Goal: Task Accomplishment & Management: Complete application form

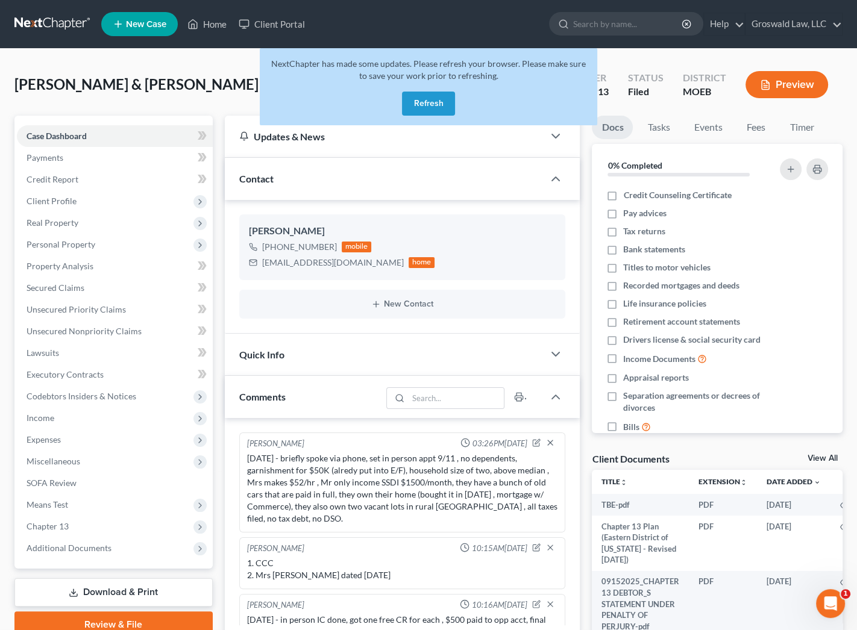
scroll to position [189, 0]
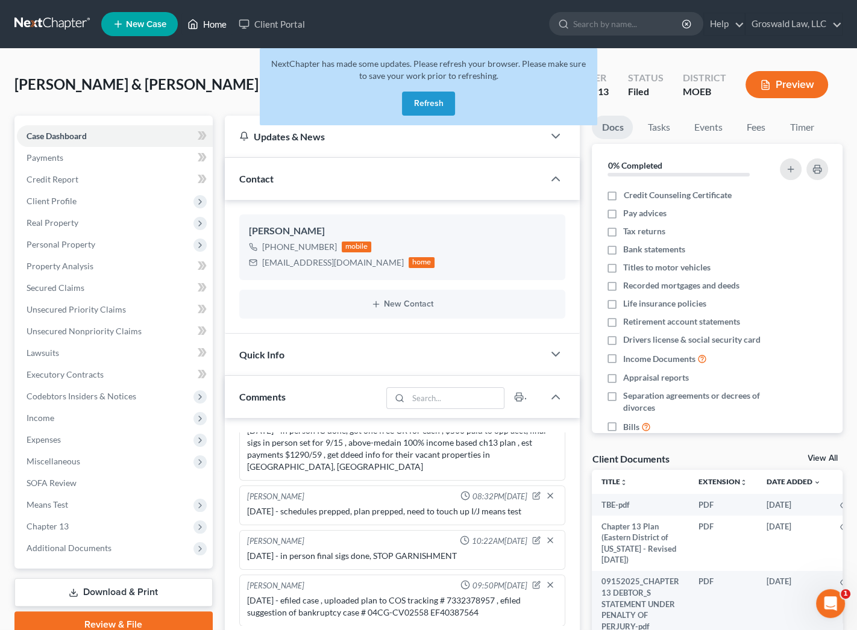
click at [195, 22] on icon at bounding box center [192, 24] width 11 height 14
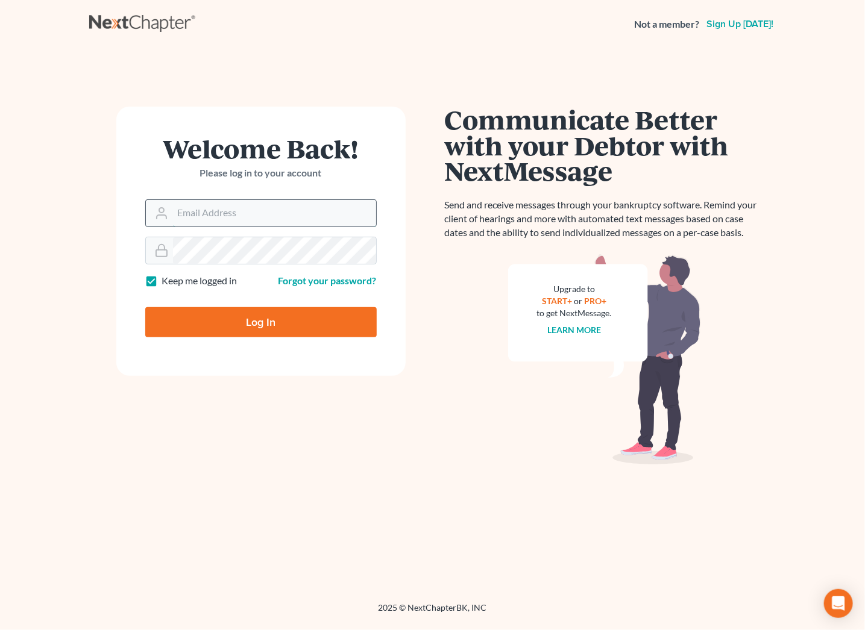
click at [203, 210] on input "Email Address" at bounding box center [274, 213] width 203 height 27
type input "[PERSON_NAME][EMAIL_ADDRESS][DOMAIN_NAME]"
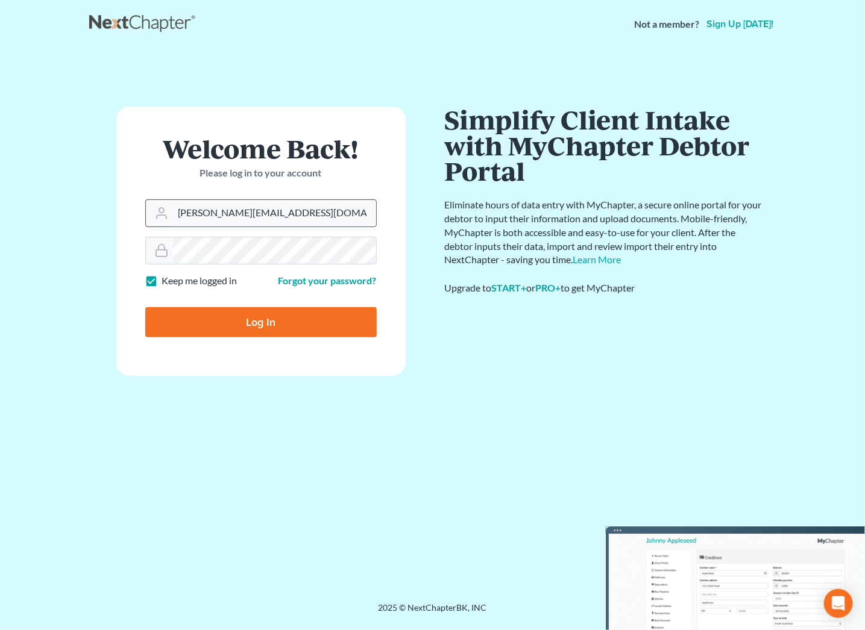
click at [145, 307] on input "Log In" at bounding box center [260, 322] width 231 height 30
type input "Thinking..."
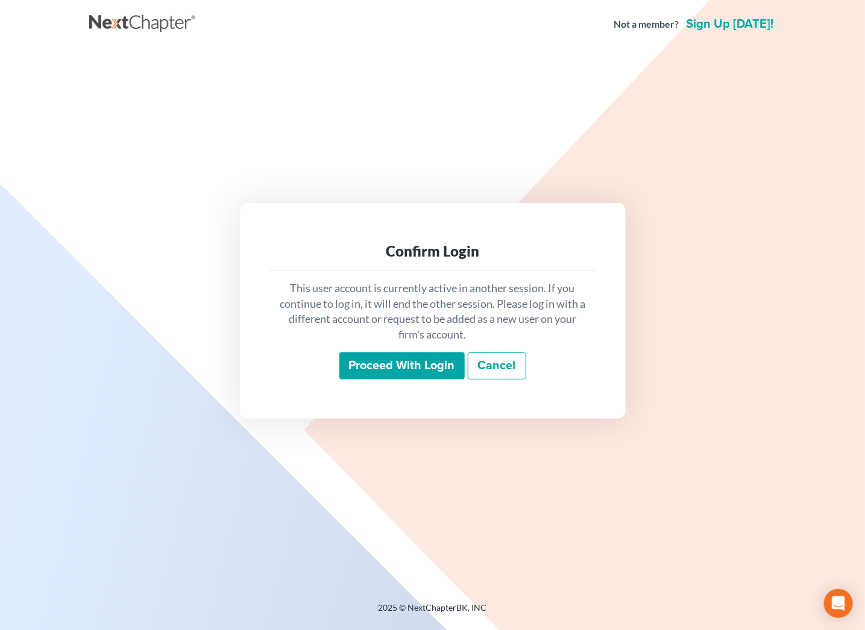
click at [390, 360] on input "Proceed with login" at bounding box center [401, 367] width 125 height 28
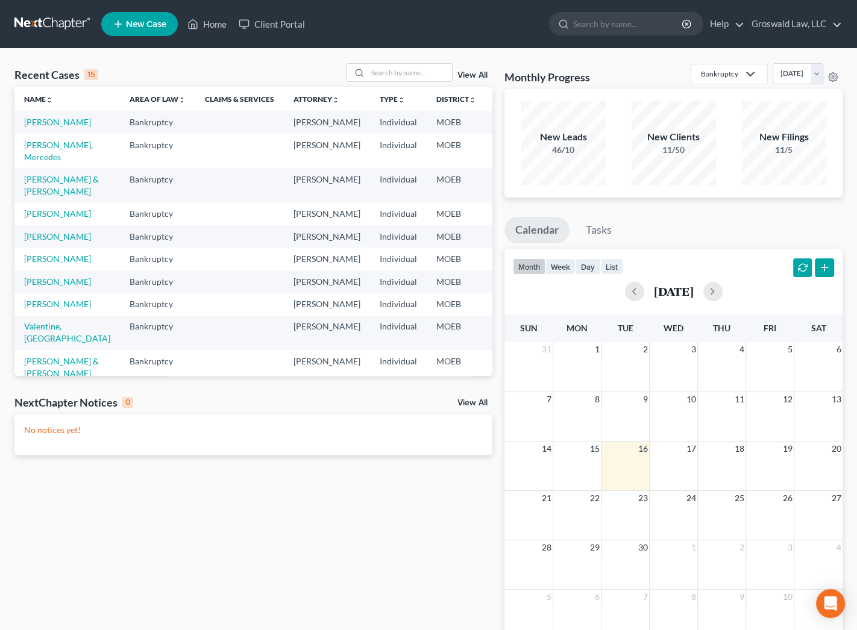
click at [503, 125] on div "Monthly Progress Bankruptcy Bankruptcy Civil Litigation and Disputes Personal a…" at bounding box center [673, 361] width 350 height 597
click at [398, 79] on input "search" at bounding box center [410, 72] width 84 height 17
click at [515, 49] on div "Recent Cases 15 View All Name unfold_more expand_more expand_less Area of Law u…" at bounding box center [428, 362] width 857 height 626
click at [137, 22] on span "New Case" at bounding box center [146, 24] width 40 height 9
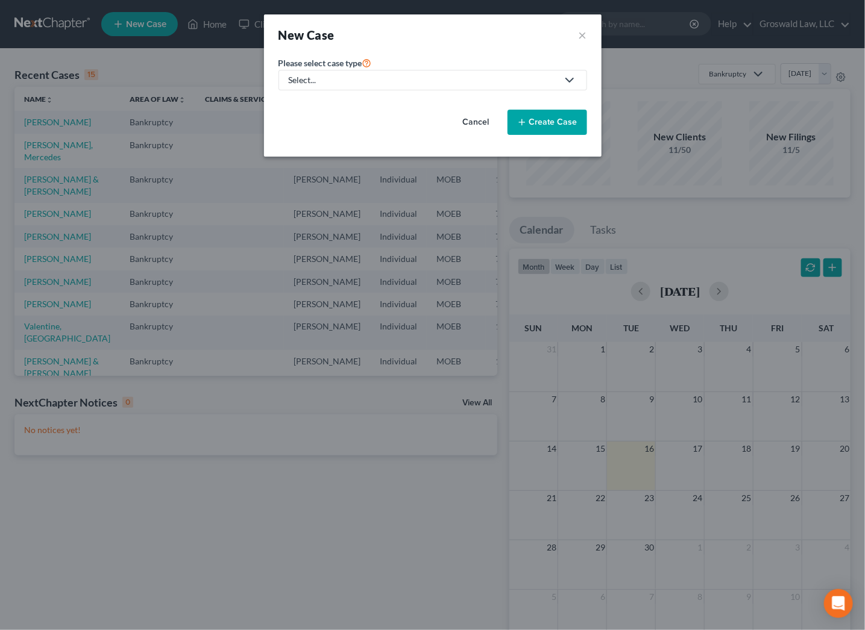
click at [314, 79] on div "Select..." at bounding box center [423, 80] width 269 height 12
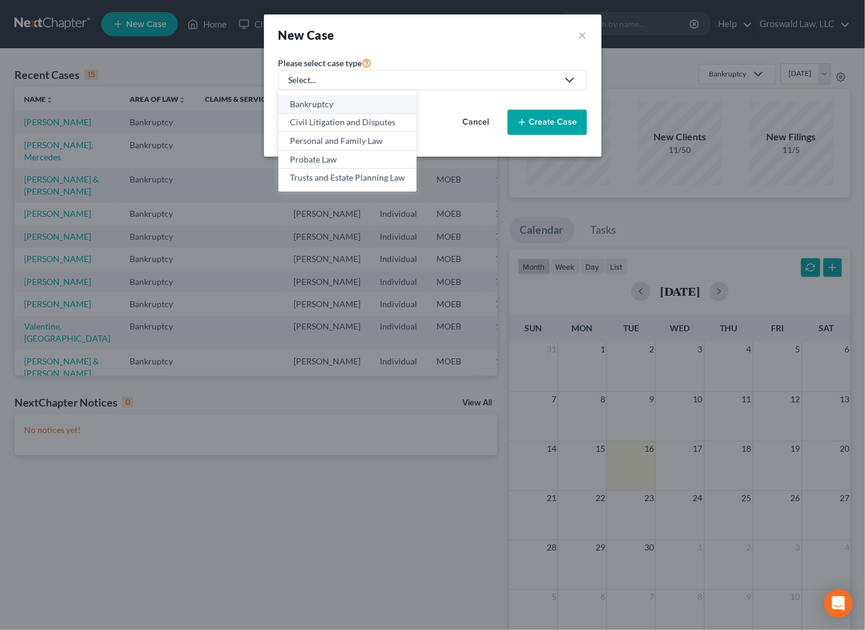
click at [322, 111] on link "Bankruptcy" at bounding box center [347, 104] width 138 height 19
select select "45"
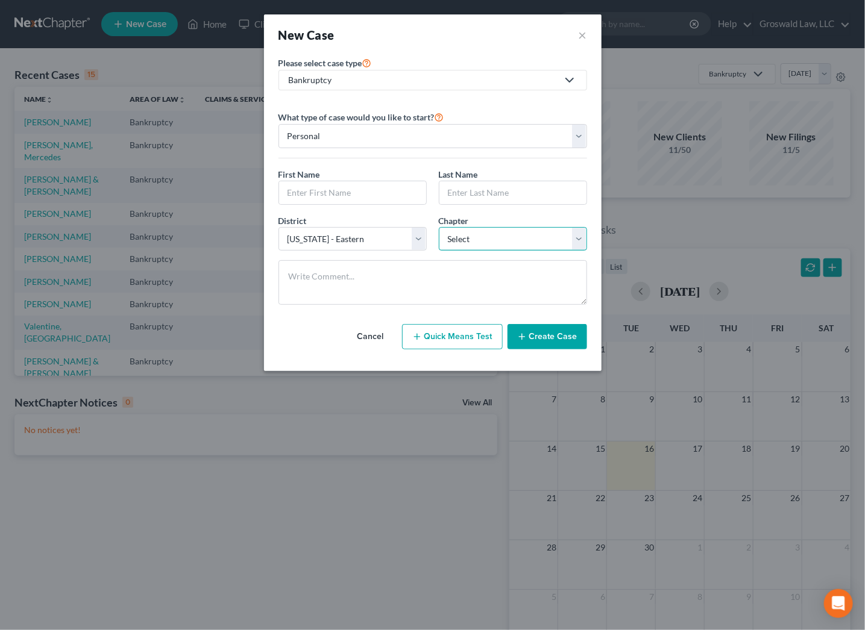
click at [483, 241] on select "Select 7 11 12 13" at bounding box center [513, 239] width 148 height 24
select select "3"
click at [439, 227] on select "Select 7 11 12 13" at bounding box center [513, 239] width 148 height 24
click at [300, 199] on input "text" at bounding box center [352, 192] width 147 height 23
type input "Marcus"
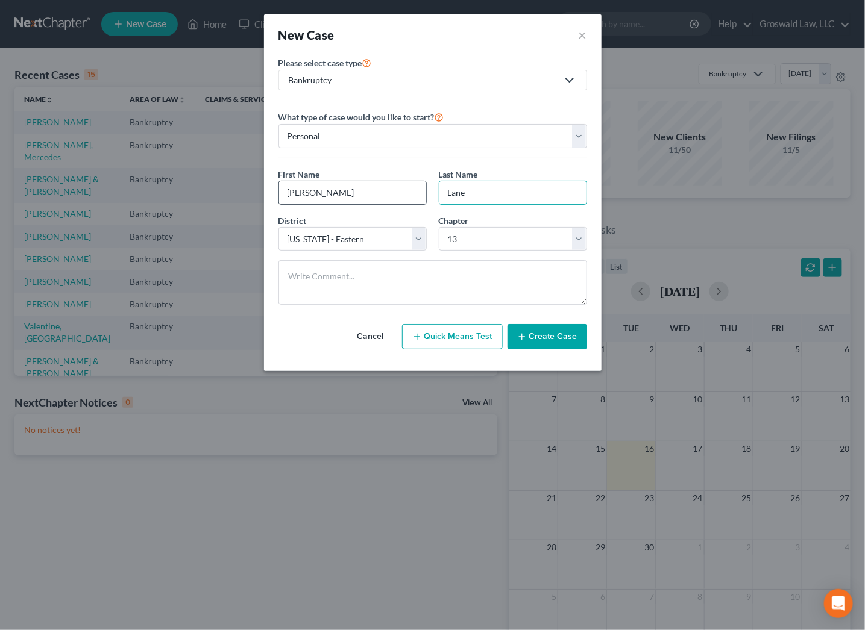
type input "Lane"
click at [540, 344] on button "Create Case" at bounding box center [547, 336] width 80 height 25
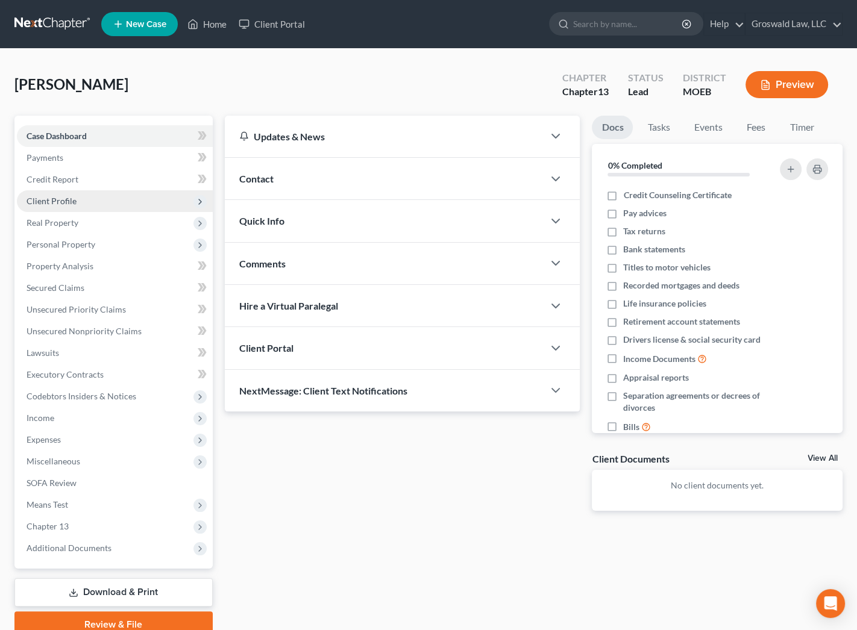
click at [59, 204] on span "Client Profile" at bounding box center [52, 201] width 50 height 10
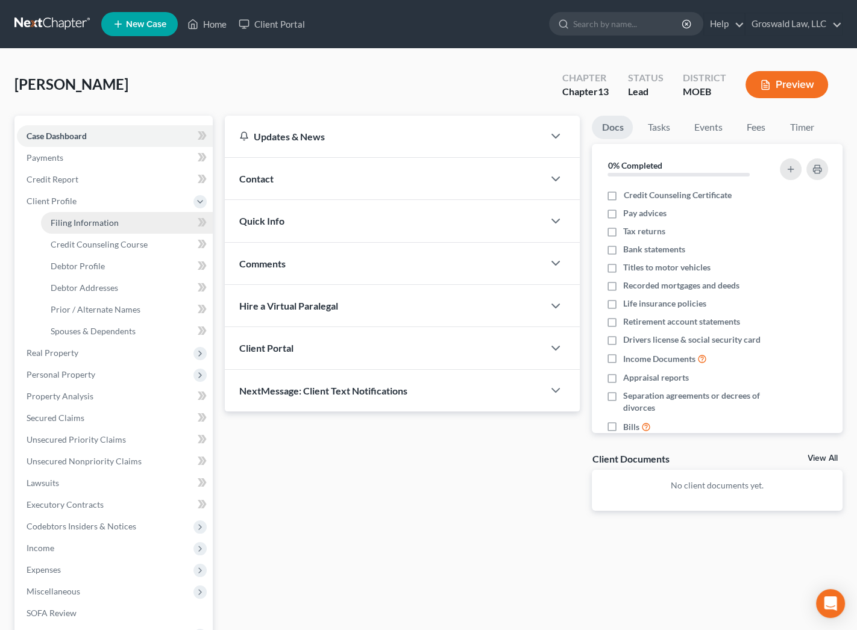
click at [87, 224] on span "Filing Information" at bounding box center [85, 223] width 68 height 10
select select "1"
select select "0"
select select "3"
select select "45"
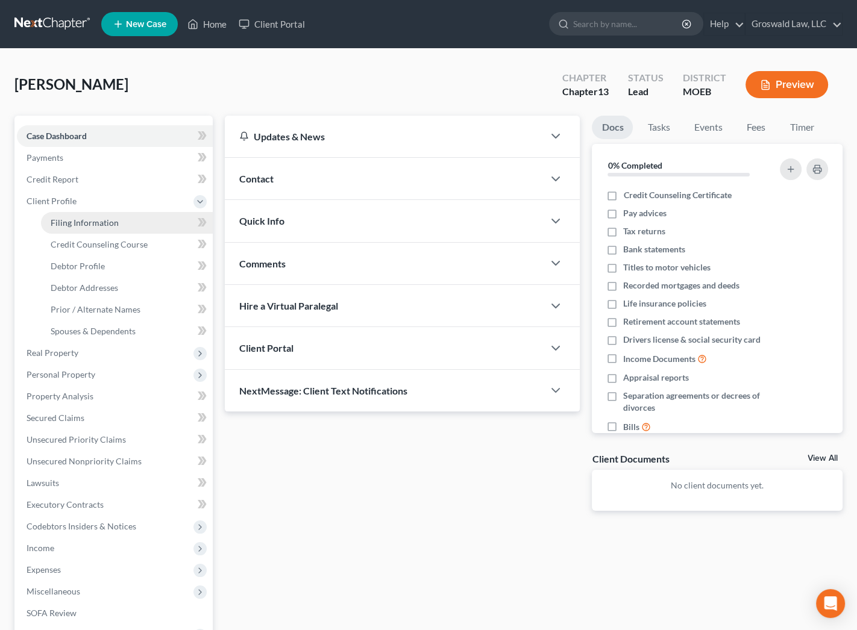
select select "26"
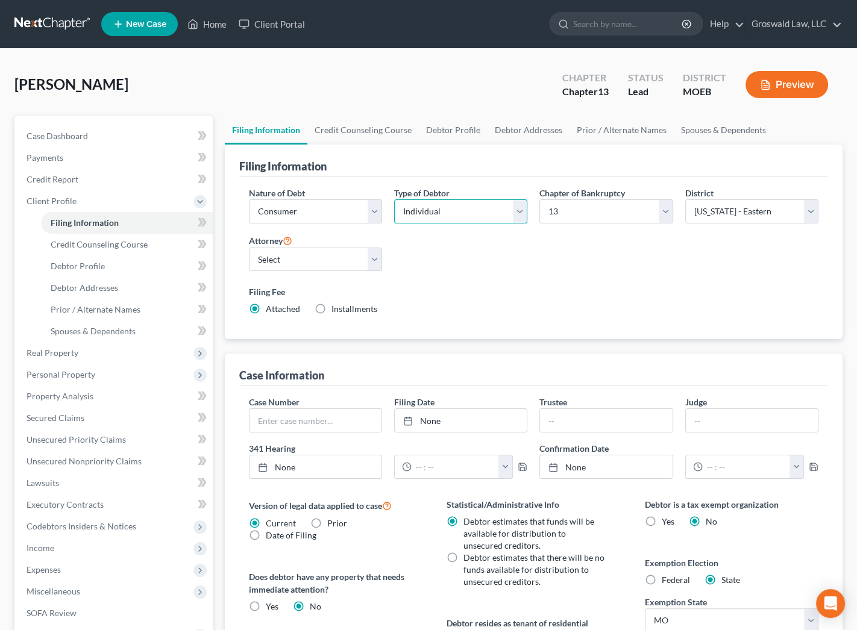
click at [438, 213] on select "Select Individual Joint" at bounding box center [460, 212] width 133 height 24
select select "1"
click at [394, 224] on select "Select Individual Joint" at bounding box center [460, 212] width 133 height 24
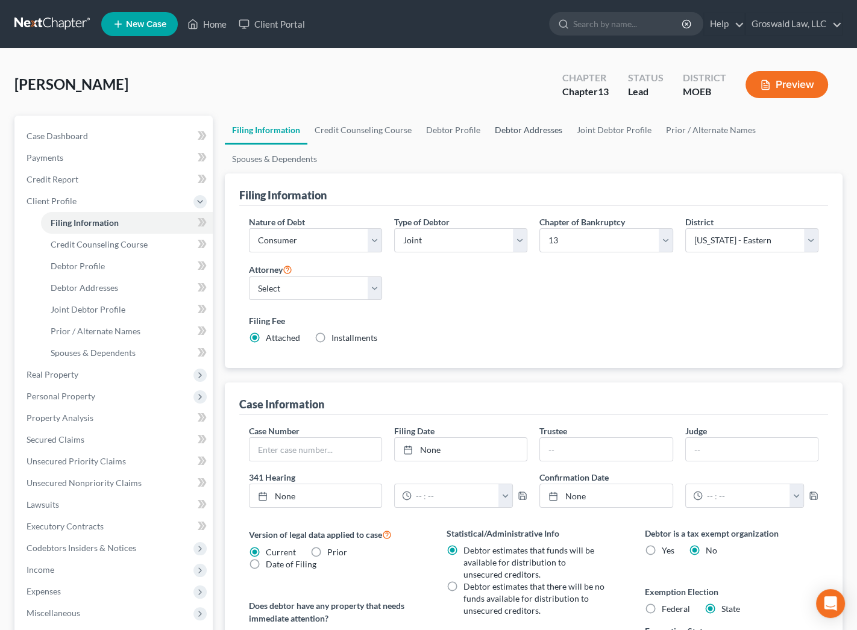
drag, startPoint x: 494, startPoint y: 165, endPoint x: 524, endPoint y: 140, distance: 39.0
click at [497, 163] on ul "Filing Information Credit Counseling Course Debtor Profile Debtor Addresses Joi…" at bounding box center [534, 145] width 618 height 58
click at [536, 130] on link "Debtor Addresses" at bounding box center [529, 130] width 82 height 29
select select "0"
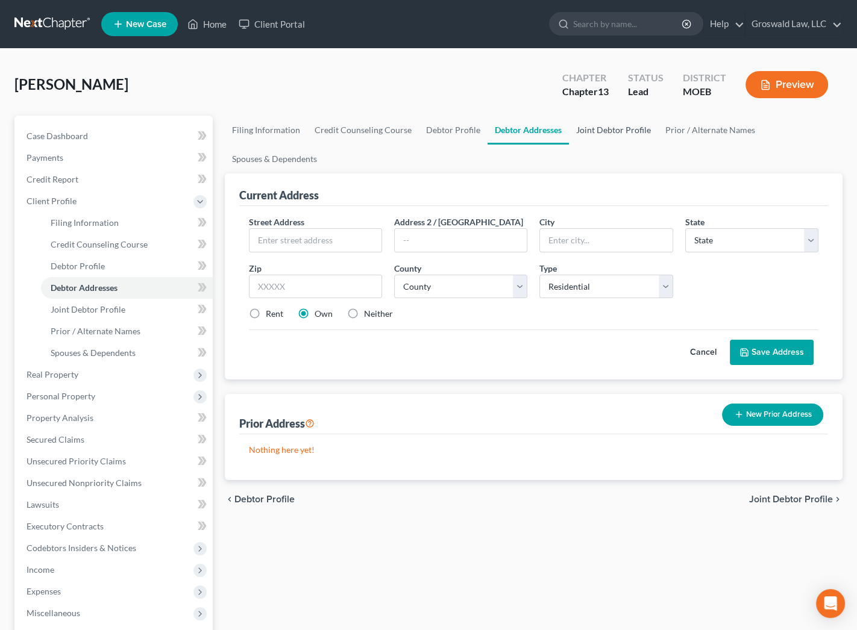
click at [617, 128] on link "Joint Debtor Profile" at bounding box center [613, 130] width 89 height 29
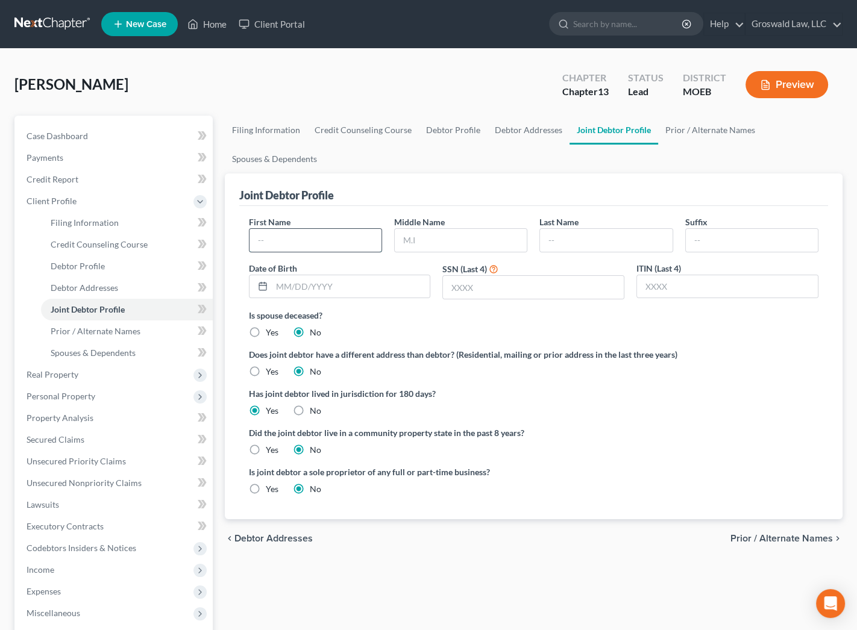
drag, startPoint x: 339, startPoint y: 234, endPoint x: 331, endPoint y: 237, distance: 8.4
click at [339, 234] on input "text" at bounding box center [316, 240] width 132 height 23
type input "Tina"
type input "Lane"
click at [463, 243] on input "text" at bounding box center [461, 240] width 132 height 23
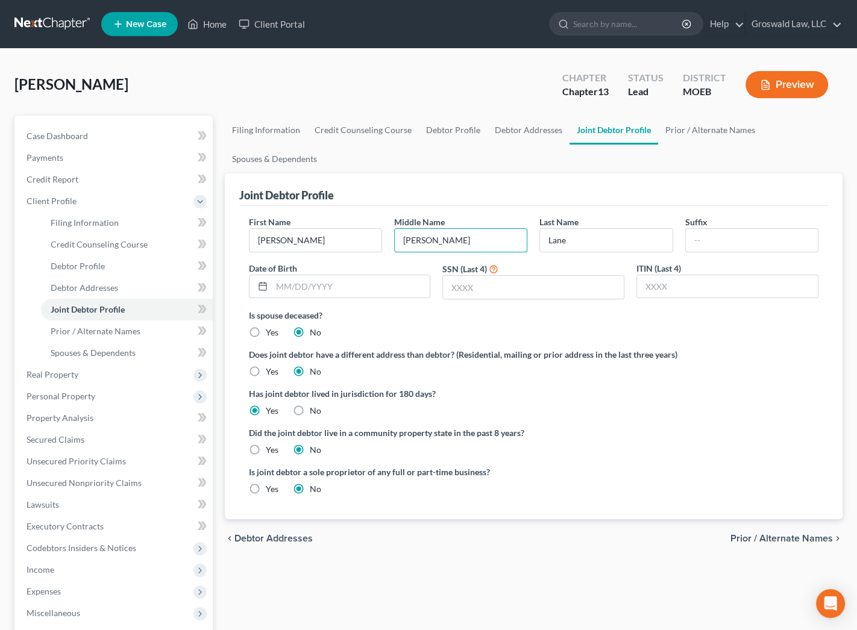
type input "Elaine"
click at [482, 164] on ul "Filing Information Credit Counseling Course Debtor Profile Debtor Addresses Joi…" at bounding box center [534, 145] width 618 height 58
click at [441, 126] on link "Debtor Profile" at bounding box center [453, 130] width 69 height 29
select select "1"
select select "0"
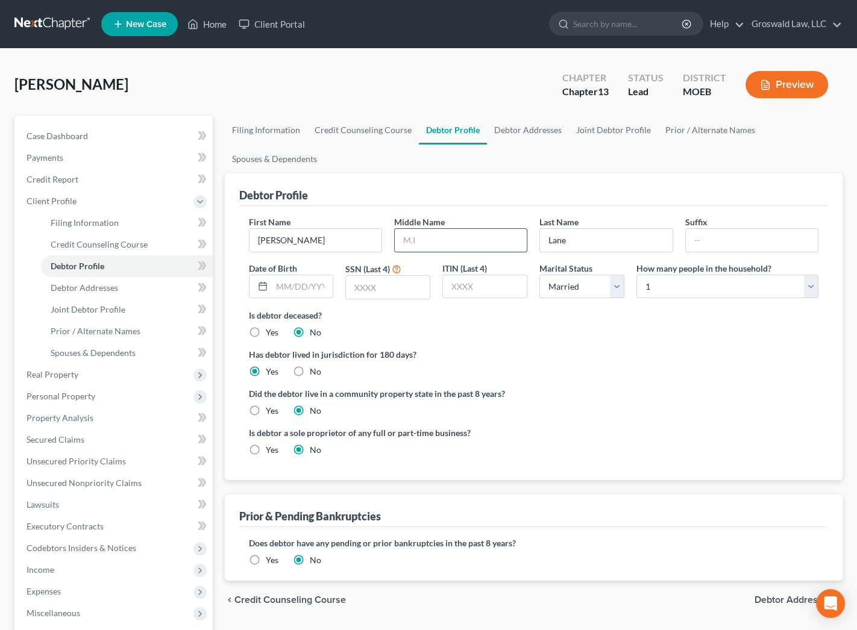
click at [447, 248] on input "text" at bounding box center [461, 240] width 132 height 23
type input "Garren"
click at [298, 283] on input "text" at bounding box center [302, 286] width 61 height 23
type input "09/09/1981"
click at [535, 356] on label "Has debtor lived in jurisdiction for 180 days?" at bounding box center [534, 354] width 570 height 13
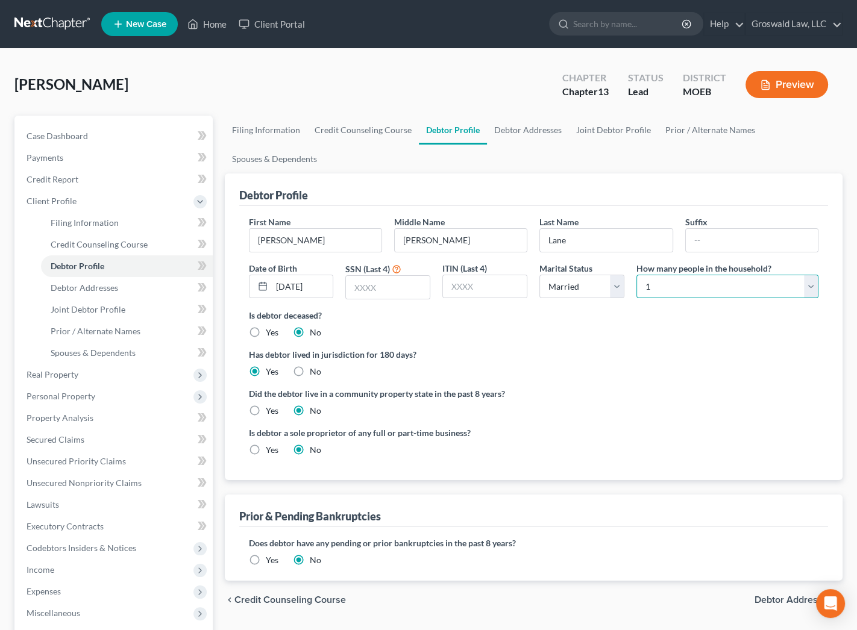
click at [674, 283] on select "Select 1 2 3 4 5 6 7 8 9 10 11 12 13 14 15 16 17 18 19 20" at bounding box center [727, 287] width 182 height 24
select select "1"
click at [636, 275] on select "Select 1 2 3 4 5 6 7 8 9 10 11 12 13 14 15 16 17 18 19 20" at bounding box center [727, 287] width 182 height 24
click at [583, 116] on link "Joint Debtor Profile" at bounding box center [613, 130] width 89 height 29
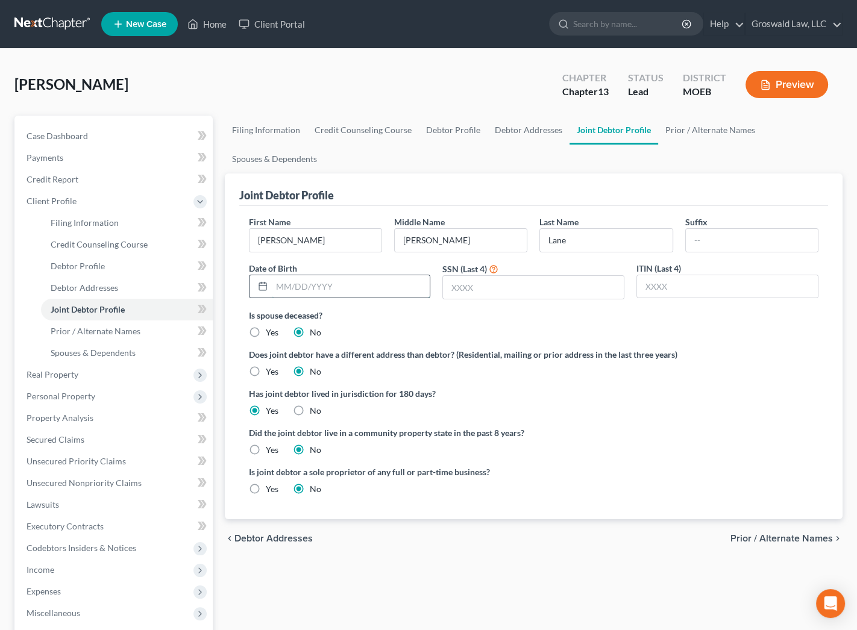
click at [302, 281] on input "text" at bounding box center [351, 286] width 159 height 23
type input "01/13/1975"
click at [530, 285] on input "text" at bounding box center [533, 287] width 181 height 23
type input "5303"
drag, startPoint x: 582, startPoint y: 388, endPoint x: 560, endPoint y: 318, distance: 73.4
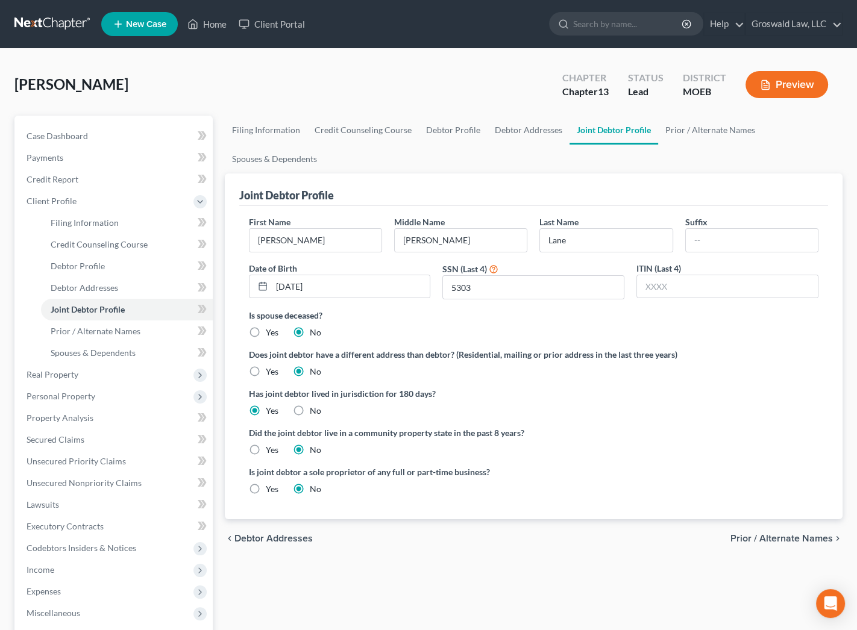
click at [583, 388] on label "Has joint debtor lived in jurisdiction for 180 days?" at bounding box center [534, 394] width 570 height 13
click at [516, 125] on link "Debtor Addresses" at bounding box center [529, 130] width 82 height 29
select select "0"
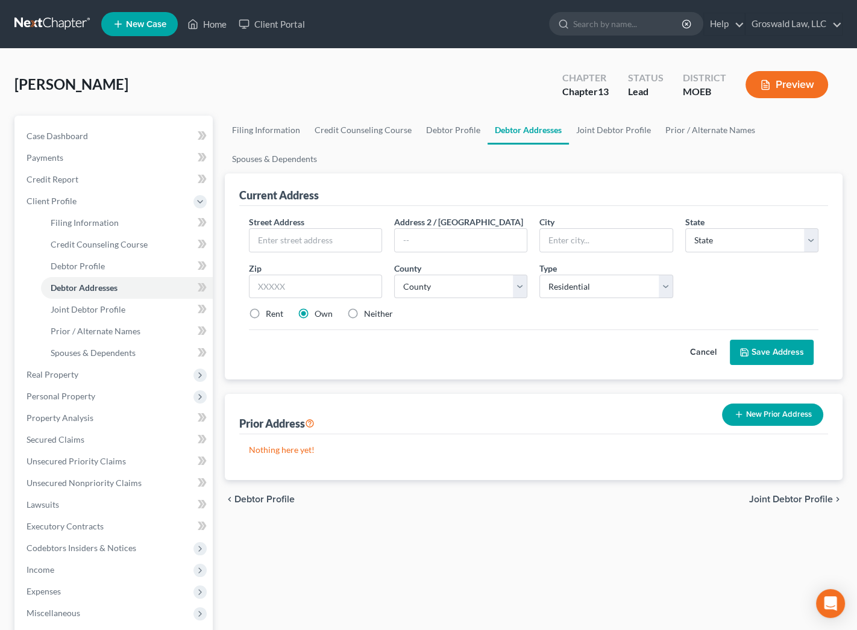
click at [364, 315] on label "Neither" at bounding box center [378, 314] width 29 height 12
click at [369, 315] on input "Neither" at bounding box center [373, 312] width 8 height 8
radio input "true"
click at [309, 239] on input "text" at bounding box center [316, 240] width 132 height 23
type input "216 South 17th Street"
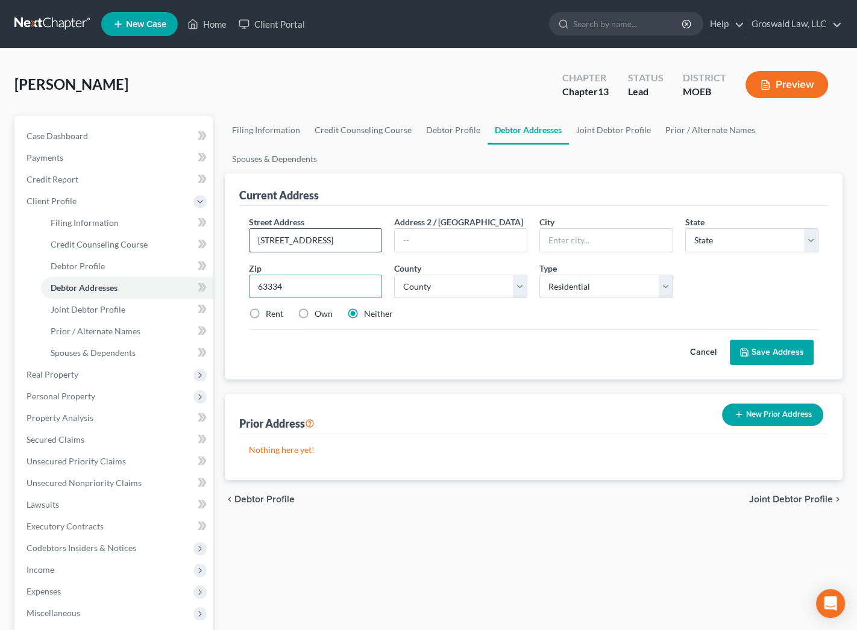
type input "63334"
type input "Bowling Green"
select select "26"
click at [470, 290] on select "County Adair County Andrew County Atchison County Audrain County Barry County B…" at bounding box center [460, 287] width 133 height 24
select select "81"
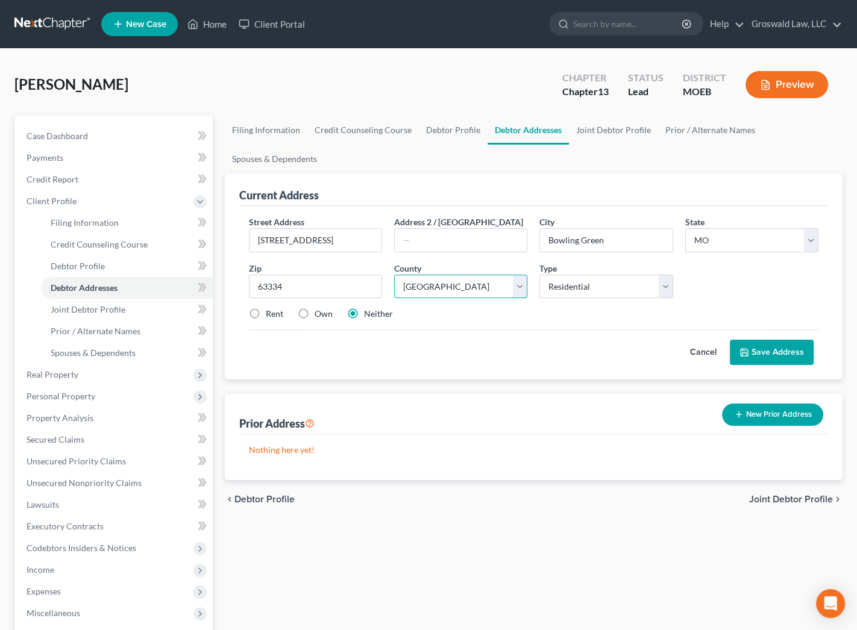
click at [394, 275] on select "County Adair County Andrew County Atchison County Audrain County Barry County B…" at bounding box center [460, 287] width 133 height 24
click at [774, 347] on button "Save Address" at bounding box center [772, 352] width 84 height 25
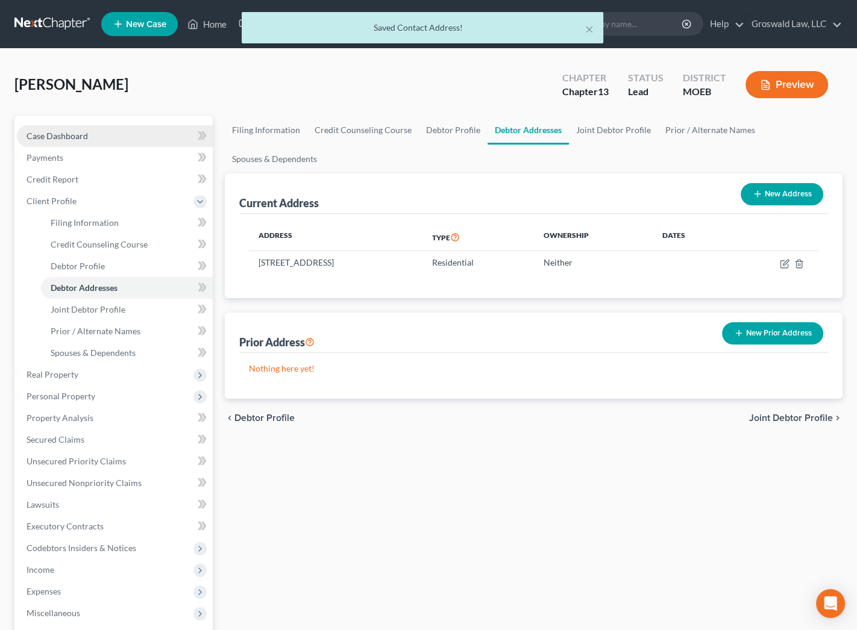
click at [93, 137] on link "Case Dashboard" at bounding box center [115, 136] width 196 height 22
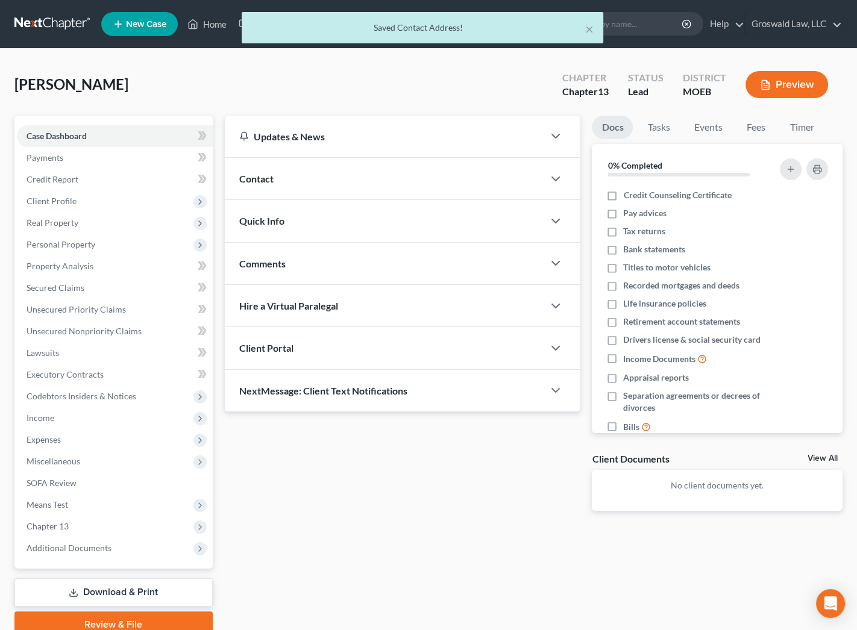
click at [272, 179] on span "Contact" at bounding box center [256, 178] width 34 height 11
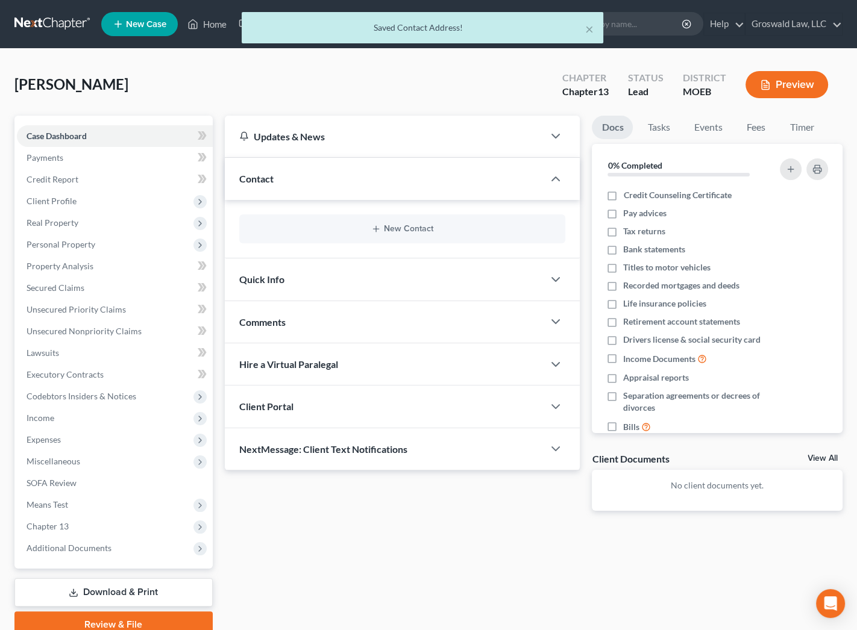
click at [391, 234] on div "New Contact" at bounding box center [402, 229] width 327 height 29
click at [390, 231] on button "New Contact" at bounding box center [402, 229] width 307 height 10
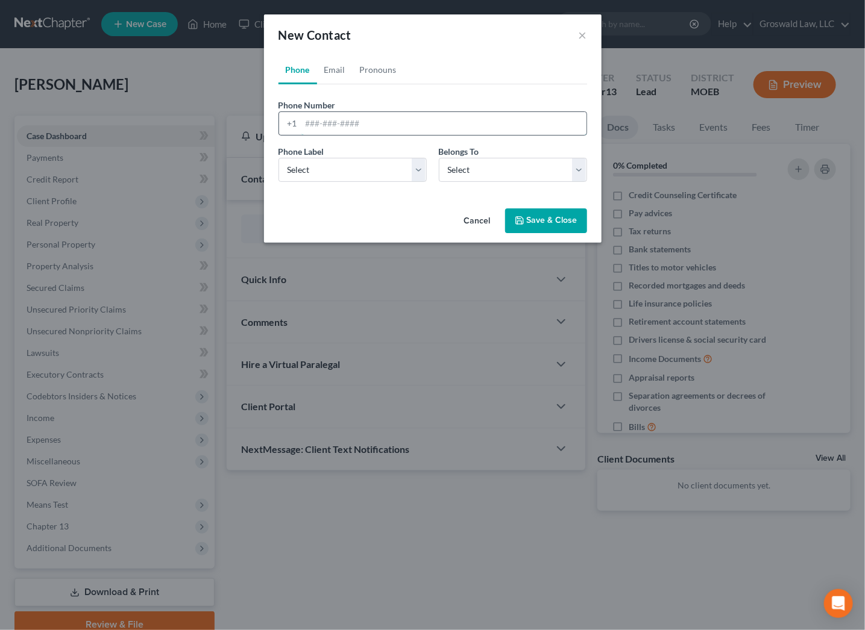
click at [341, 129] on input "tel" at bounding box center [443, 123] width 285 height 23
type input "636-290-1390"
select select "0"
select select "1"
click at [333, 68] on link "Email" at bounding box center [335, 69] width 36 height 29
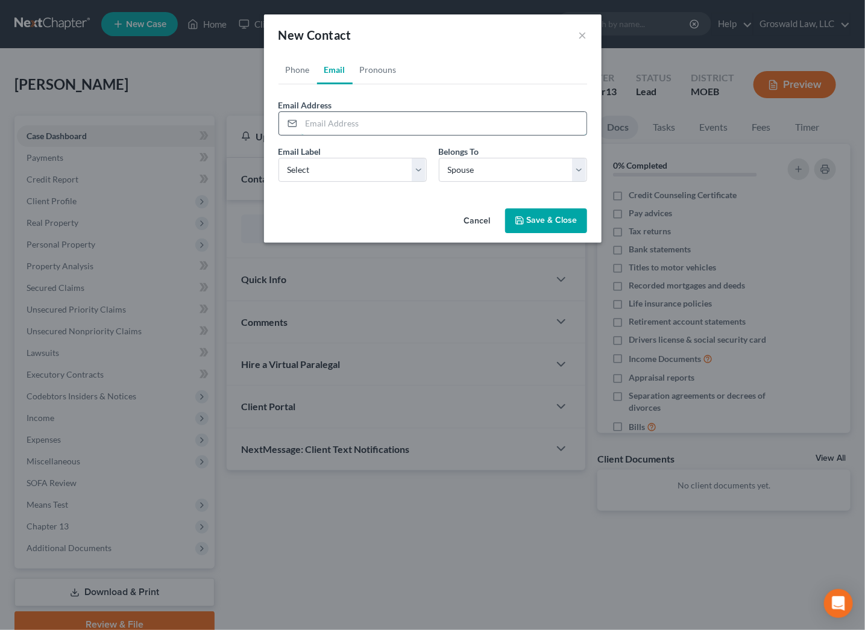
click at [338, 119] on input "email" at bounding box center [443, 123] width 285 height 23
type input "lanetina13@gmail.com"
select select "0"
click at [514, 217] on button "Save & Close" at bounding box center [546, 221] width 82 height 25
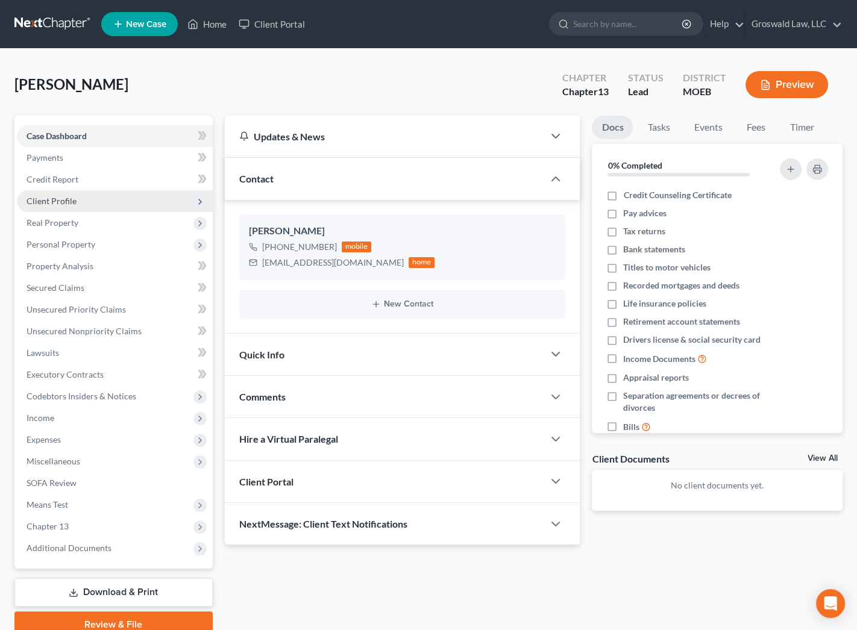
click at [61, 199] on span "Client Profile" at bounding box center [52, 201] width 50 height 10
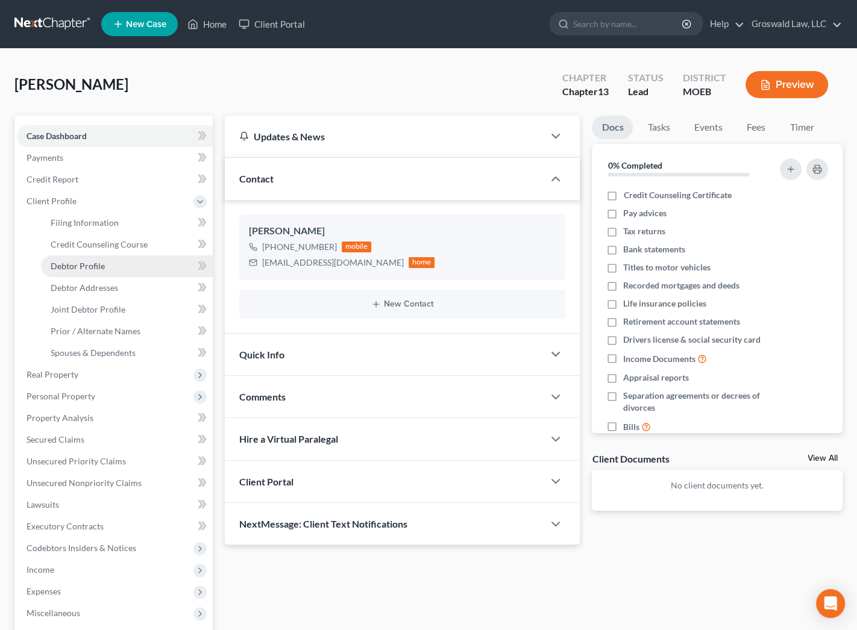
click at [83, 266] on span "Debtor Profile" at bounding box center [78, 266] width 54 height 10
select select "1"
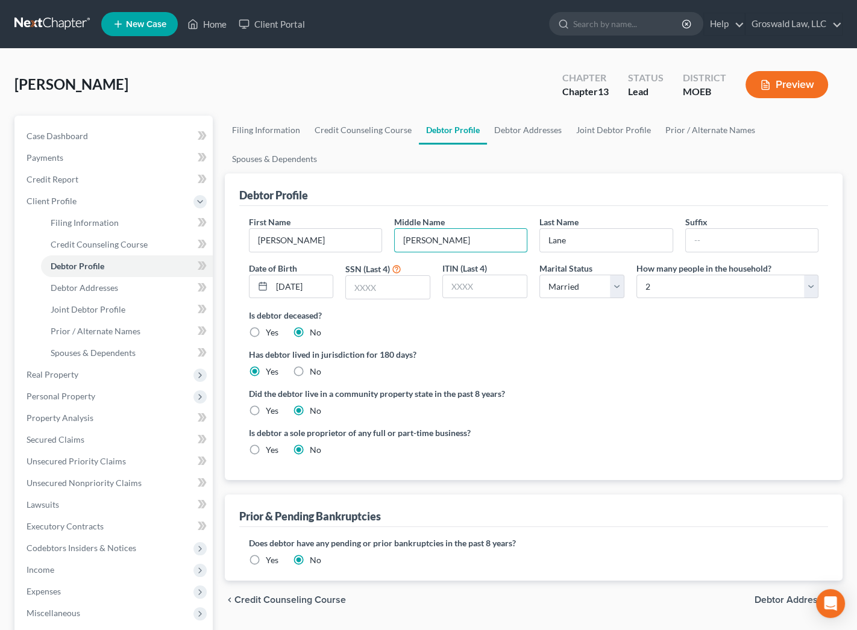
drag, startPoint x: 264, startPoint y: 241, endPoint x: 223, endPoint y: 239, distance: 41.0
click at [223, 240] on div "Filing Information Credit Counseling Course Debtor Profile Debtor Addresses Joi…" at bounding box center [534, 453] width 630 height 674
type input "Darren"
click at [478, 184] on div "Debtor Profile" at bounding box center [533, 190] width 589 height 33
click at [627, 350] on label "Has debtor lived in jurisdiction for 180 days?" at bounding box center [534, 354] width 570 height 13
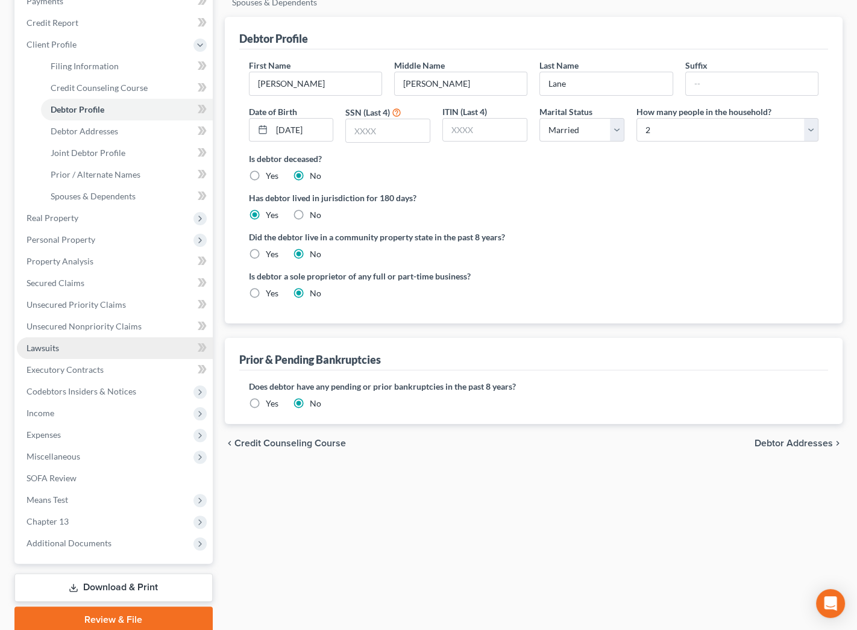
scroll to position [94, 0]
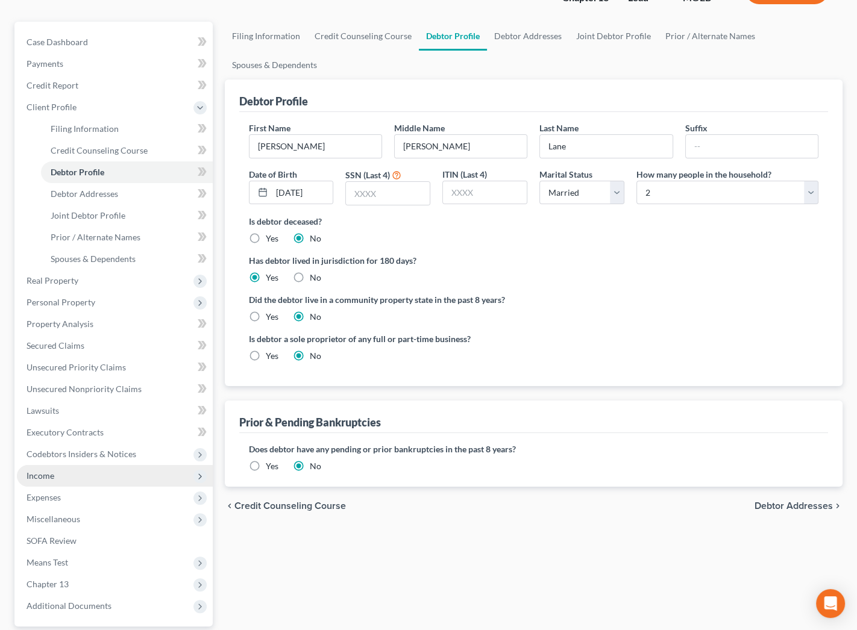
click at [78, 476] on span "Income" at bounding box center [115, 476] width 196 height 22
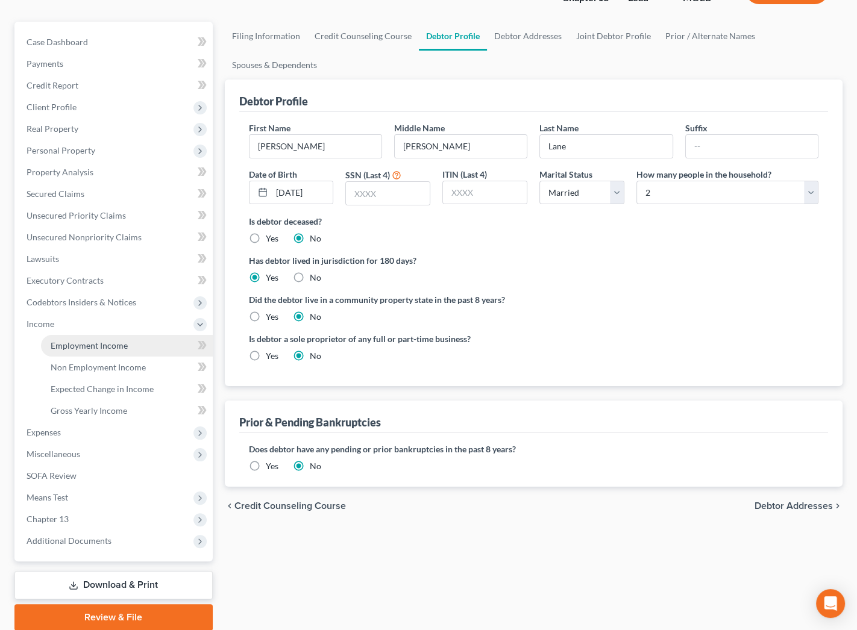
click at [96, 341] on span "Employment Income" at bounding box center [89, 346] width 77 height 10
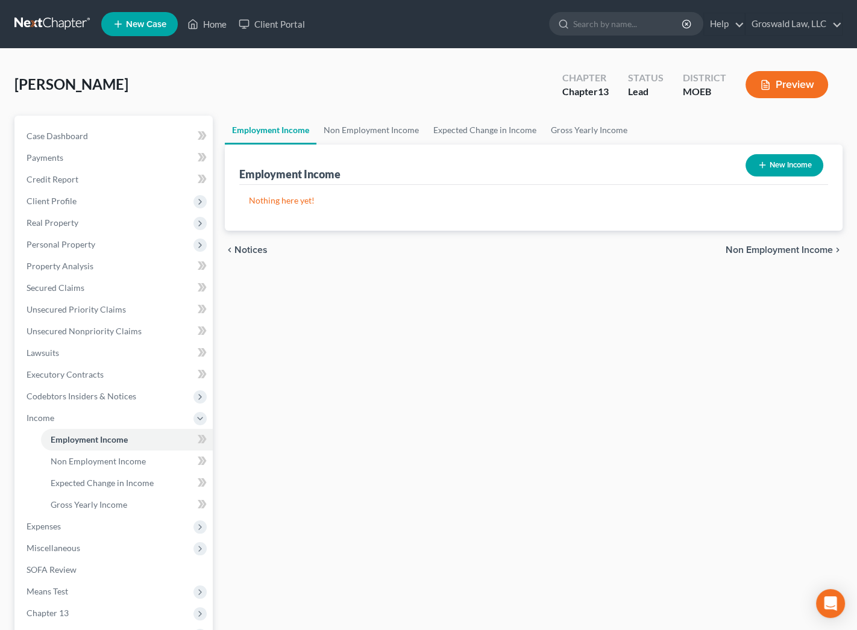
click at [777, 169] on button "New Income" at bounding box center [785, 165] width 78 height 22
select select "0"
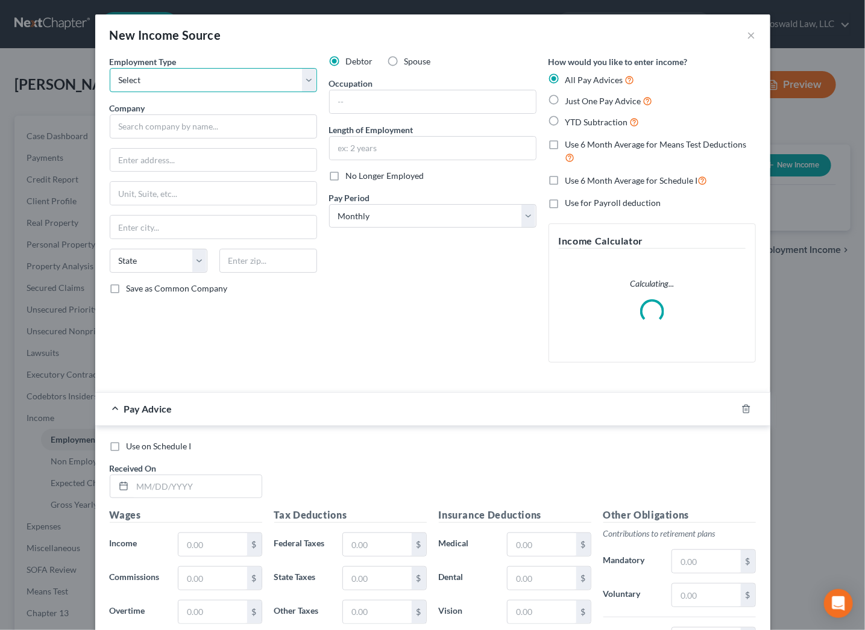
click at [215, 84] on select "Select Full or Part Time Employment Self Employment" at bounding box center [213, 80] width 207 height 24
select select "0"
click at [110, 68] on select "Select Full or Part Time Employment Self Employment" at bounding box center [213, 80] width 207 height 24
click at [157, 127] on input "text" at bounding box center [213, 127] width 207 height 24
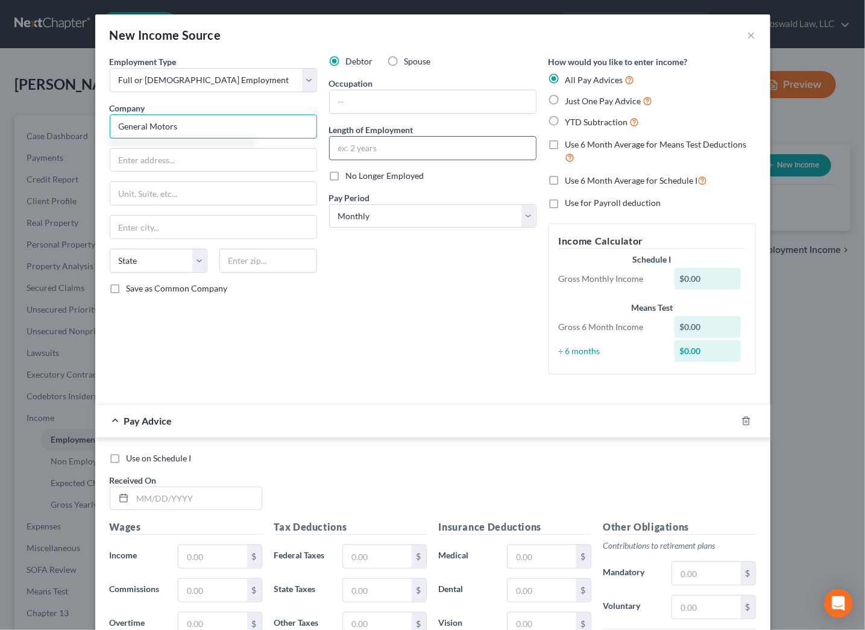
type input "General Motors"
click at [354, 148] on input "text" at bounding box center [433, 148] width 206 height 23
type input "2024 to present"
click at [388, 106] on input "text" at bounding box center [433, 101] width 206 height 23
type input "T"
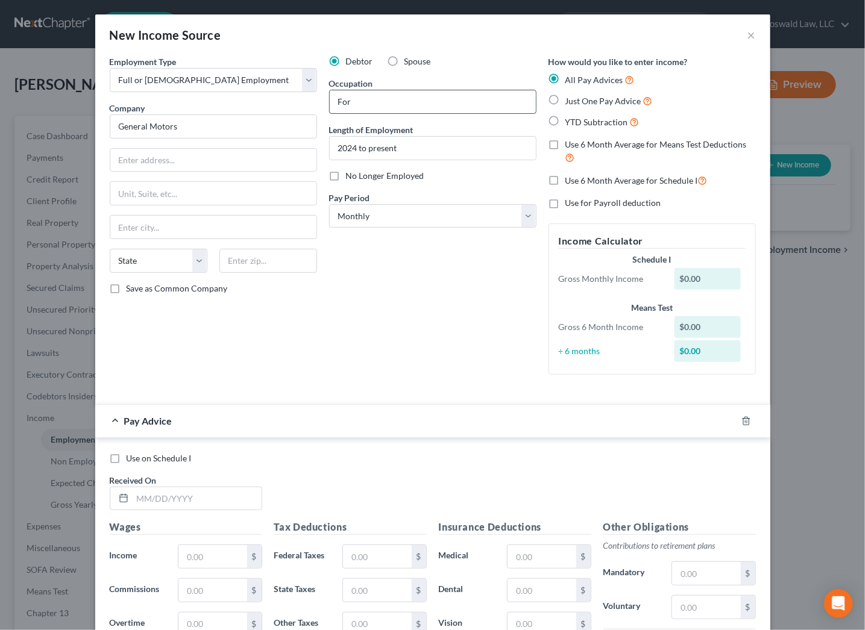
type input "Forklift Driver"
click at [741, 421] on icon "button" at bounding box center [746, 421] width 10 height 10
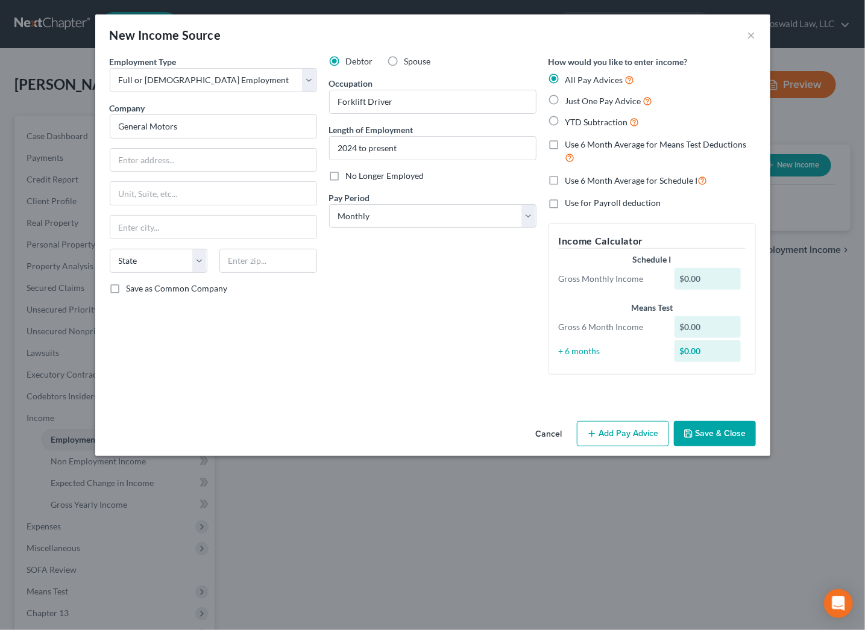
click at [718, 429] on button "Save & Close" at bounding box center [715, 433] width 82 height 25
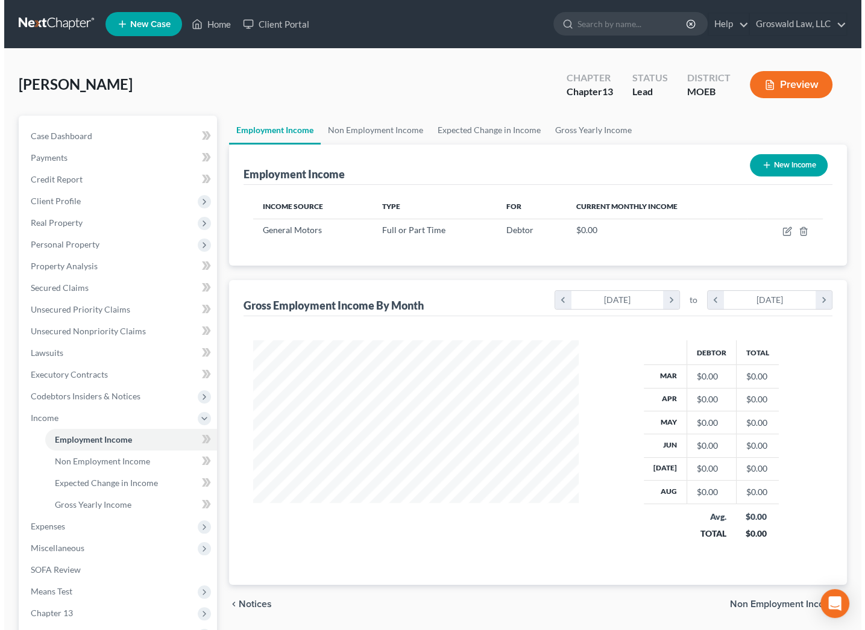
scroll to position [602504, 602373]
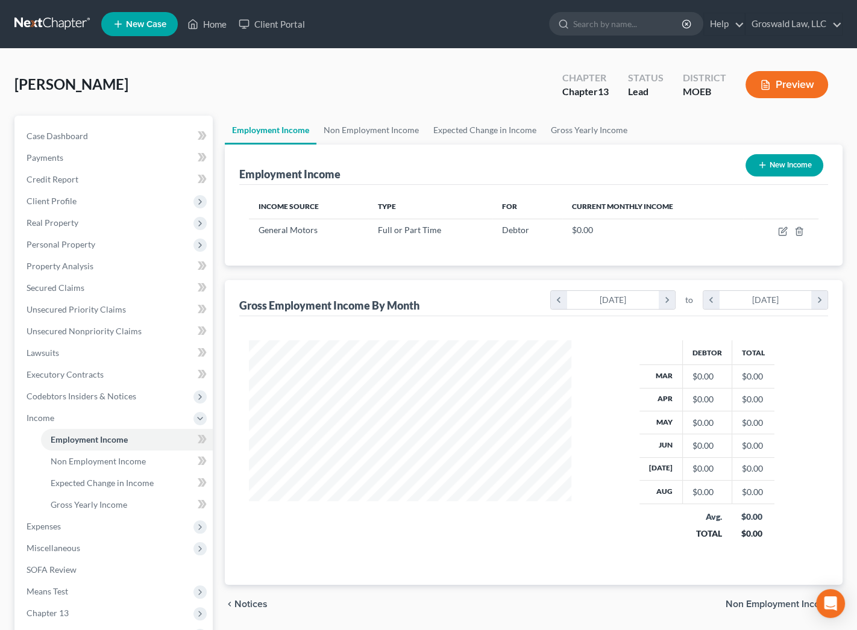
click at [782, 171] on button "New Income" at bounding box center [785, 165] width 78 height 22
select select "0"
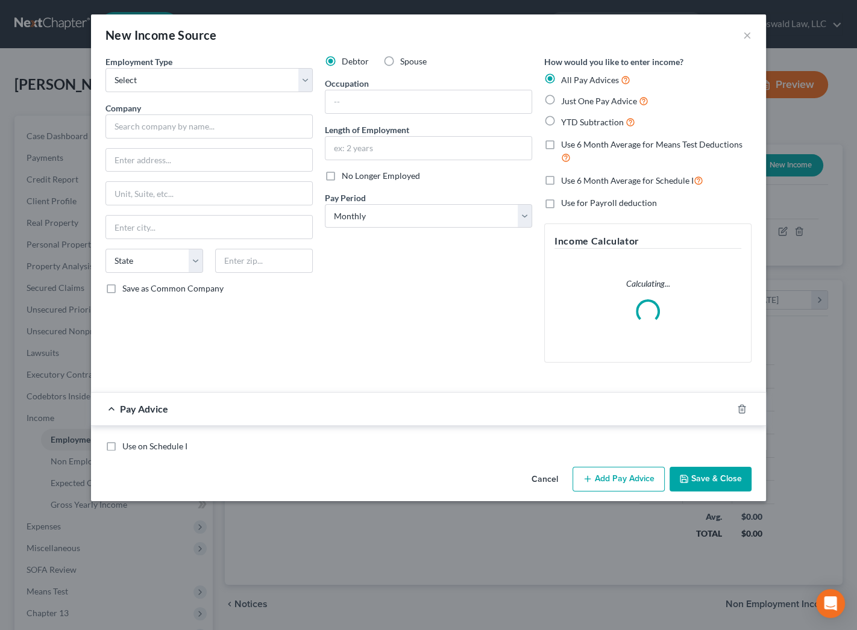
scroll to position [216, 350]
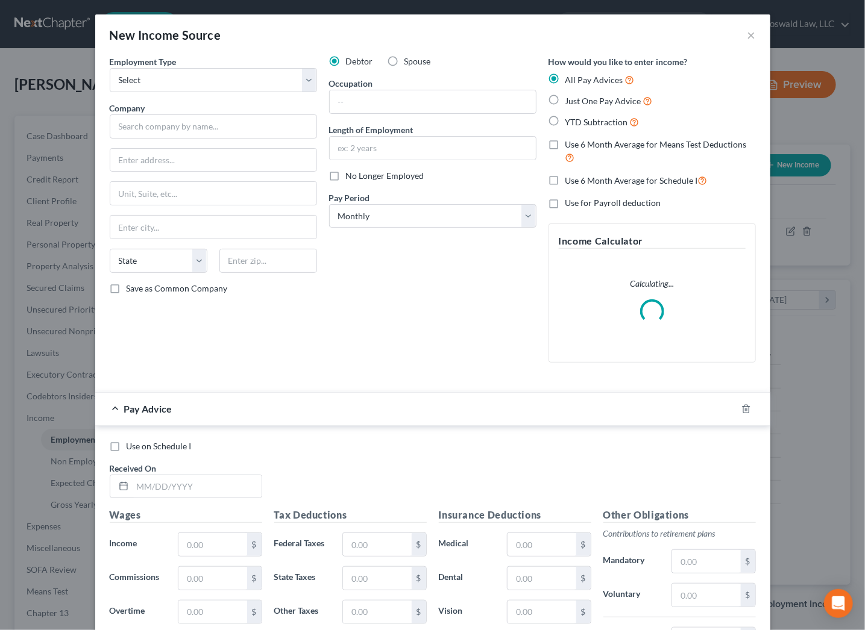
click at [404, 64] on label "Spouse" at bounding box center [417, 61] width 27 height 12
click at [409, 63] on input "Spouse" at bounding box center [413, 59] width 8 height 8
radio input "true"
click at [169, 80] on select "Select Full or Part Time Employment Self Employment" at bounding box center [213, 80] width 207 height 24
select select "0"
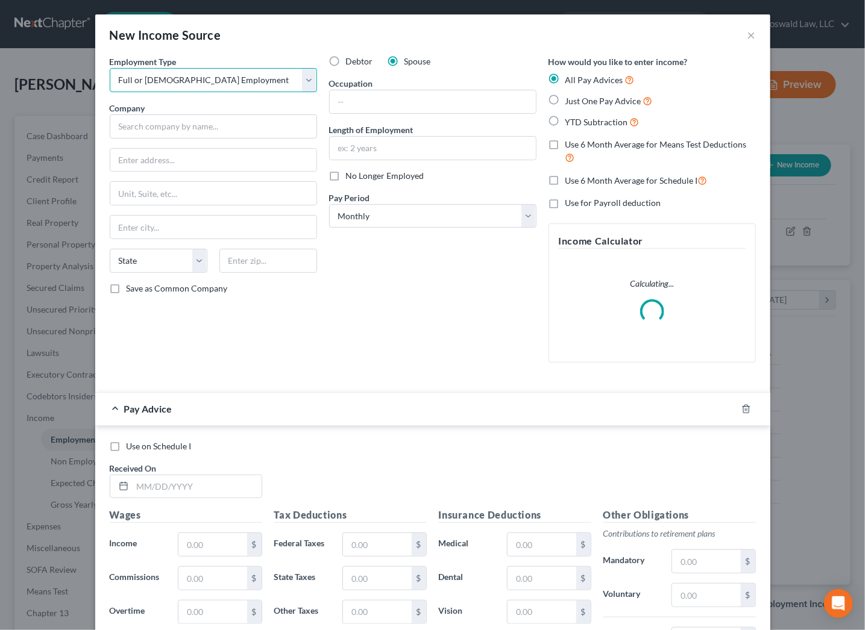
click at [110, 68] on select "Select Full or Part Time Employment Self Employment" at bounding box center [213, 80] width 207 height 24
click at [153, 128] on input "text" at bounding box center [213, 127] width 207 height 24
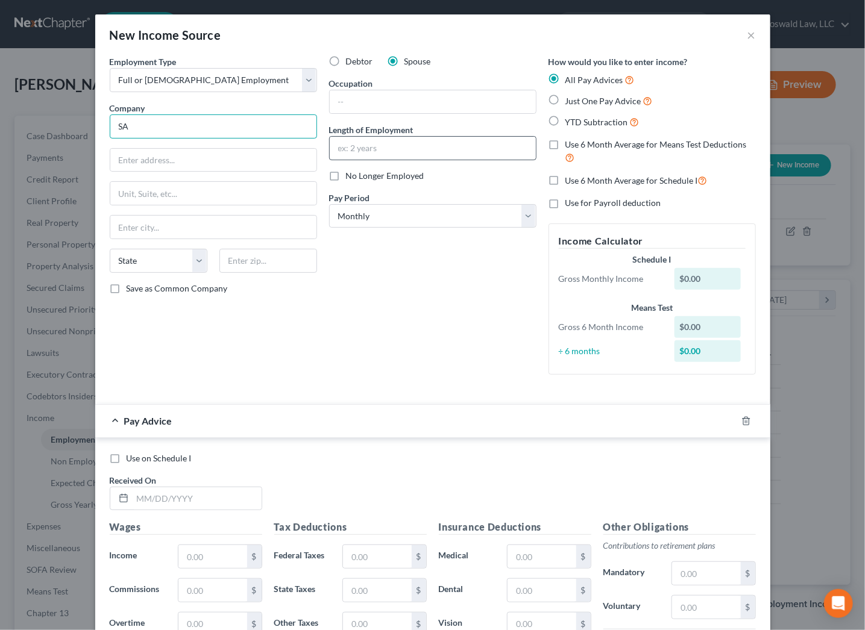
type input "S"
type input "Ascension Medical Group"
click at [397, 106] on input "text" at bounding box center [433, 101] width 206 height 23
type input "S"
type input "Customer Service"
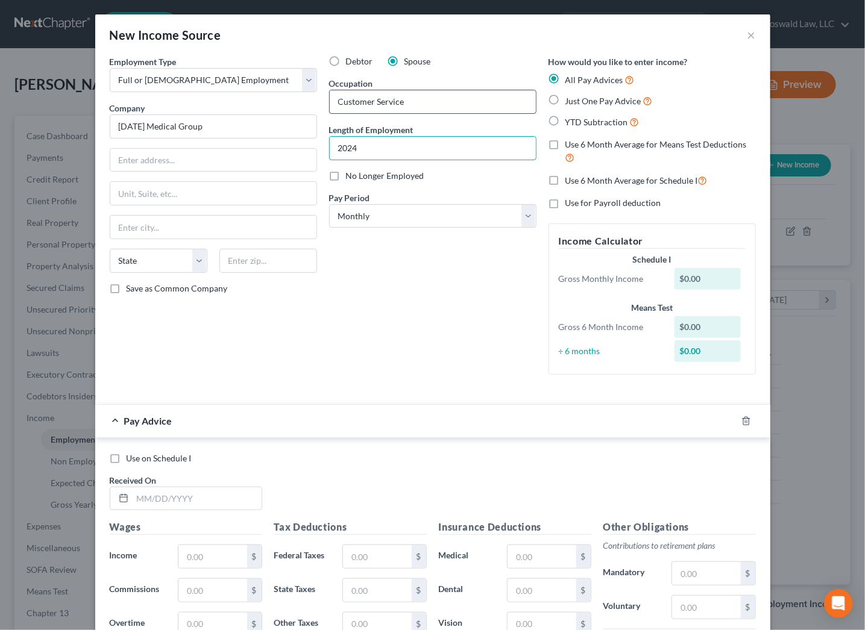
type input "2024 to present"
click at [744, 424] on icon "button" at bounding box center [745, 421] width 5 height 8
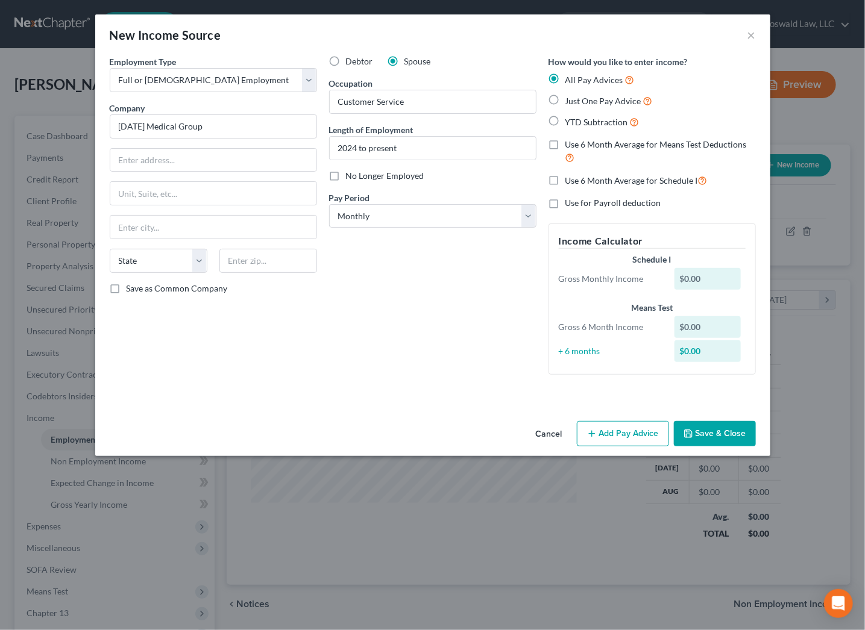
click at [726, 436] on button "Save & Close" at bounding box center [715, 433] width 82 height 25
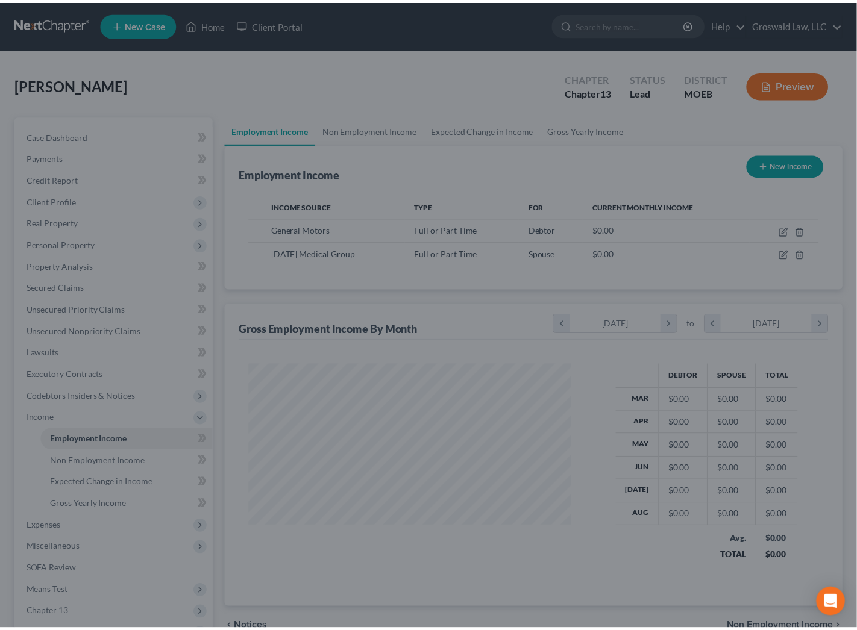
scroll to position [602504, 602373]
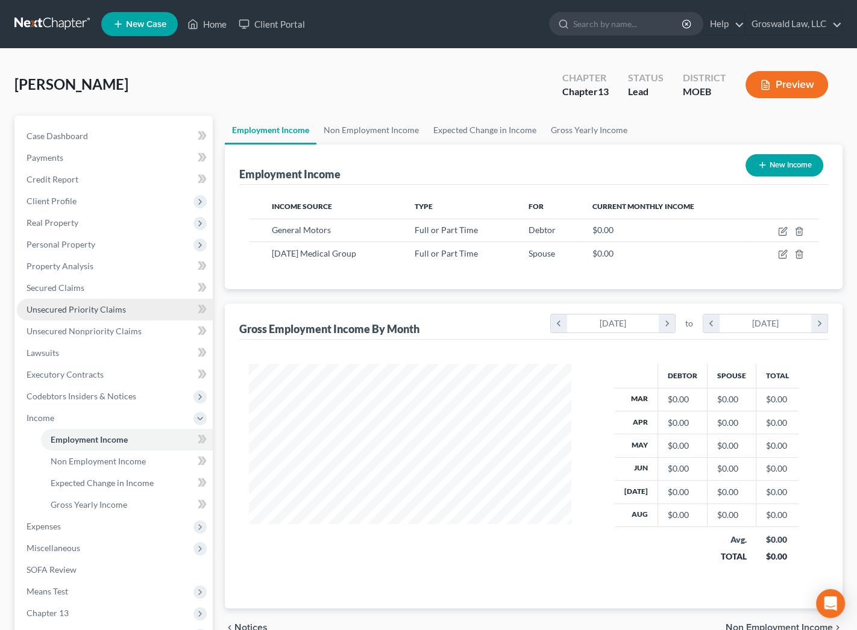
click at [87, 304] on span "Unsecured Priority Claims" at bounding box center [76, 309] width 99 height 10
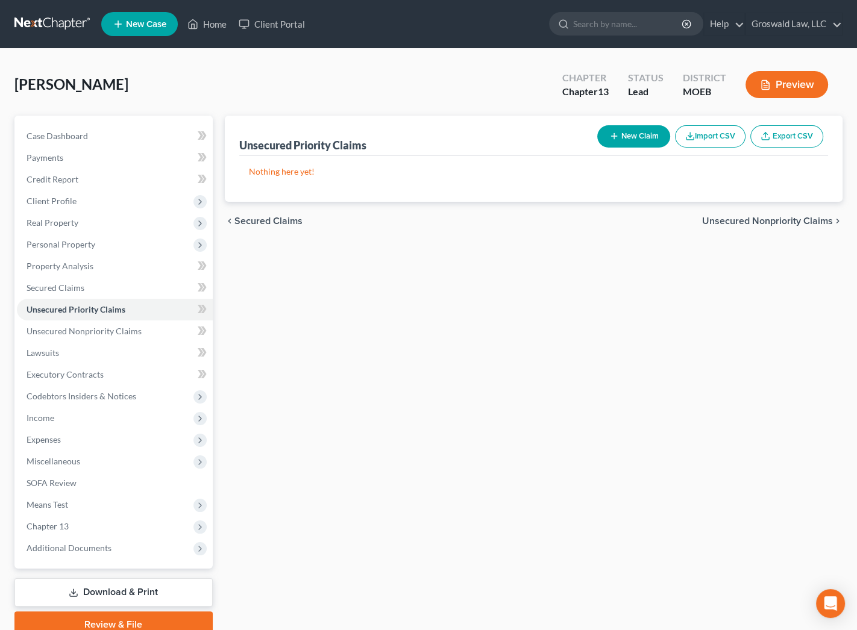
click at [644, 143] on button "New Claim" at bounding box center [633, 136] width 73 height 22
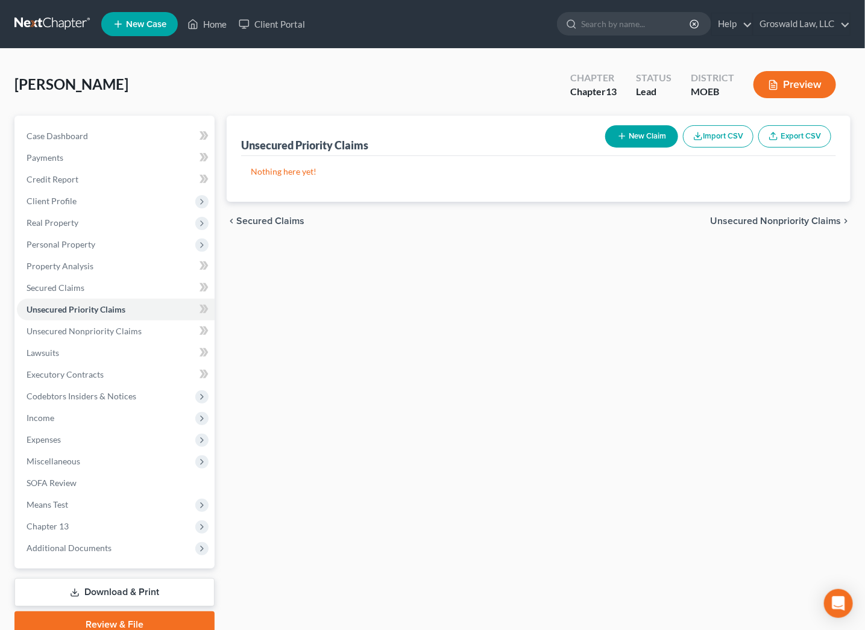
select select "2"
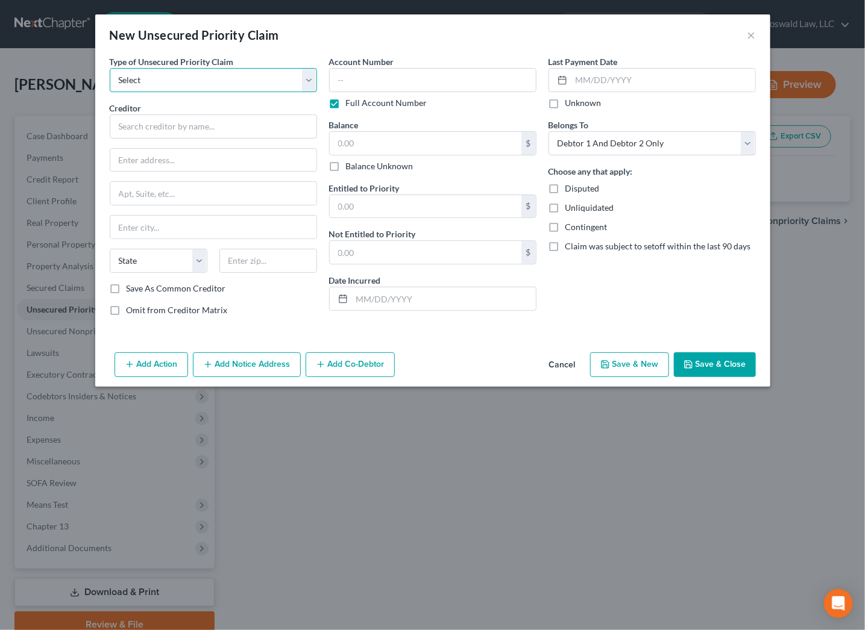
drag, startPoint x: 206, startPoint y: 77, endPoint x: 205, endPoint y: 83, distance: 6.1
click at [206, 77] on select "Select Taxes & Other Government Units Domestic Support Obligations Extensions o…" at bounding box center [213, 80] width 207 height 24
select select "1"
click at [110, 68] on select "Select Taxes & Other Government Units Domestic Support Obligations Extensions o…" at bounding box center [213, 80] width 207 height 24
click at [180, 132] on input "text" at bounding box center [213, 127] width 207 height 24
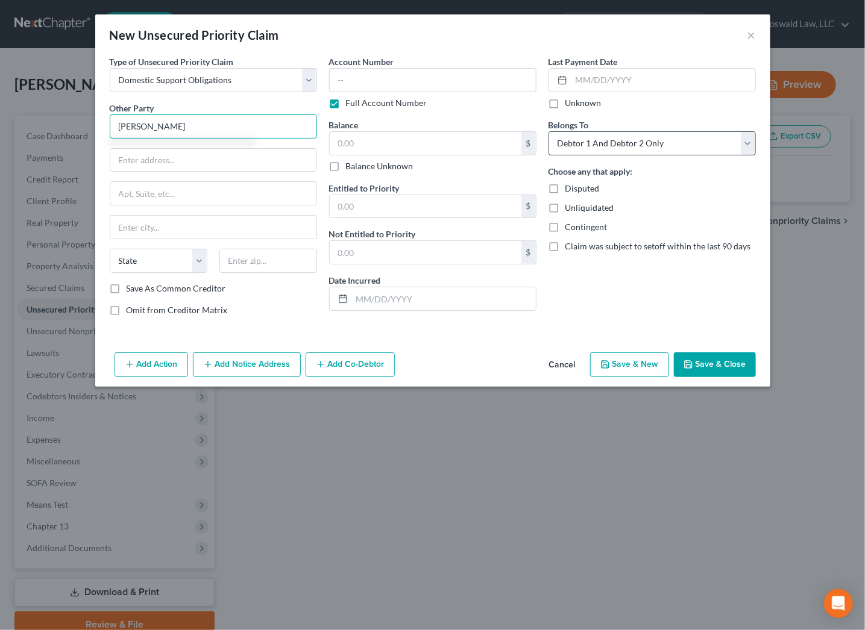
type input "Jacenda Liwo"
drag, startPoint x: 615, startPoint y: 146, endPoint x: 611, endPoint y: 151, distance: 6.4
click at [615, 146] on select "Select Debtor 1 Only Debtor 2 Only Debtor 1 And Debtor 2 Only At Least One Of T…" at bounding box center [651, 143] width 207 height 24
select select "0"
click at [548, 131] on select "Select Debtor 1 Only Debtor 2 Only Debtor 1 And Debtor 2 Only At Least One Of T…" at bounding box center [651, 143] width 207 height 24
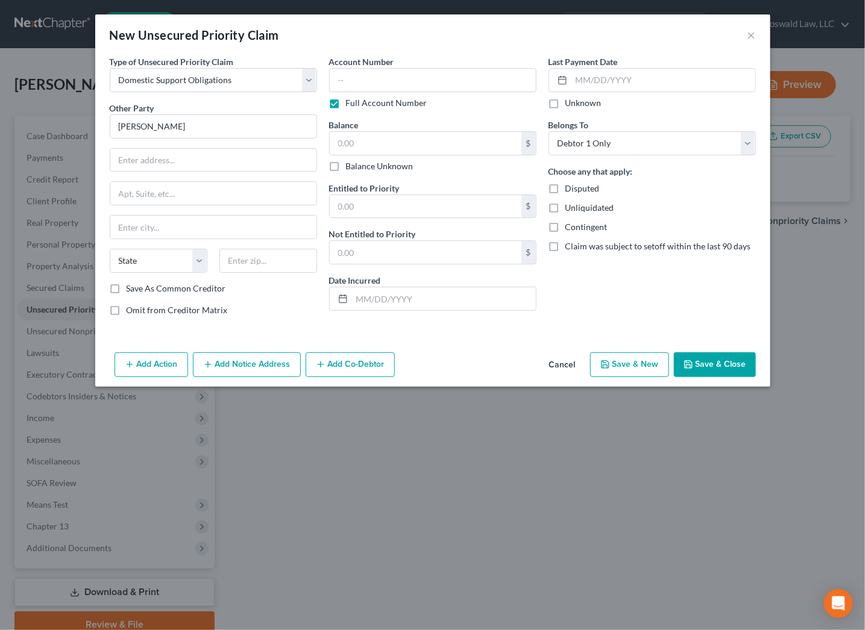
click at [728, 358] on button "Save & Close" at bounding box center [715, 365] width 82 height 25
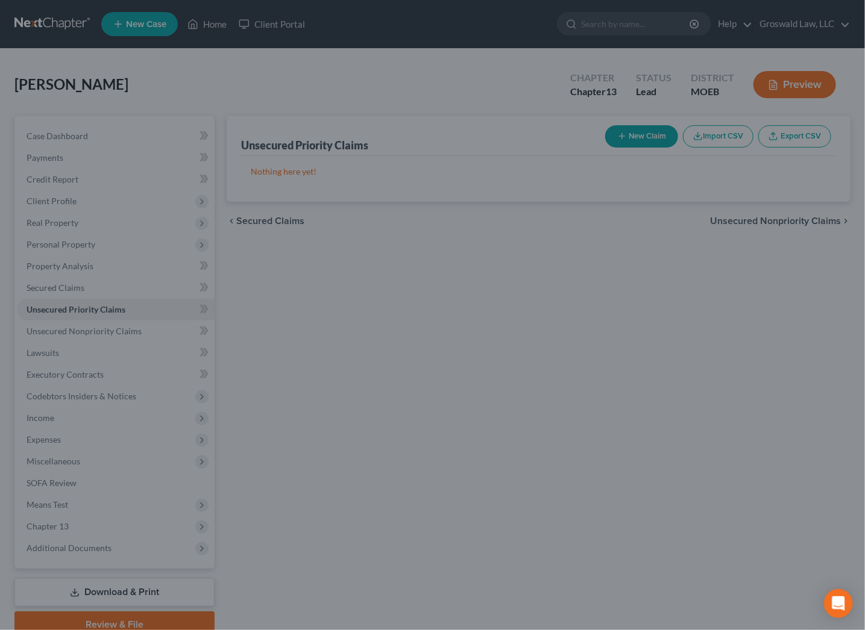
type input "0.00"
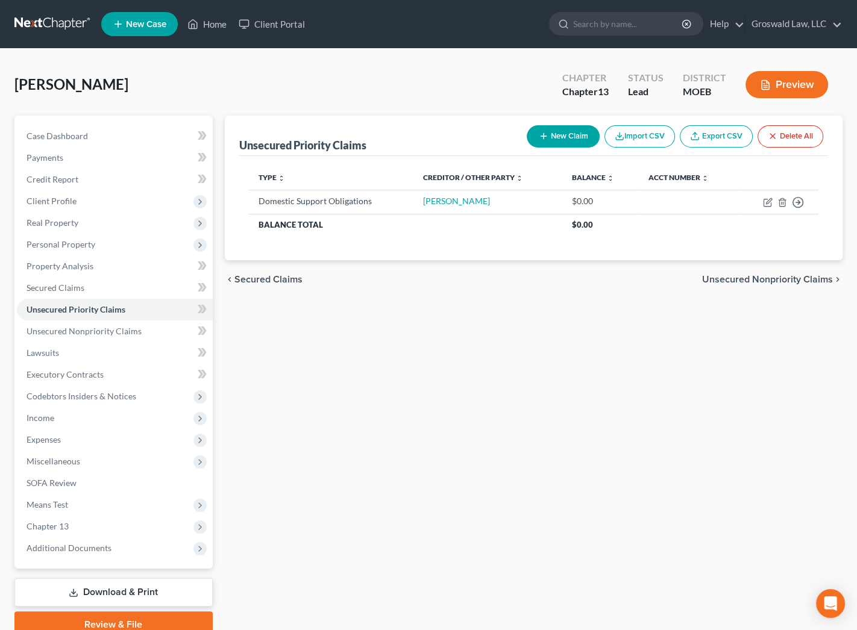
click at [533, 375] on div "Unsecured Priority Claims New Claim Import CSV Export CSV Delete All Type expan…" at bounding box center [534, 377] width 630 height 523
click at [49, 198] on span "Client Profile" at bounding box center [52, 201] width 50 height 10
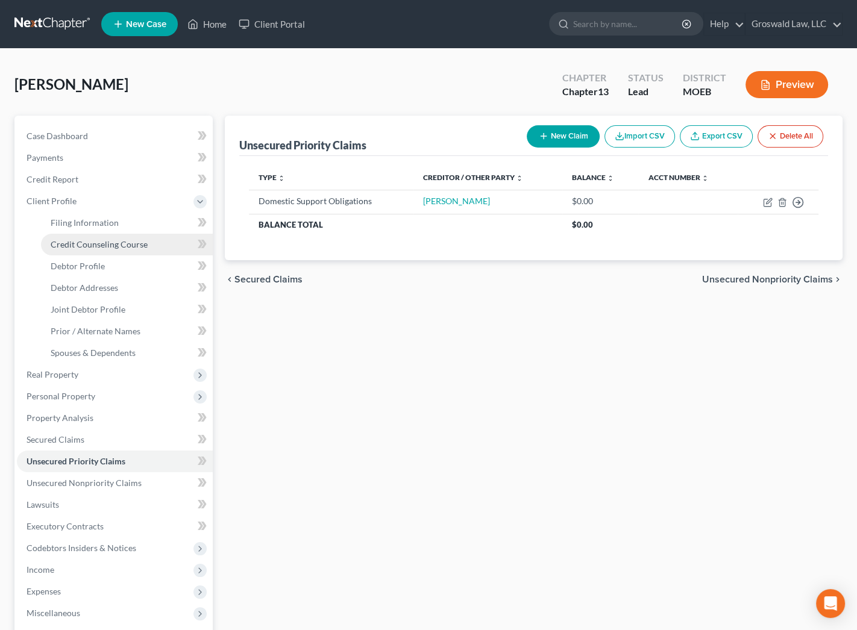
click at [91, 253] on link "Credit Counseling Course" at bounding box center [127, 245] width 172 height 22
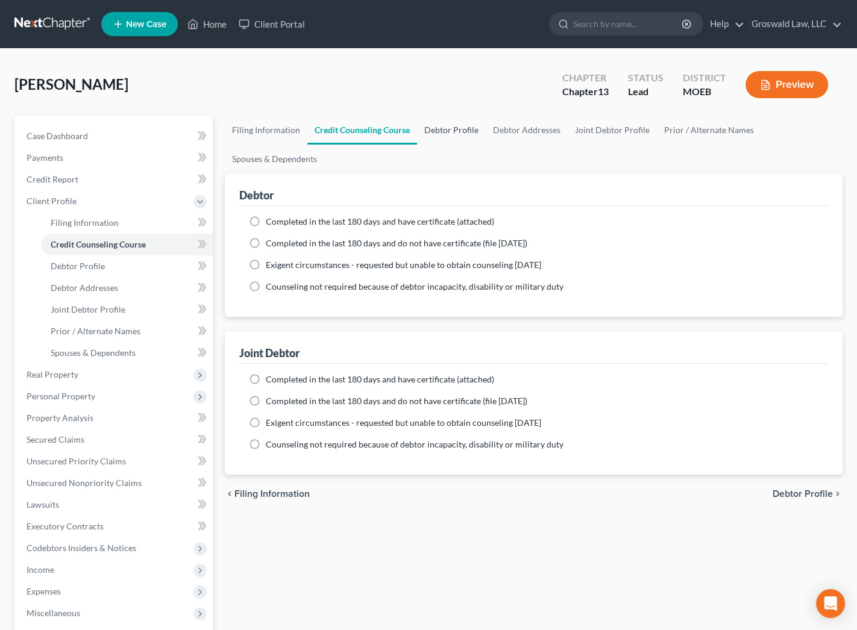
click at [457, 133] on link "Debtor Profile" at bounding box center [451, 130] width 69 height 29
select select "1"
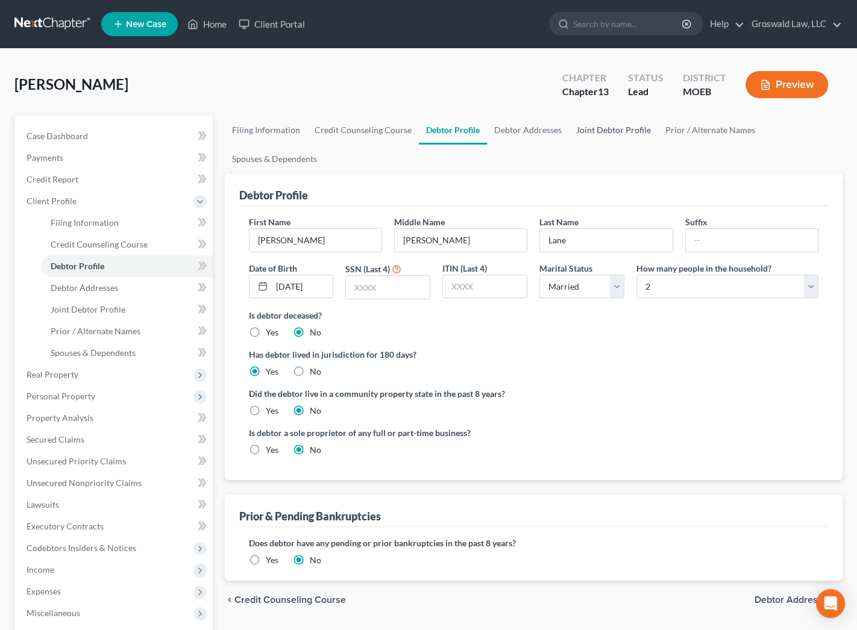
click at [592, 130] on link "Joint Debtor Profile" at bounding box center [613, 130] width 89 height 29
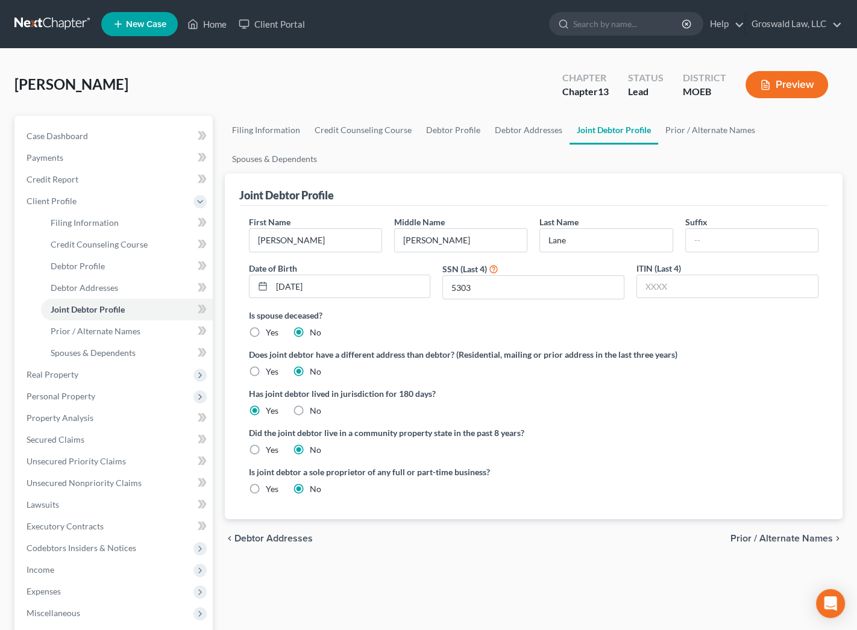
drag, startPoint x: 624, startPoint y: 405, endPoint x: 583, endPoint y: 333, distance: 82.8
click at [624, 405] on div "Has joint debtor lived in jurisdiction for 180 days? Yes No Debtor must reside …" at bounding box center [534, 403] width 570 height 30
click at [530, 127] on link "Debtor Addresses" at bounding box center [529, 130] width 82 height 29
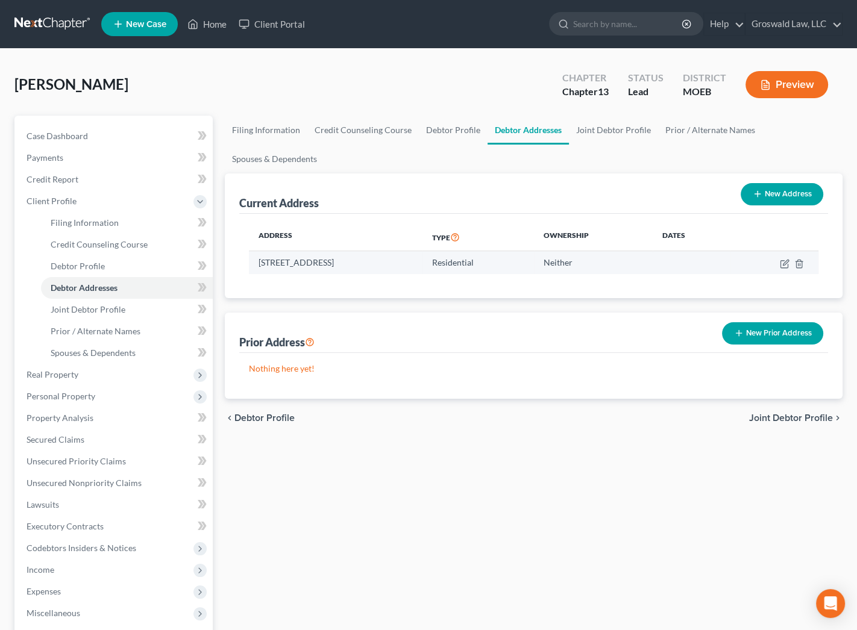
drag, startPoint x: 338, startPoint y: 262, endPoint x: 260, endPoint y: 260, distance: 77.2
click at [256, 263] on td "216 South 17th Street, Bowling Green, MO 63334" at bounding box center [336, 262] width 174 height 23
copy td "216 South 17th Street"
click at [677, 559] on div "Filing Information Credit Counseling Course Debtor Profile Debtor Addresses Joi…" at bounding box center [534, 453] width 630 height 674
drag, startPoint x: 624, startPoint y: 479, endPoint x: 618, endPoint y: 478, distance: 6.1
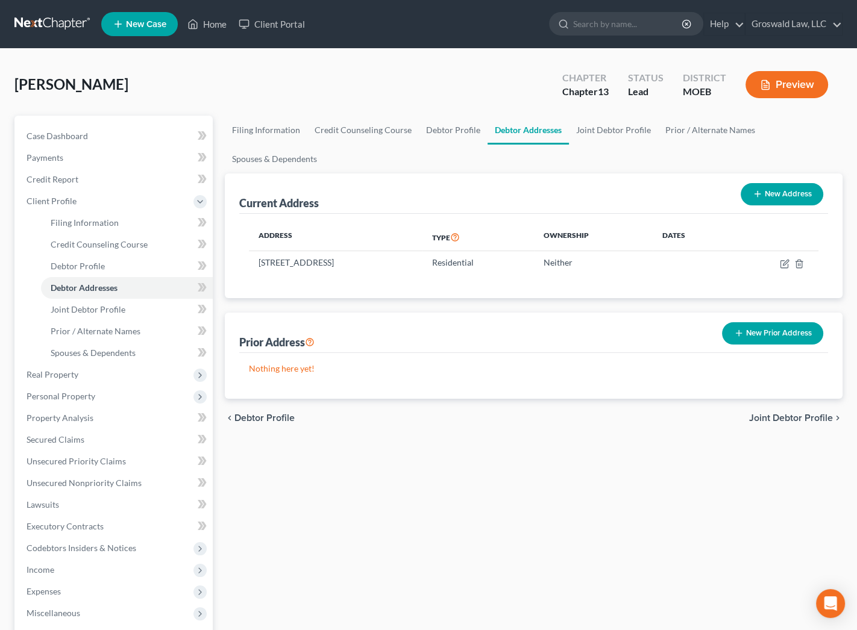
click at [624, 479] on div "Filing Information Credit Counseling Course Debtor Profile Debtor Addresses Joi…" at bounding box center [534, 453] width 630 height 674
click at [115, 129] on link "Case Dashboard" at bounding box center [115, 136] width 196 height 22
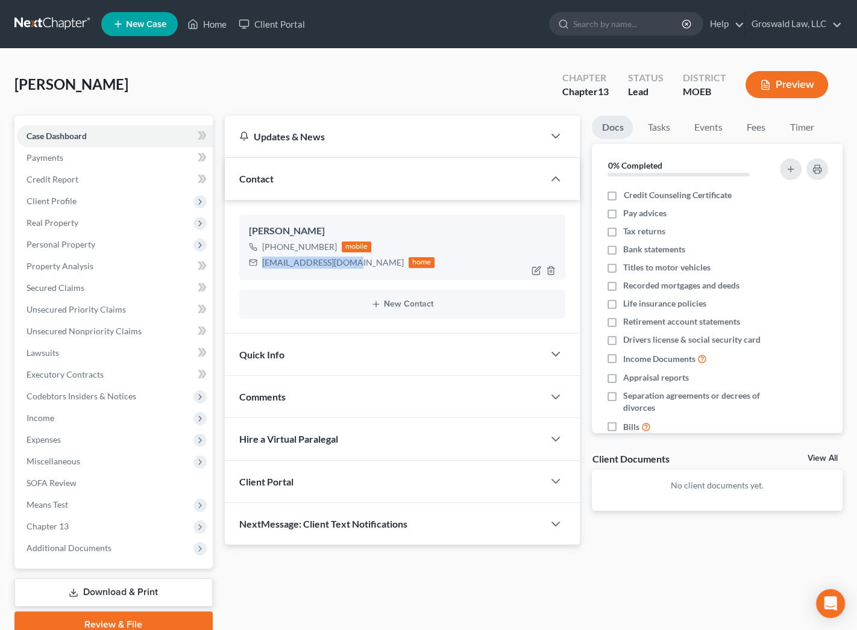
drag, startPoint x: 347, startPoint y: 264, endPoint x: 251, endPoint y: 251, distance: 96.7
click at [249, 267] on div "lanetina13@gmail.com home" at bounding box center [342, 263] width 186 height 16
copy div "lanetina13@gmail.com"
drag, startPoint x: 615, startPoint y: 566, endPoint x: 585, endPoint y: 529, distance: 47.5
click at [615, 566] on div "Updates & News × Missouri Eastern District Notes: Take a look at NextChapter's …" at bounding box center [534, 377] width 630 height 523
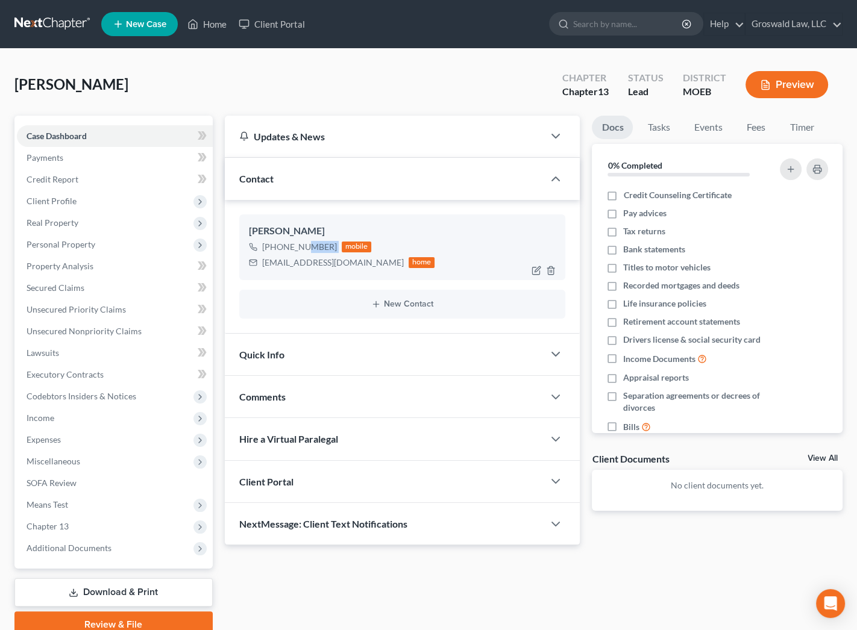
drag, startPoint x: 337, startPoint y: 248, endPoint x: 283, endPoint y: 247, distance: 54.3
click at [295, 248] on div "+1 (636) 290-1390 mobile" at bounding box center [342, 247] width 186 height 16
copy div "290-1390"
drag, startPoint x: 666, startPoint y: 566, endPoint x: 660, endPoint y: 562, distance: 7.0
click at [666, 566] on div "Updates & News × Missouri Eastern District Notes: Take a look at NextChapter's …" at bounding box center [534, 377] width 630 height 523
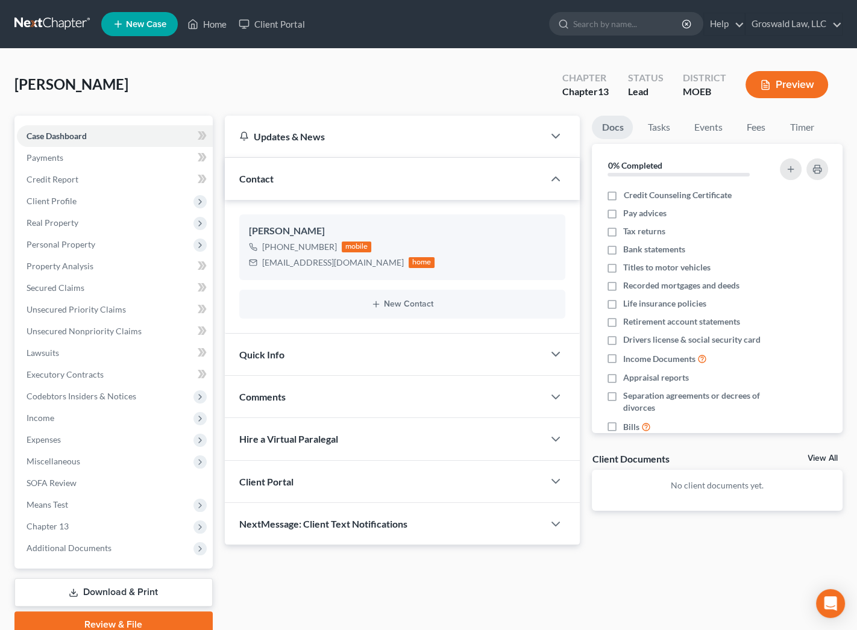
drag, startPoint x: 649, startPoint y: 596, endPoint x: 428, endPoint y: 502, distance: 239.8
click at [636, 579] on div "Updates & News × Missouri Eastern District Notes: Take a look at NextChapter's …" at bounding box center [534, 377] width 630 height 523
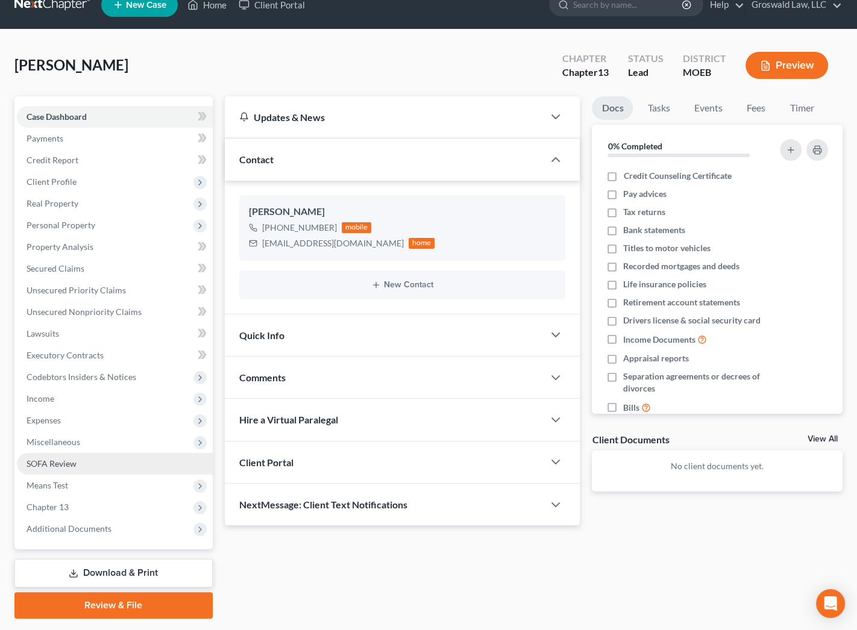
scroll to position [52, 0]
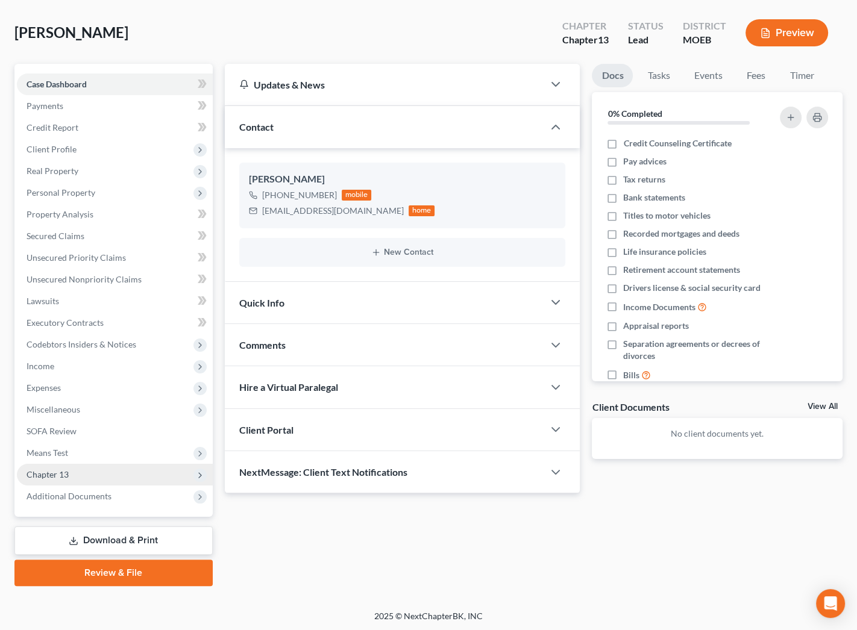
drag, startPoint x: 93, startPoint y: 494, endPoint x: 83, endPoint y: 476, distance: 20.8
click at [92, 494] on span "Additional Documents" at bounding box center [69, 496] width 85 height 10
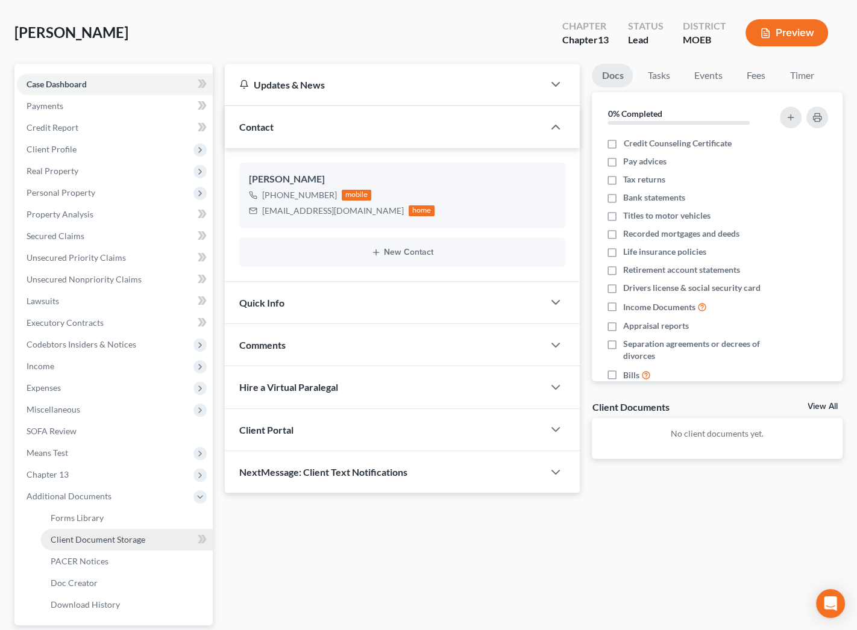
click at [99, 539] on span "Client Document Storage" at bounding box center [98, 540] width 95 height 10
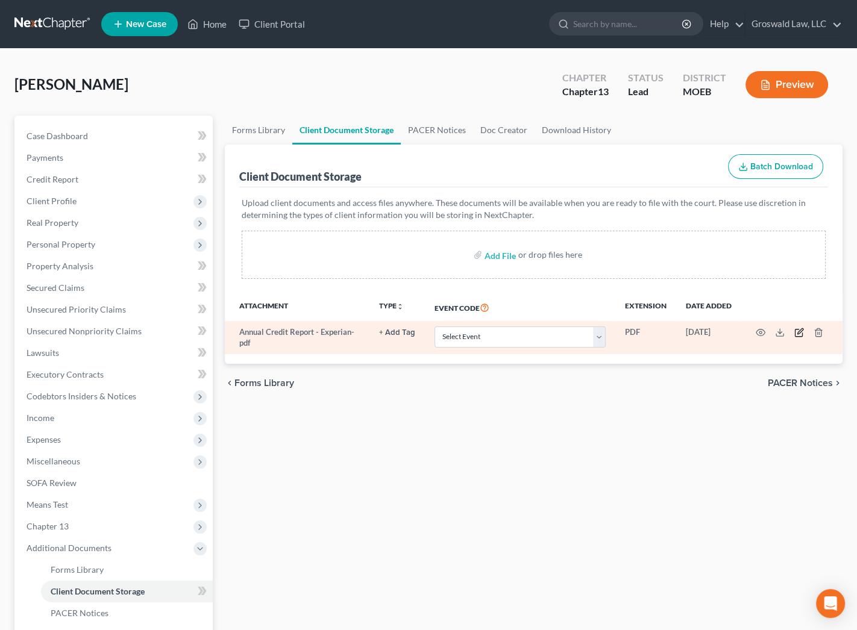
click at [796, 332] on icon "button" at bounding box center [799, 333] width 10 height 10
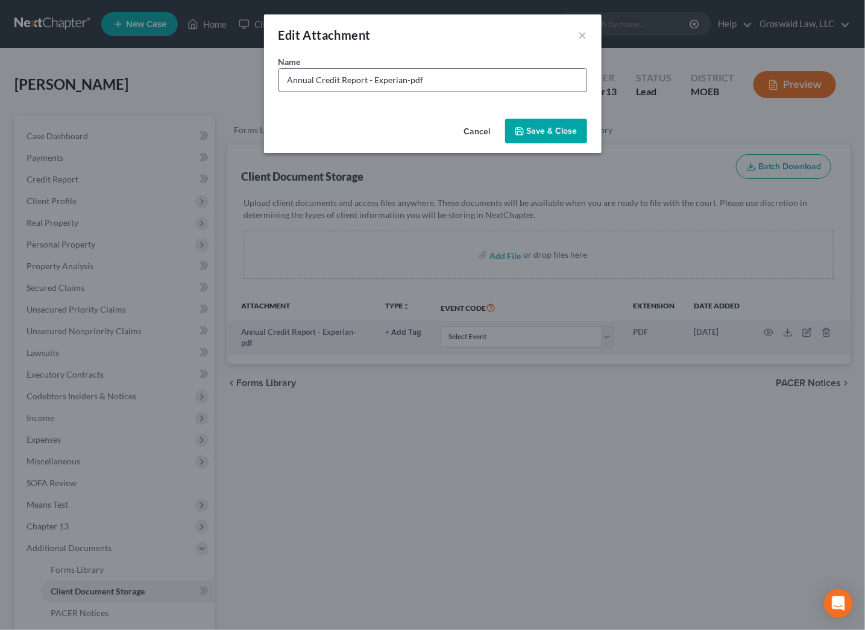
click at [404, 83] on input "Annual Credit Report - Experian-pdf" at bounding box center [432, 80] width 307 height 23
type input "Annual Credit Report - Experian(Mrs(-pdf"
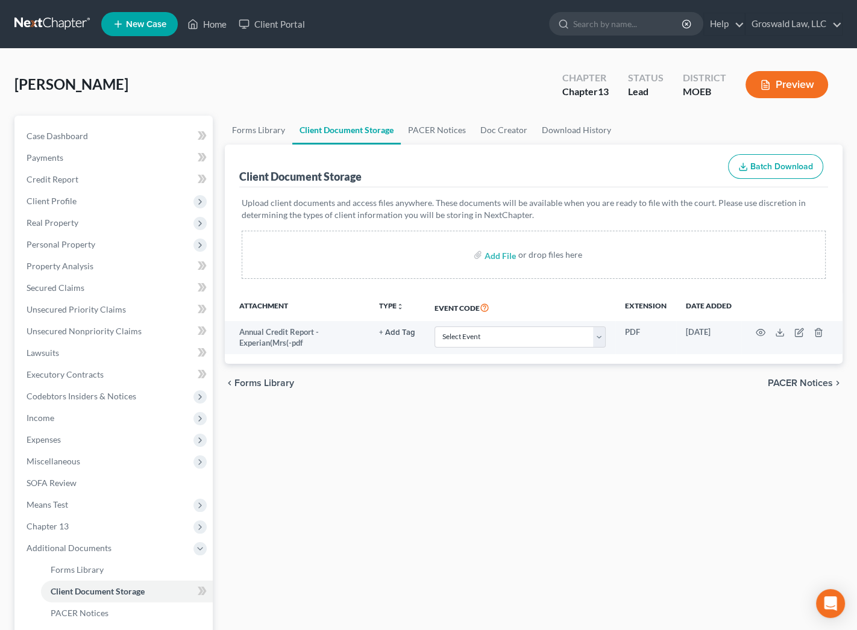
click at [537, 83] on div "Lane, Marcus Upgraded Chapter Chapter 13 Status Lead District MOEB Preview" at bounding box center [428, 89] width 828 height 52
drag, startPoint x: 60, startPoint y: 222, endPoint x: 57, endPoint y: 213, distance: 9.7
click at [60, 220] on span "Real Property" at bounding box center [53, 223] width 52 height 10
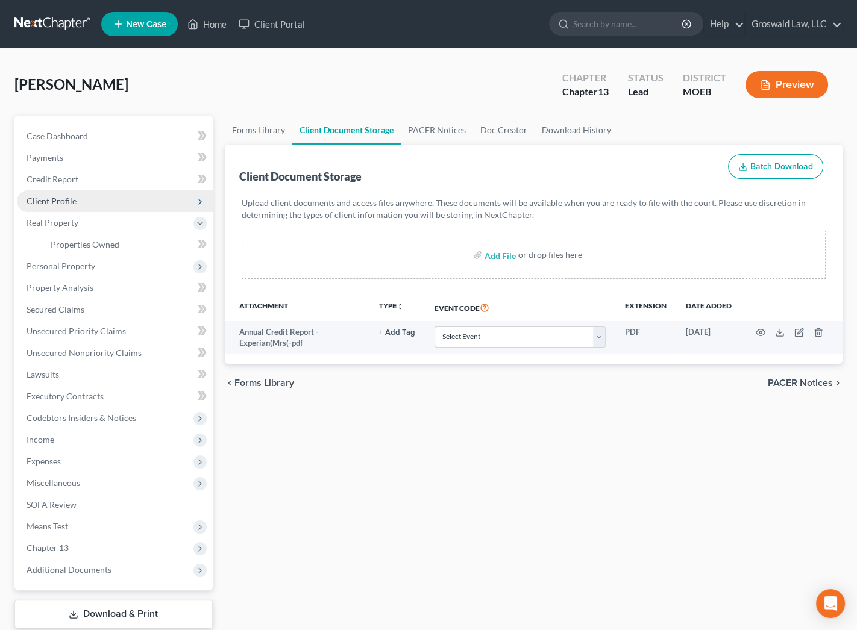
click at [55, 202] on span "Client Profile" at bounding box center [52, 201] width 50 height 10
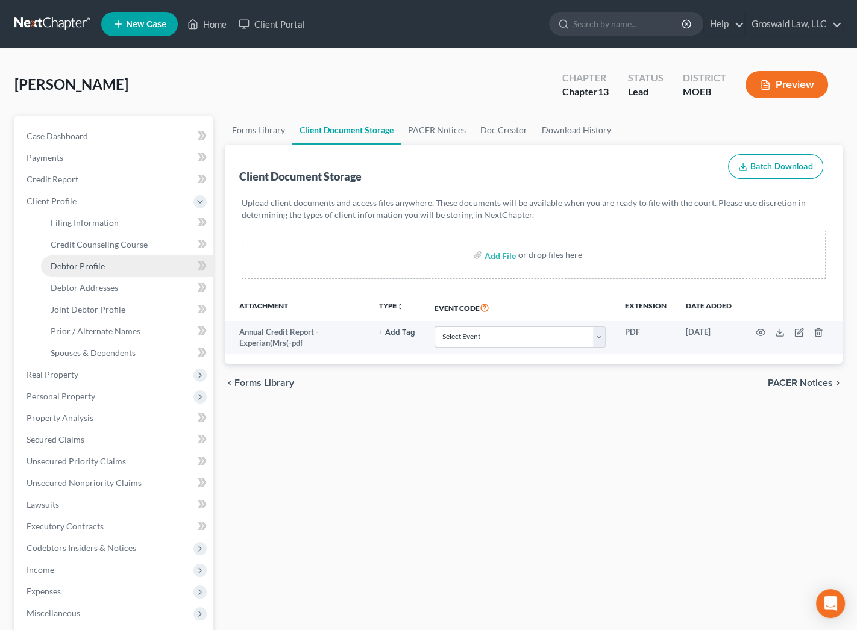
click at [102, 261] on span "Debtor Profile" at bounding box center [78, 266] width 54 height 10
select select "1"
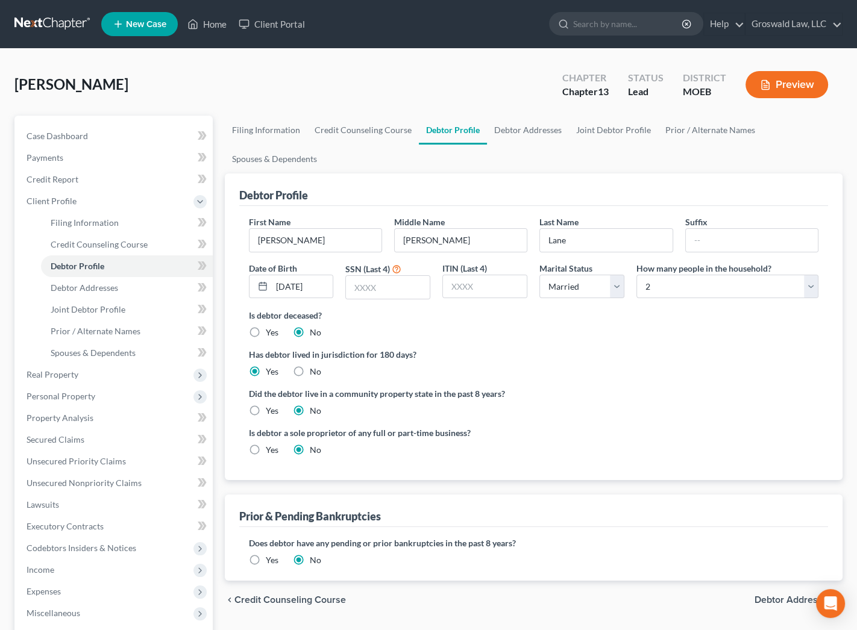
click at [695, 407] on div "Did the debtor live in a community property state in the past 8 years? Yes No" at bounding box center [534, 403] width 570 height 30
drag, startPoint x: 636, startPoint y: 368, endPoint x: 619, endPoint y: 360, distance: 18.4
click at [636, 368] on div "Has debtor lived in jurisdiction for 180 days? Yes No Debtor must reside in jur…" at bounding box center [534, 363] width 570 height 30
drag, startPoint x: 537, startPoint y: 126, endPoint x: 526, endPoint y: 115, distance: 15.8
click at [537, 127] on link "Debtor Addresses" at bounding box center [528, 130] width 82 height 29
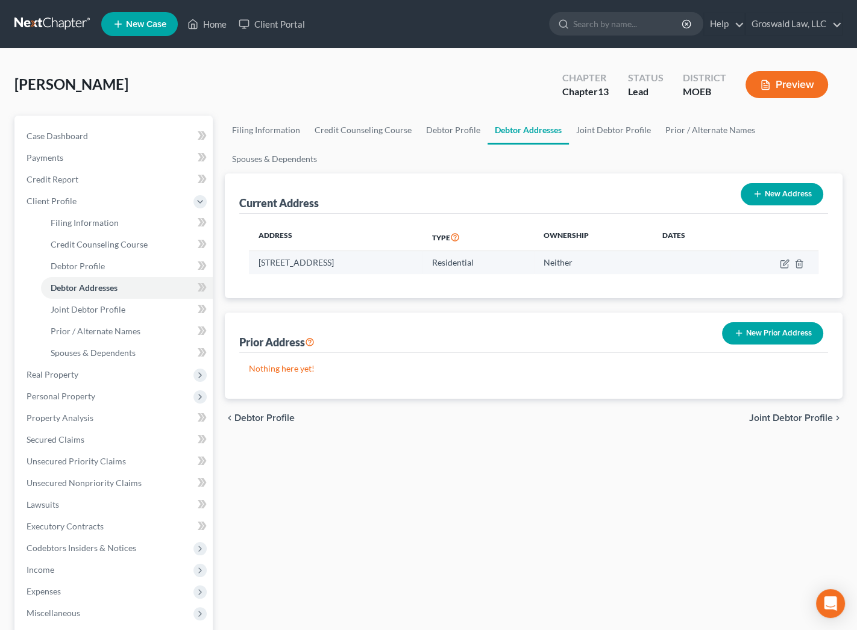
drag, startPoint x: 339, startPoint y: 261, endPoint x: 253, endPoint y: 265, distance: 86.3
click at [253, 265] on td "216 South 17th Street, Bowling Green, MO 63334" at bounding box center [336, 262] width 174 height 23
copy td "216 South 17th Street"
drag, startPoint x: 520, startPoint y: 514, endPoint x: 509, endPoint y: 497, distance: 20.4
click at [520, 514] on div "Filing Information Credit Counseling Course Debtor Profile Debtor Addresses Joi…" at bounding box center [534, 453] width 630 height 674
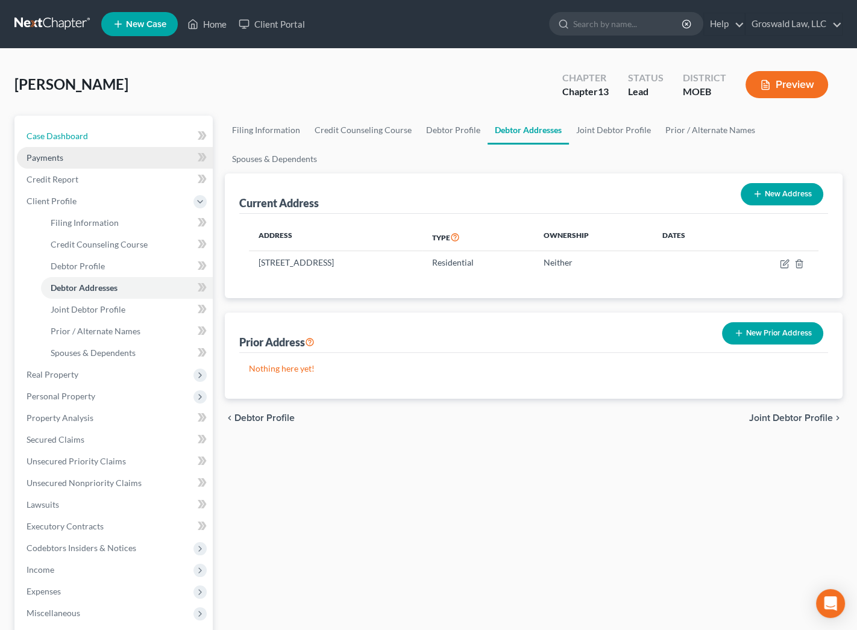
drag, startPoint x: 118, startPoint y: 132, endPoint x: 119, endPoint y: 162, distance: 30.2
click at [116, 132] on link "Case Dashboard" at bounding box center [115, 136] width 196 height 22
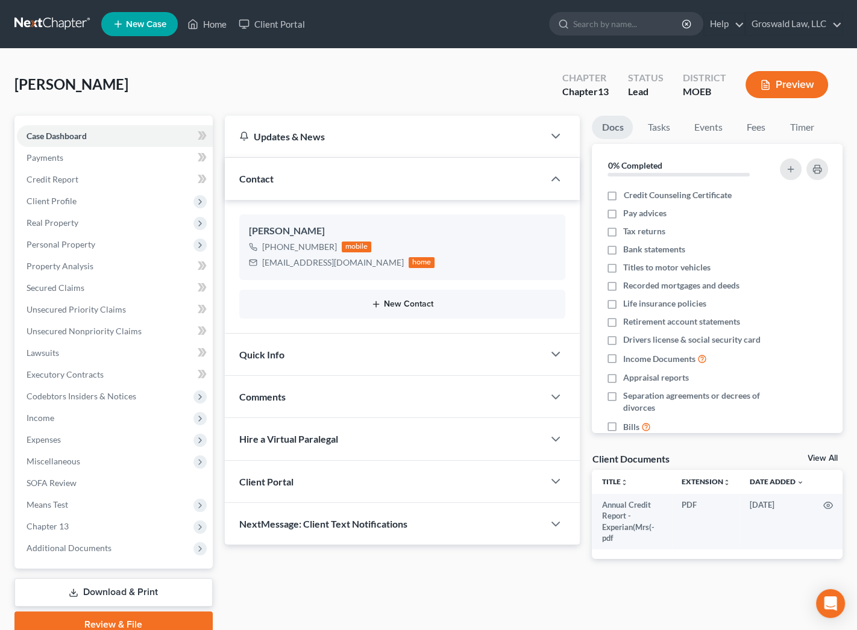
click at [390, 300] on button "New Contact" at bounding box center [402, 305] width 307 height 10
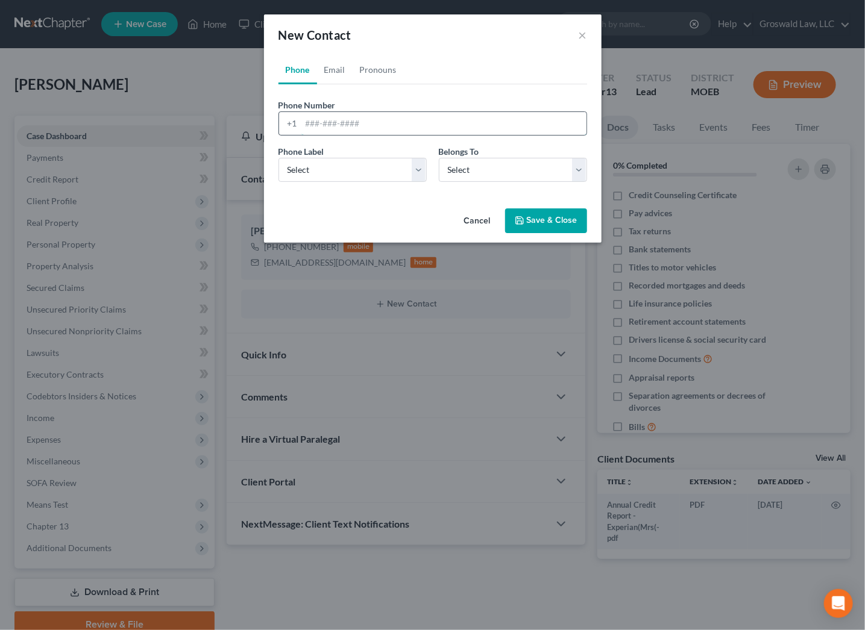
click at [350, 125] on input "tel" at bounding box center [443, 123] width 285 height 23
type input "314-845-4132"
select select "0"
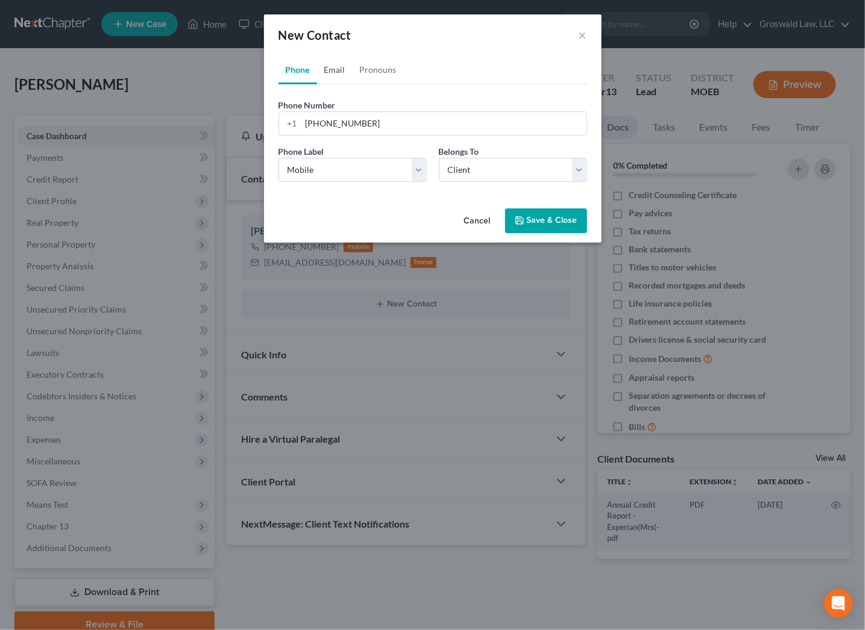
click at [344, 68] on link "Email" at bounding box center [335, 69] width 36 height 29
click at [345, 126] on input "email" at bounding box center [443, 123] width 285 height 23
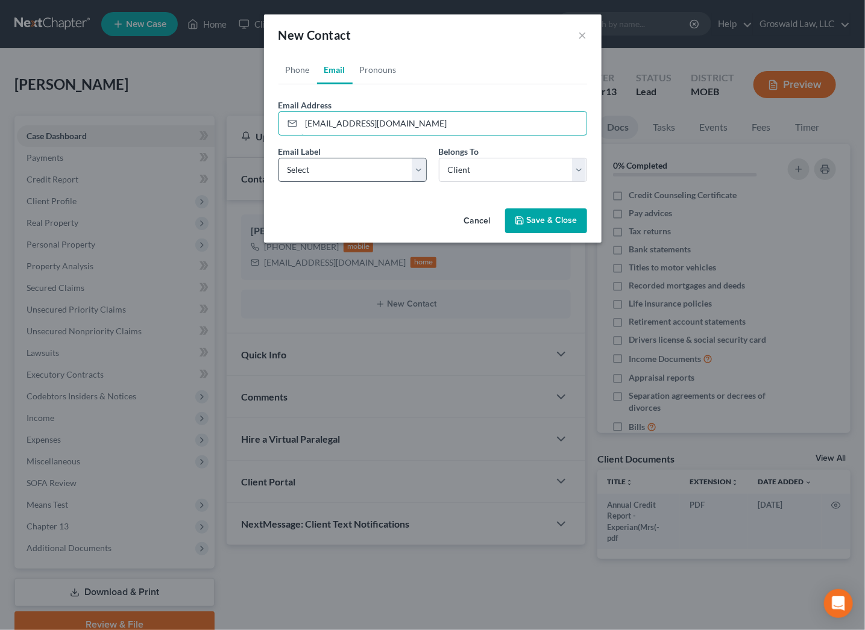
type input "marcuslane2285@gmail.com"
drag, startPoint x: 379, startPoint y: 169, endPoint x: 374, endPoint y: 180, distance: 12.7
click at [379, 169] on select "Select Home Work Other" at bounding box center [352, 170] width 148 height 24
select select "0"
click at [278, 158] on select "Select Home Work Other" at bounding box center [352, 170] width 148 height 24
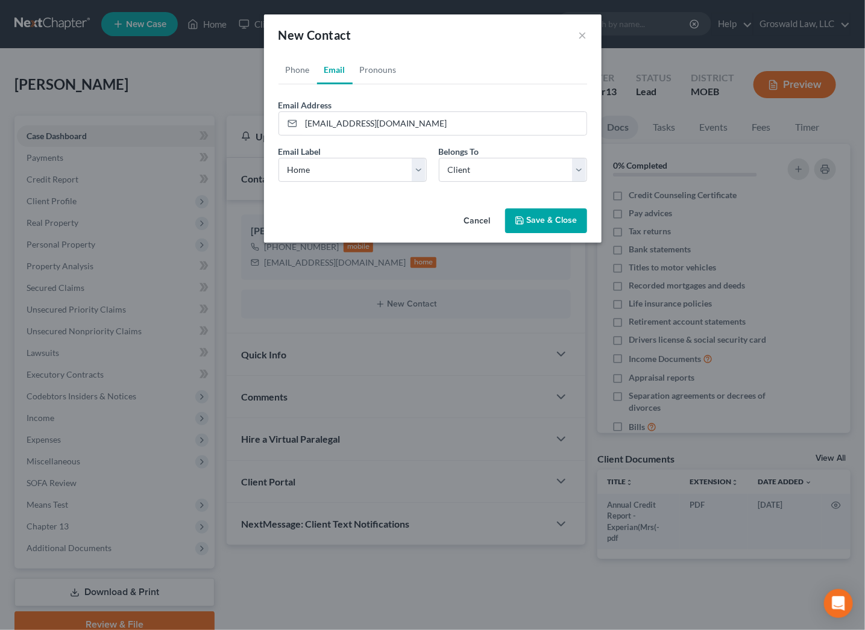
click at [533, 221] on button "Save & Close" at bounding box center [546, 221] width 82 height 25
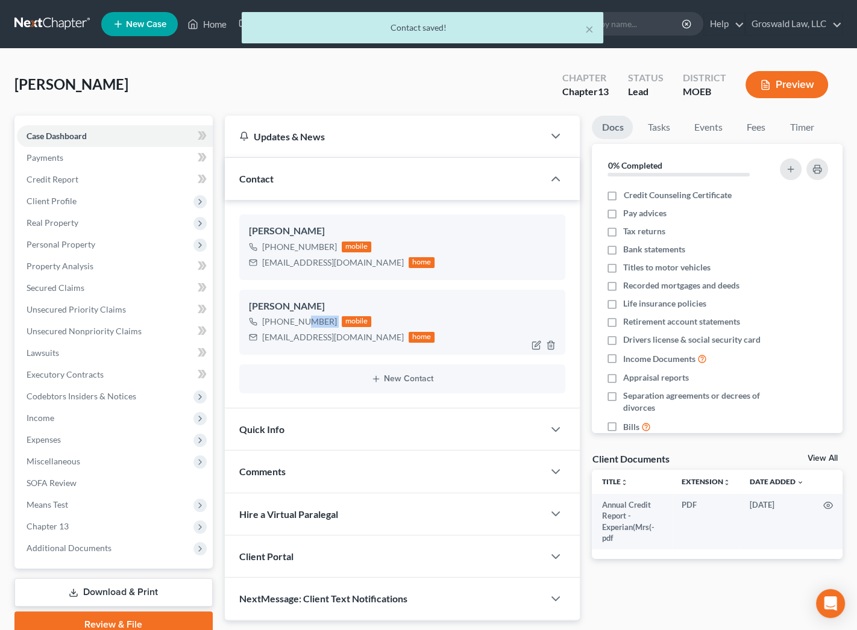
drag, startPoint x: 335, startPoint y: 325, endPoint x: 295, endPoint y: 322, distance: 39.9
click at [294, 322] on div "+1 (314) 845-4132 mobile" at bounding box center [342, 322] width 186 height 16
copy div "845-4132"
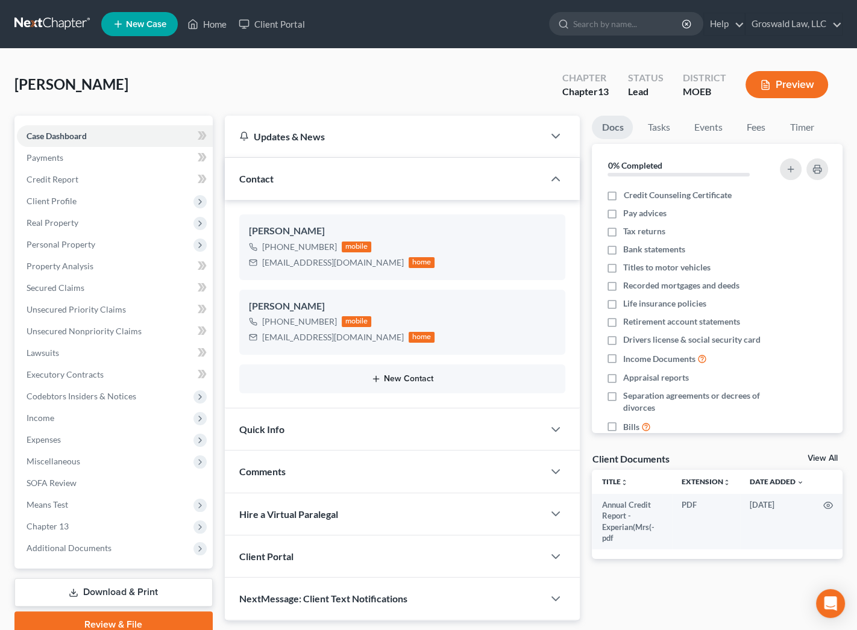
drag, startPoint x: 459, startPoint y: 400, endPoint x: 386, endPoint y: 374, distance: 77.2
click at [458, 400] on div "Tina Lane +1 (636) 290-1390 mobile lanetina13@gmail.com home Marcus Lane +1 (31…" at bounding box center [403, 304] width 356 height 209
drag, startPoint x: 365, startPoint y: 341, endPoint x: 229, endPoint y: 344, distance: 136.2
click at [229, 344] on div "Tina Lane +1 (636) 290-1390 mobile lanetina13@gmail.com home Marcus Lane +1 (31…" at bounding box center [403, 304] width 356 height 209
copy div "marcuslane2285@gmail.com"
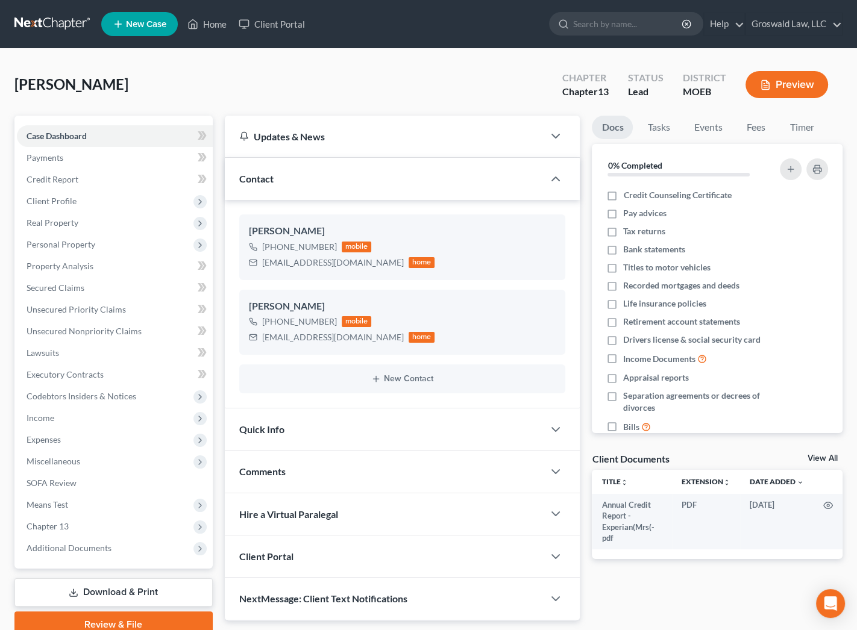
drag, startPoint x: 433, startPoint y: 92, endPoint x: 430, endPoint y: 86, distance: 7.0
click at [433, 92] on div "Lane, Marcus Upgraded Chapter Chapter 13 Status Lead District MOEB Preview" at bounding box center [428, 89] width 828 height 52
click at [726, 582] on div "Docs Tasks Events Fees Timer 0% Completed Nothing here yet! Credit Counseling C…" at bounding box center [717, 368] width 263 height 505
drag, startPoint x: 153, startPoint y: 551, endPoint x: 155, endPoint y: 536, distance: 15.8
click at [153, 551] on span "Additional Documents" at bounding box center [115, 549] width 196 height 22
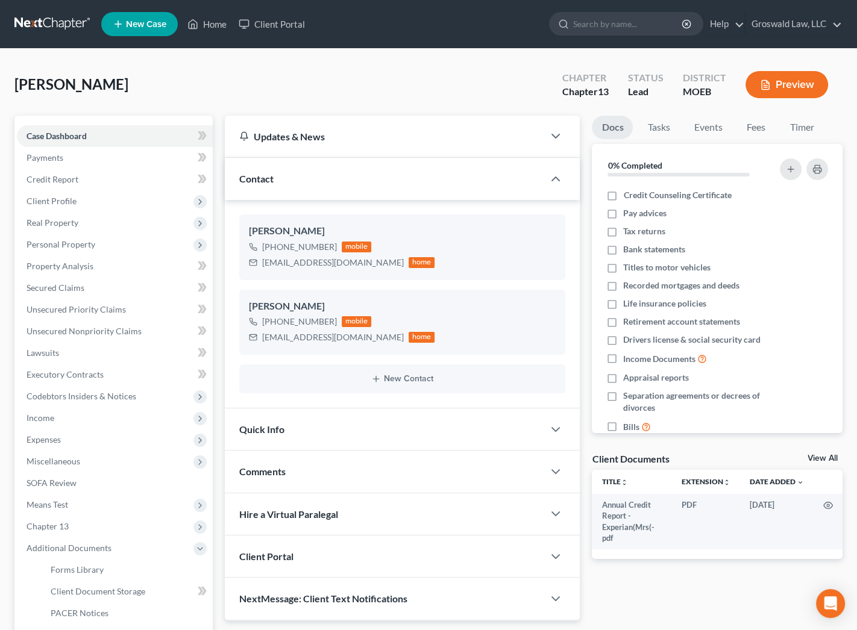
click at [635, 571] on div "Docs Tasks Events Fees Timer 0% Completed Nothing here yet! Credit Counseling C…" at bounding box center [717, 368] width 263 height 505
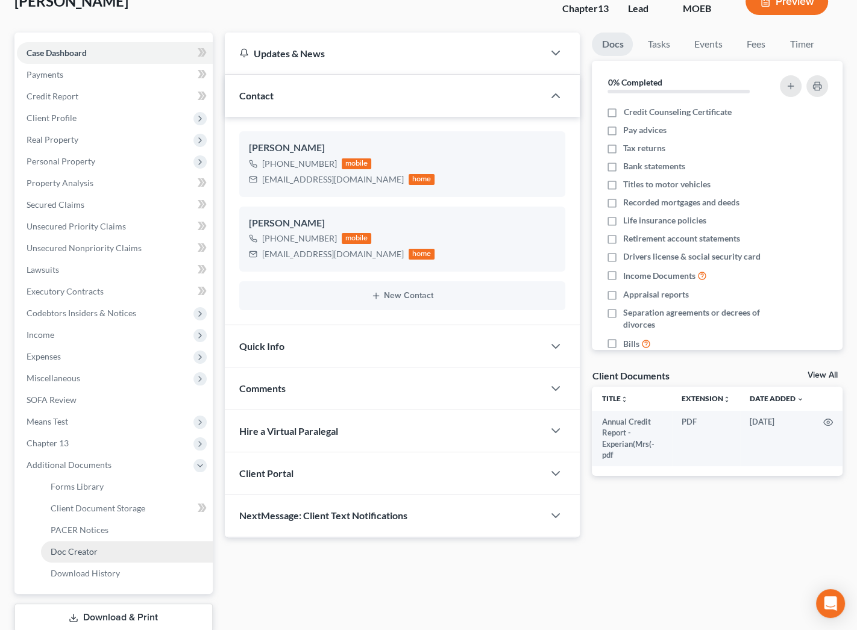
scroll to position [160, 0]
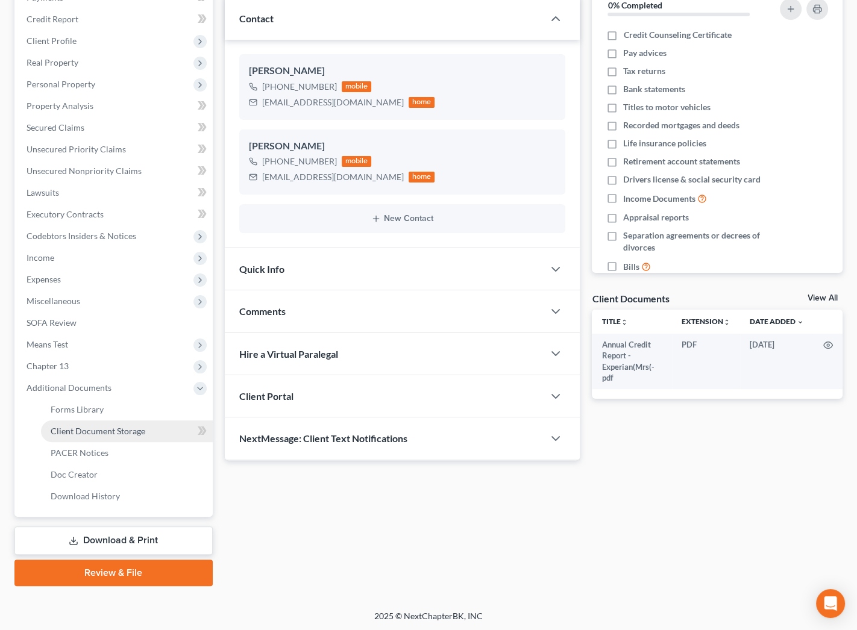
click at [96, 430] on span "Client Document Storage" at bounding box center [98, 431] width 95 height 10
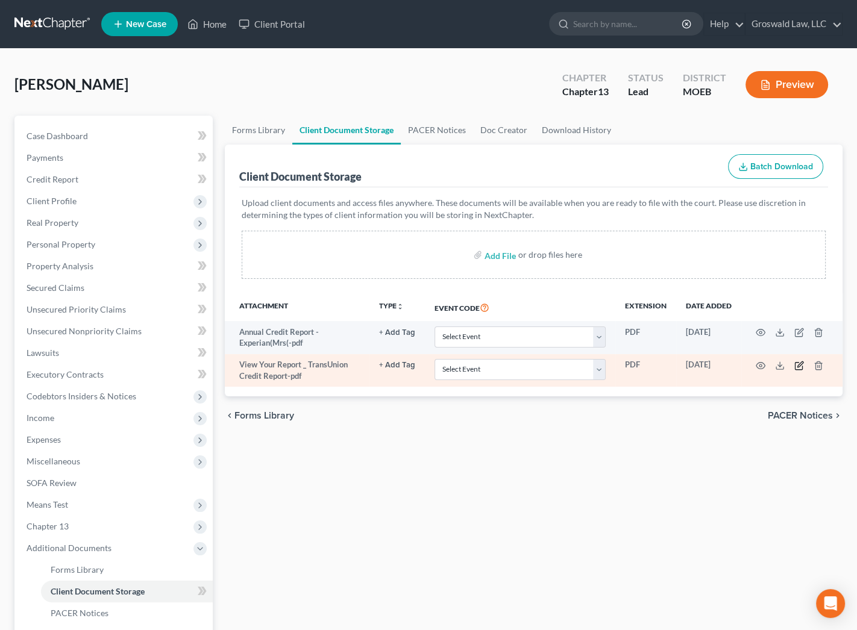
click at [796, 363] on icon "button" at bounding box center [798, 366] width 7 height 7
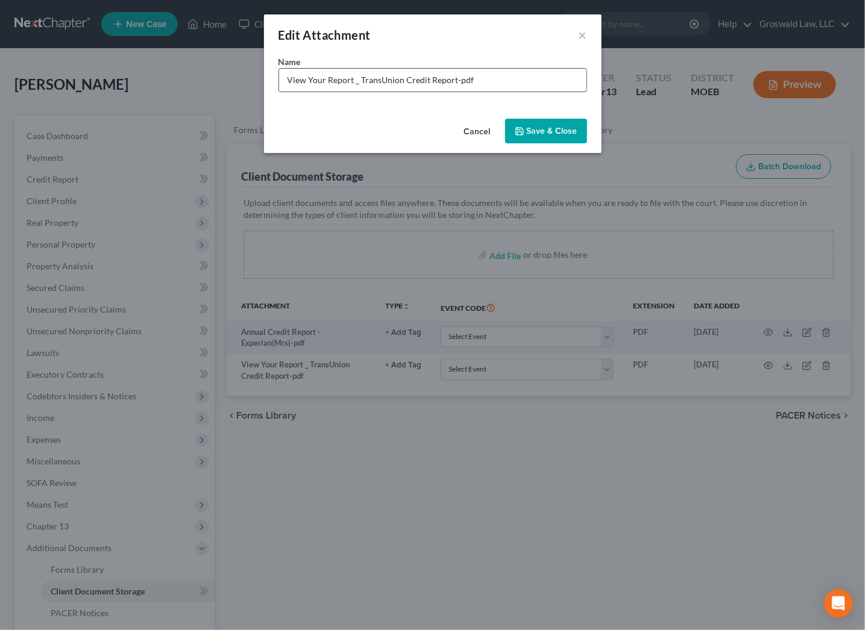
click at [453, 81] on input "View Your Report _ TransUnion Credit Report-pdf" at bounding box center [432, 80] width 307 height 23
type input "View Your Report _ TransUnion Credit Report(mr)-pdf"
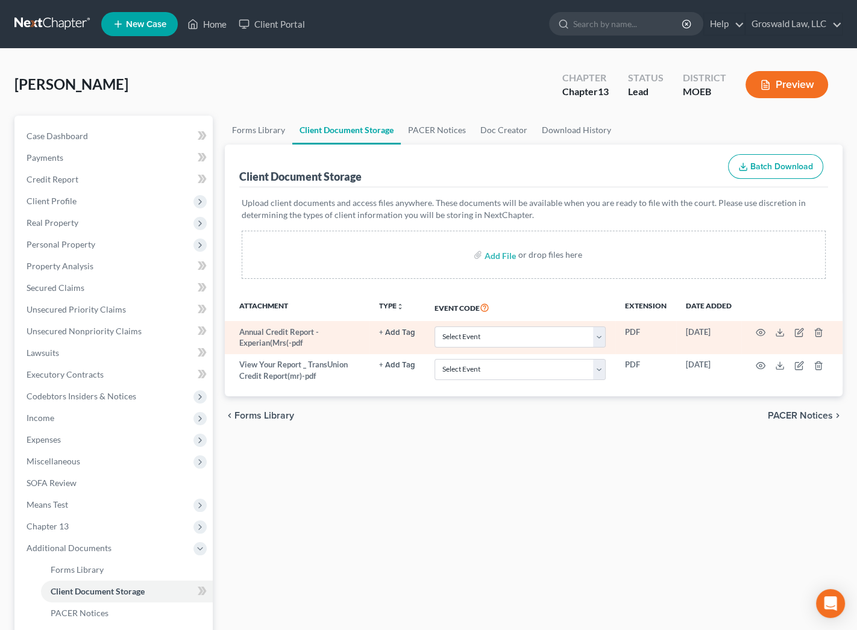
click at [779, 338] on td at bounding box center [791, 337] width 101 height 33
click at [780, 335] on icon at bounding box center [779, 335] width 7 height 2
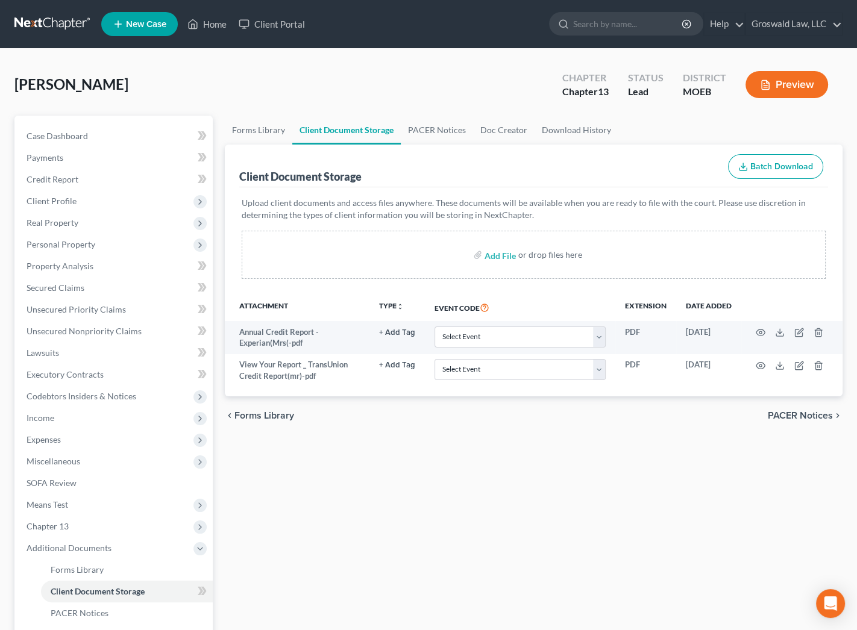
drag, startPoint x: 618, startPoint y: 521, endPoint x: 632, endPoint y: 503, distance: 23.3
click at [619, 521] on div "Forms Library Client Document Storage PACER Notices Doc Creator Download Histor…" at bounding box center [534, 431] width 630 height 631
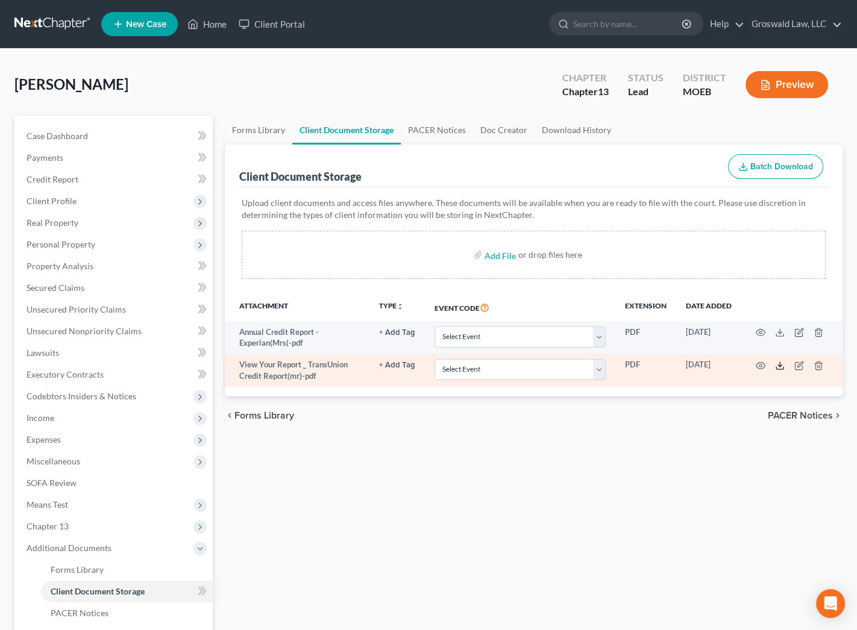
click at [777, 362] on icon at bounding box center [780, 366] width 10 height 10
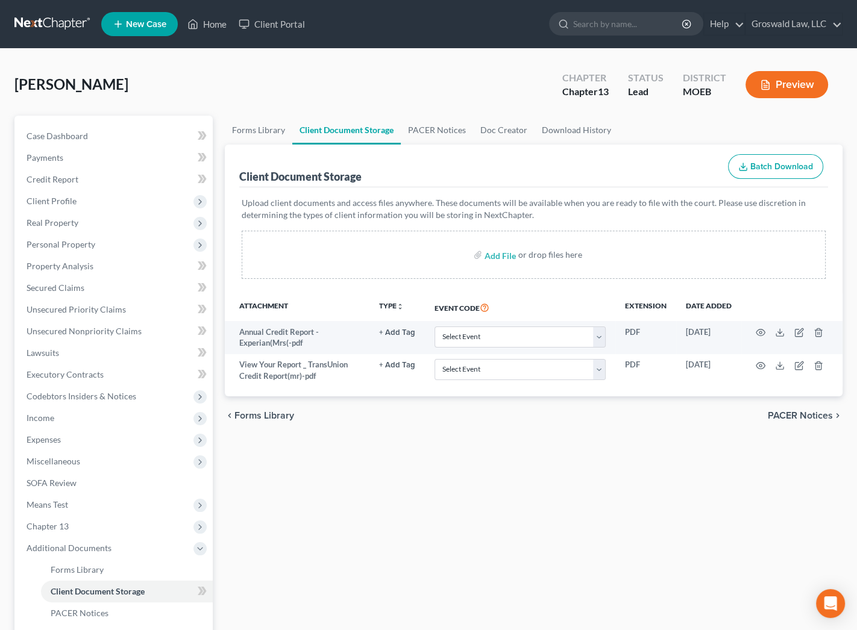
drag, startPoint x: 576, startPoint y: 466, endPoint x: 582, endPoint y: 394, distance: 72.5
click at [578, 453] on div "Forms Library Client Document Storage PACER Notices Doc Creator Download Histor…" at bounding box center [534, 431] width 630 height 631
click at [78, 198] on span "Client Profile" at bounding box center [115, 201] width 196 height 22
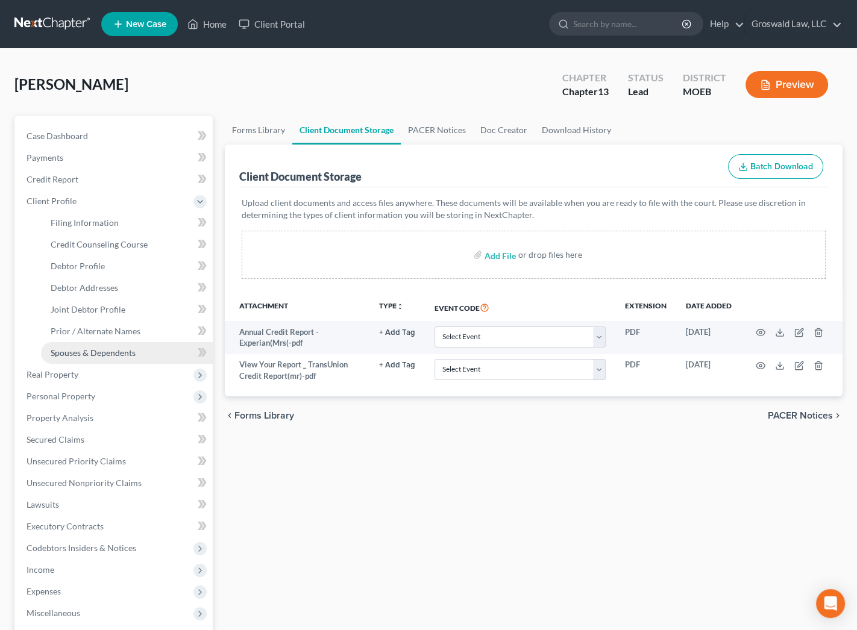
click at [101, 348] on span "Spouses & Dependents" at bounding box center [93, 353] width 85 height 10
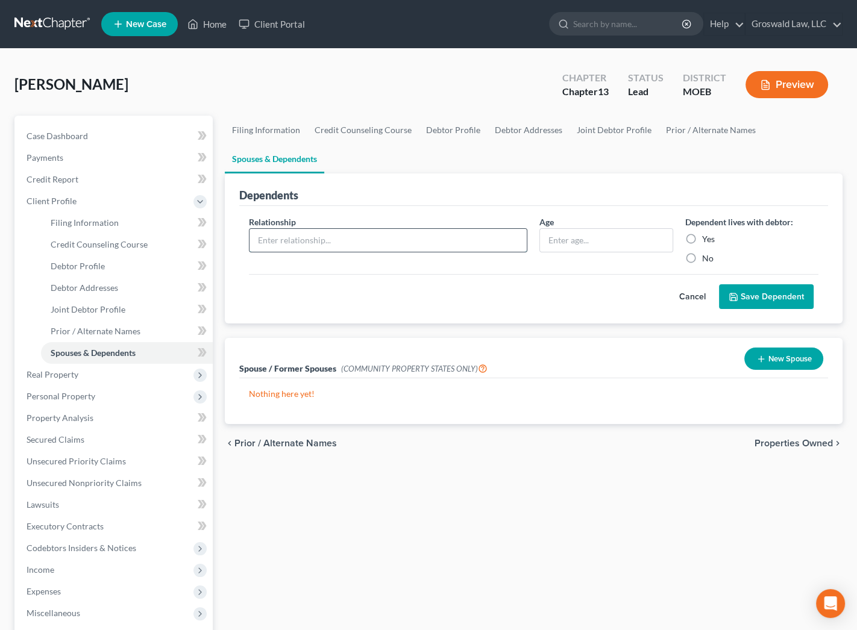
click at [380, 234] on input "text" at bounding box center [389, 240] width 278 height 23
type input "Debtor 1 Child"
type input "17"
click at [702, 236] on label "Yes" at bounding box center [708, 239] width 13 height 12
click at [707, 236] on input "Yes" at bounding box center [711, 237] width 8 height 8
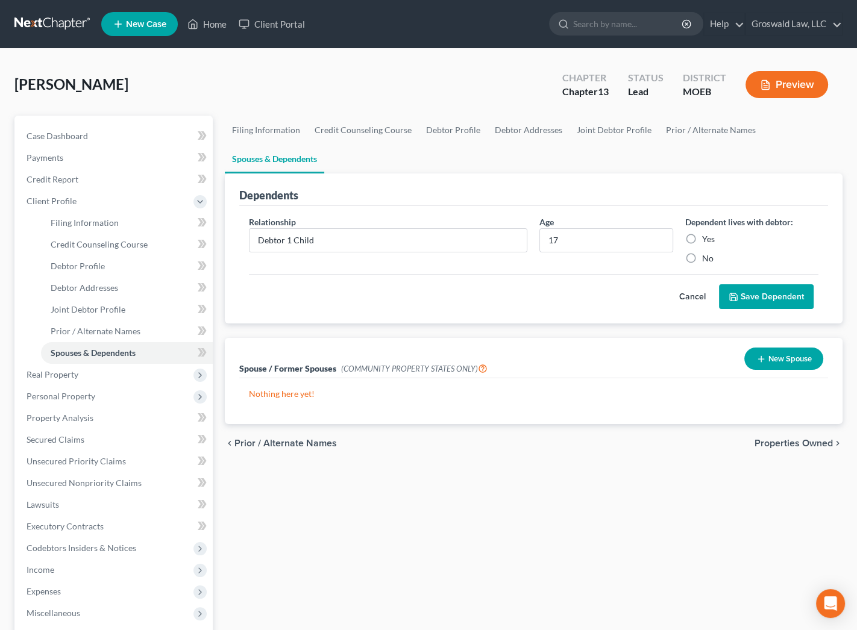
radio input "true"
click at [753, 294] on button "Save Dependent" at bounding box center [766, 296] width 95 height 25
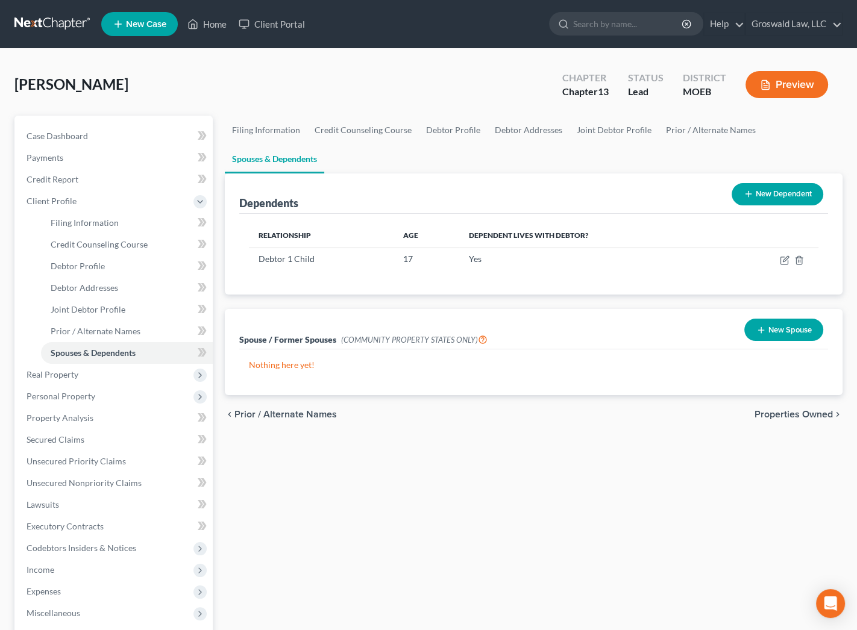
click at [762, 195] on button "New Dependent" at bounding box center [778, 194] width 92 height 22
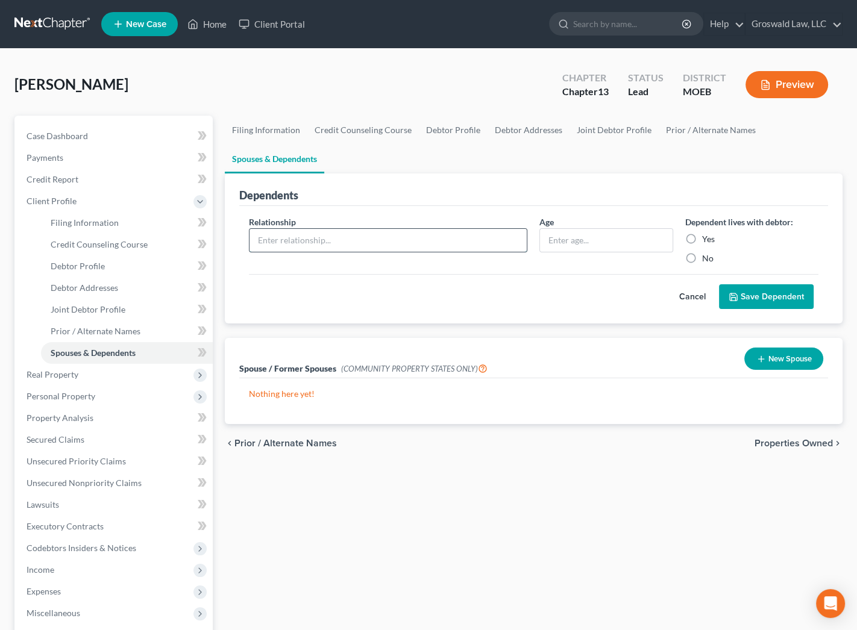
click at [492, 236] on input "text" at bounding box center [389, 240] width 278 height 23
type input "Debtor 2's mother"
type input "87"
click at [702, 239] on label "Yes" at bounding box center [708, 239] width 13 height 12
click at [707, 239] on input "Yes" at bounding box center [711, 237] width 8 height 8
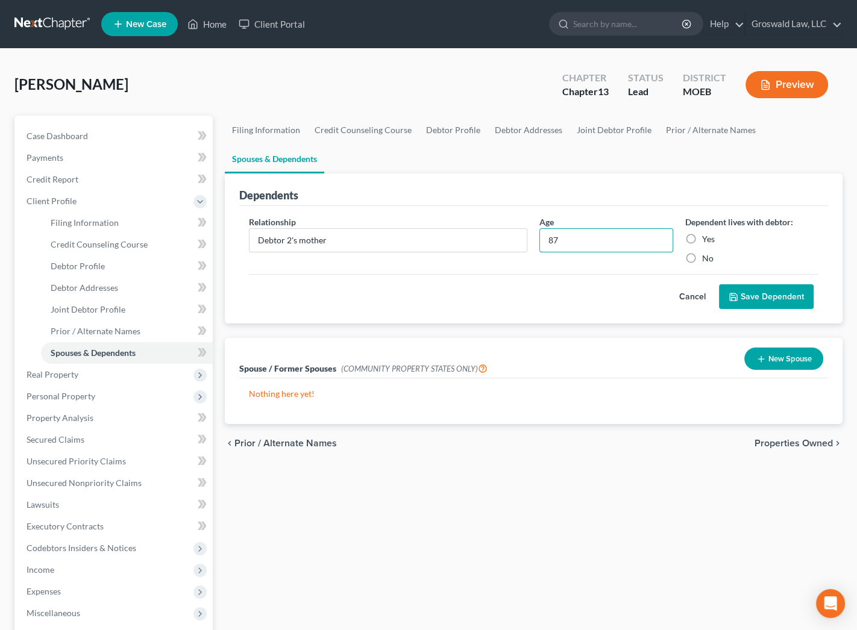
radio input "true"
click at [768, 297] on button "Save Dependent" at bounding box center [766, 296] width 95 height 25
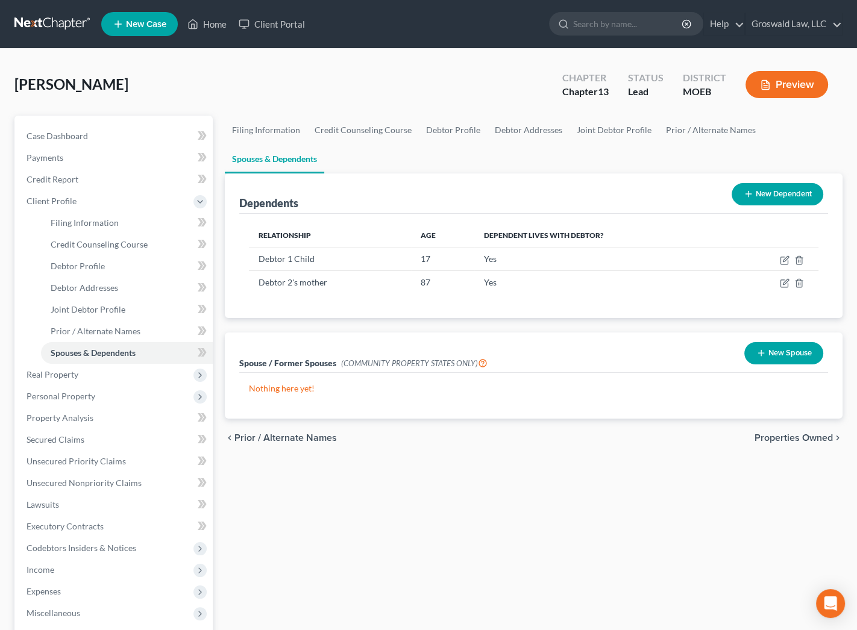
click at [490, 102] on div "Lane, Marcus Upgraded Chapter Chapter 13 Status Lead District MOEB Preview" at bounding box center [428, 89] width 828 height 52
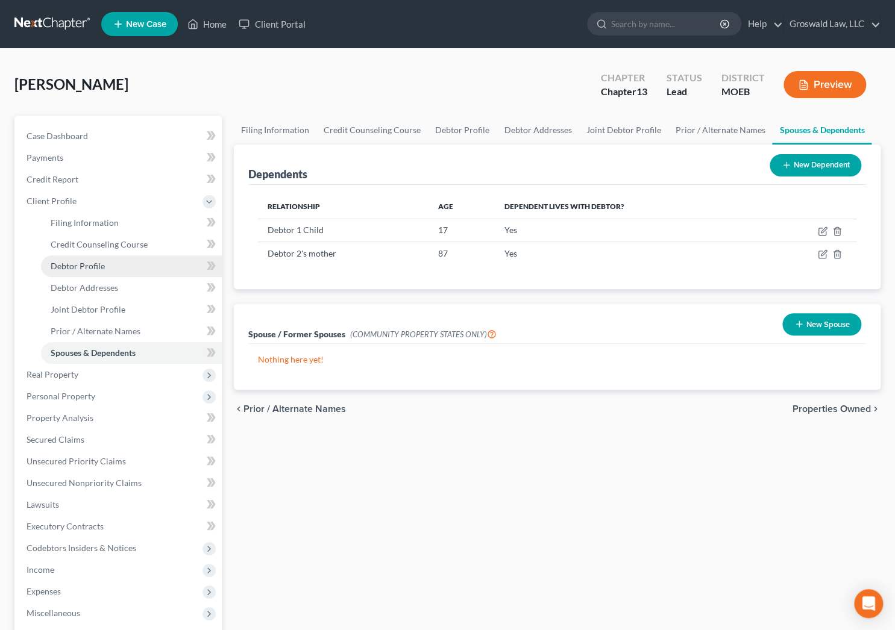
click at [102, 259] on link "Debtor Profile" at bounding box center [131, 267] width 181 height 22
select select "1"
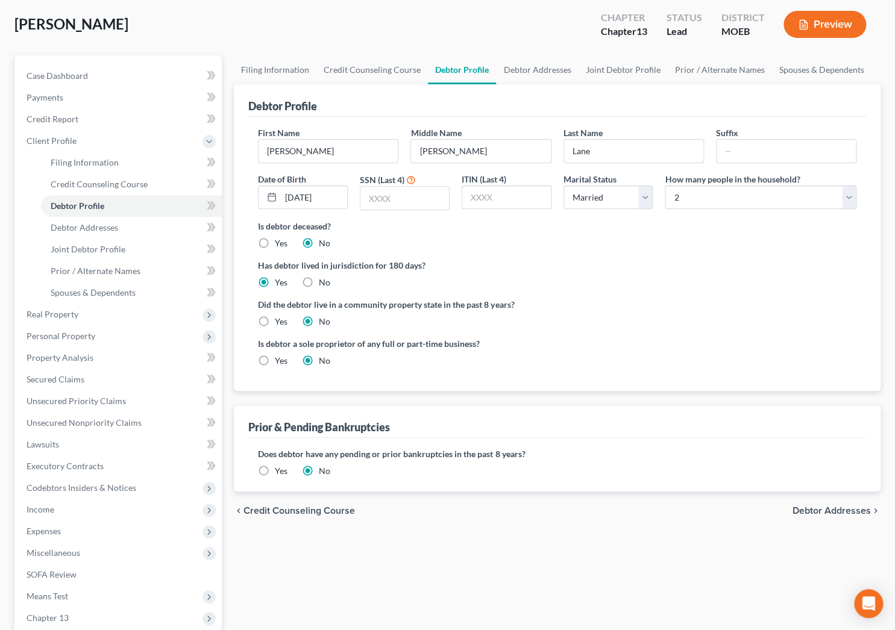
scroll to position [39, 0]
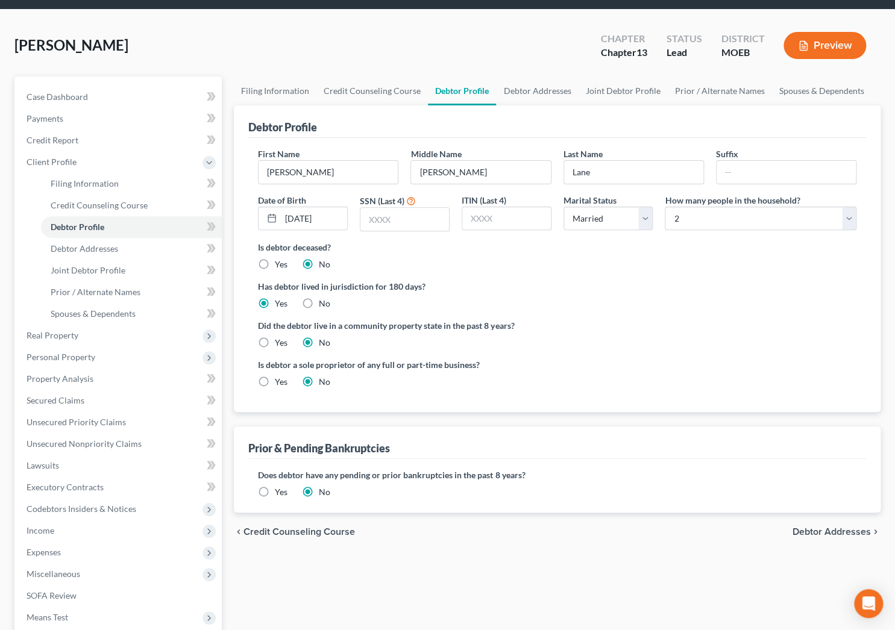
click at [275, 492] on label "Yes" at bounding box center [281, 492] width 13 height 12
click at [280, 492] on input "Yes" at bounding box center [284, 490] width 8 height 8
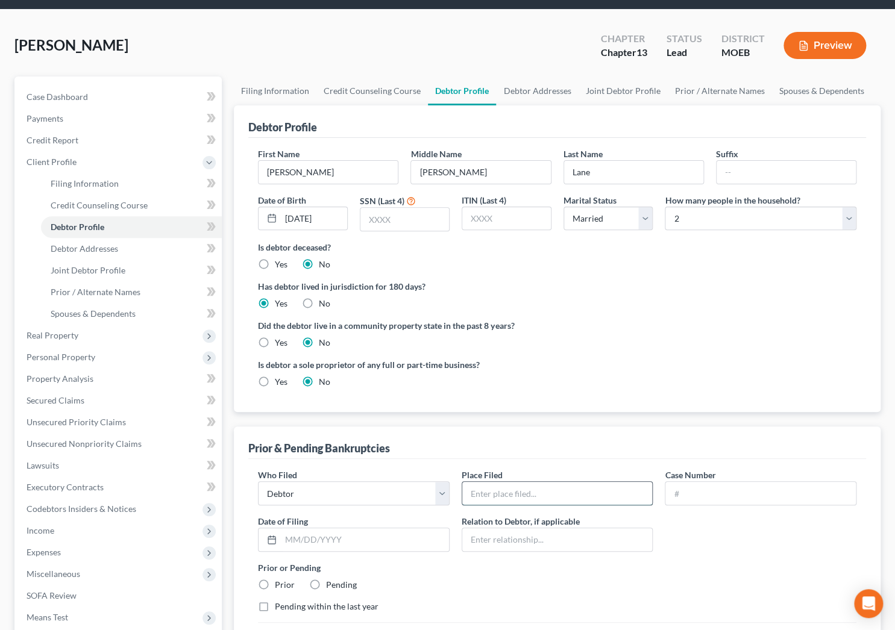
click at [515, 494] on input "text" at bounding box center [557, 493] width 190 height 23
type input "Eastern District Missouri"
click at [717, 491] on input "text" at bounding box center [760, 493] width 190 height 23
type input "24-20082"
click at [737, 555] on div "Who Filed * Debtor Other Place Filed * Eastern District Missouri Case Number 24…" at bounding box center [557, 546] width 611 height 154
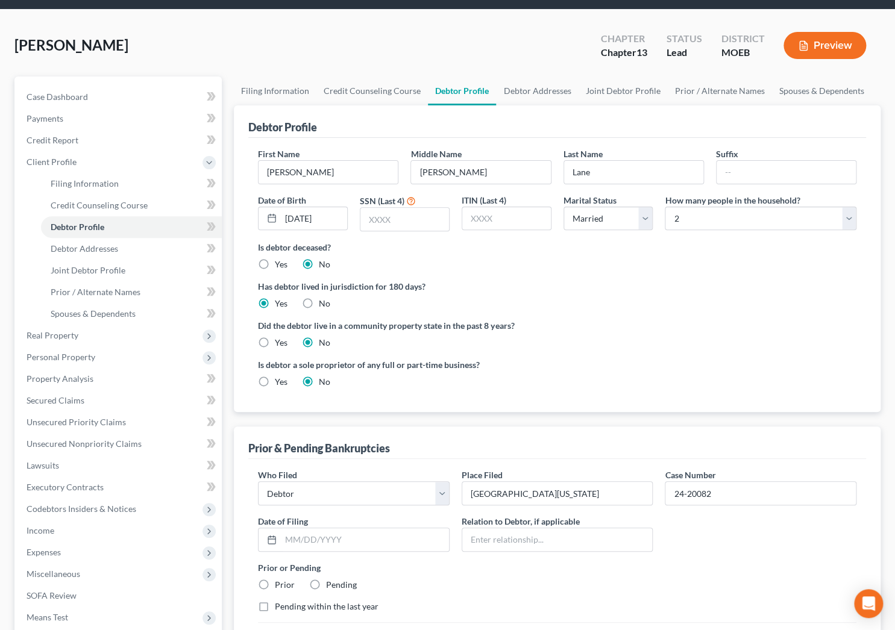
drag, startPoint x: 699, startPoint y: 349, endPoint x: 682, endPoint y: 332, distance: 23.9
click at [699, 349] on ng-include "First Name Marcus Middle Name Darren Last Name Lane Suffix Date of Birth 09/09/…" at bounding box center [557, 273] width 599 height 250
click at [137, 95] on link "Case Dashboard" at bounding box center [119, 97] width 205 height 22
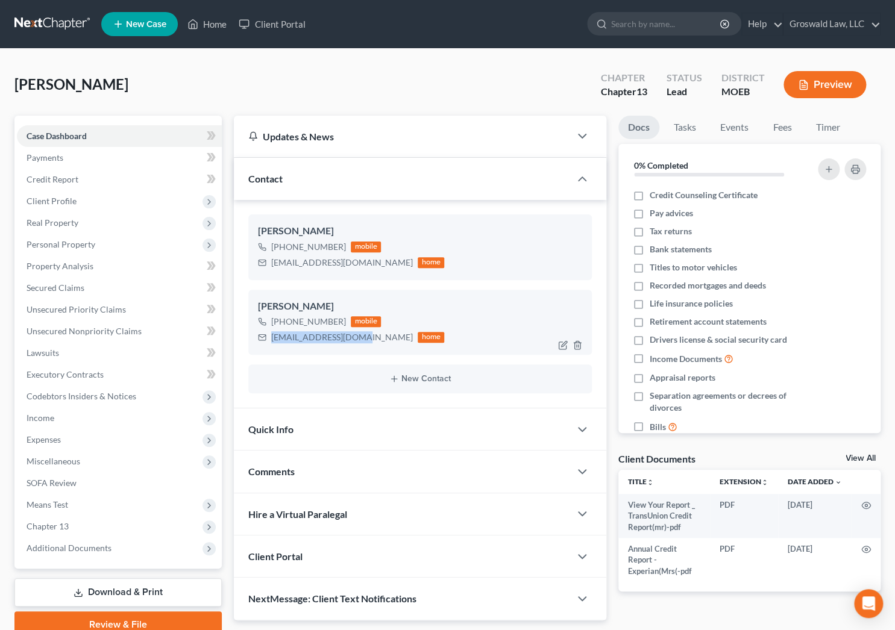
drag, startPoint x: 354, startPoint y: 339, endPoint x: 261, endPoint y: 331, distance: 93.7
click at [269, 338] on div "lanetina13@gmail.com home" at bounding box center [351, 338] width 186 height 16
copy div "lanetina13@gmail.com"
drag, startPoint x: 345, startPoint y: 321, endPoint x: 304, endPoint y: 324, distance: 41.1
click at [304, 324] on div "+1 (636) 290-1390 mobile" at bounding box center [351, 322] width 186 height 16
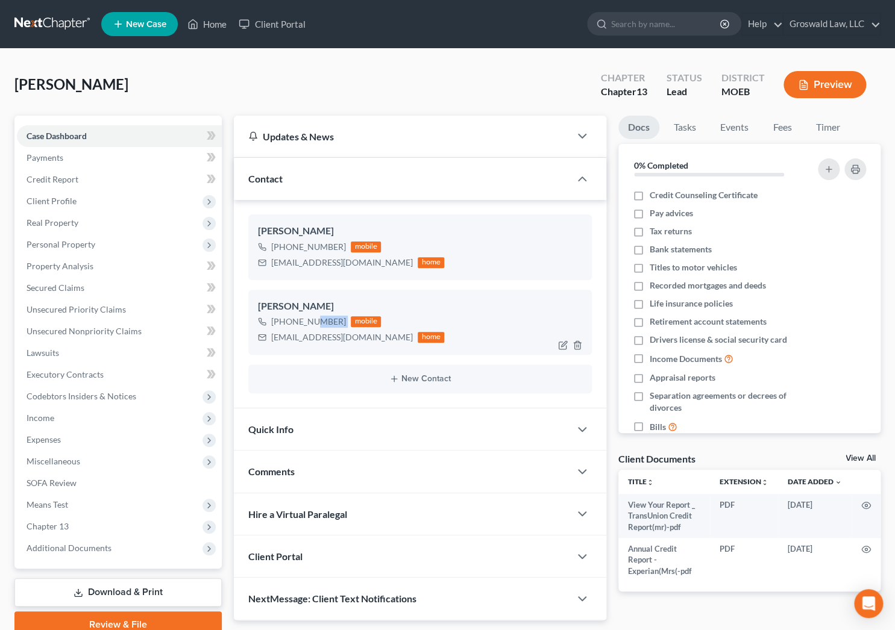
copy div "290-1390"
drag, startPoint x: 381, startPoint y: 268, endPoint x: 271, endPoint y: 263, distance: 110.4
click at [271, 263] on div "marcuslane2285@gmail.com home" at bounding box center [351, 263] width 186 height 16
copy div "marcuslane2285@gmail.com"
drag, startPoint x: 342, startPoint y: 247, endPoint x: 306, endPoint y: 244, distance: 35.6
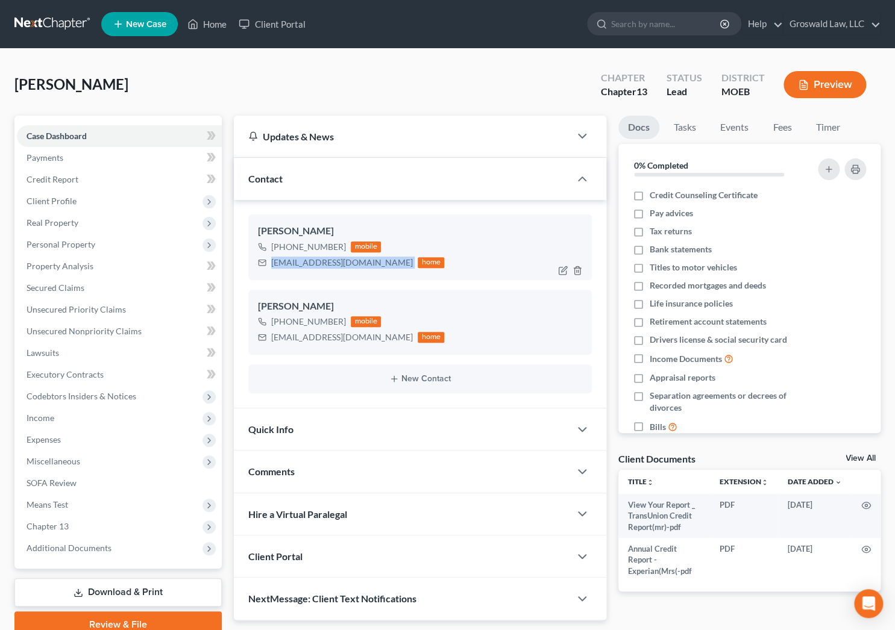
click at [306, 244] on div "+1 (314) 845-4132 mobile" at bounding box center [351, 247] width 186 height 16
copy div "845-4132"
drag, startPoint x: 354, startPoint y: 338, endPoint x: 263, endPoint y: 341, distance: 91.6
click at [263, 341] on div "lanetina13@gmail.com home" at bounding box center [351, 338] width 186 height 16
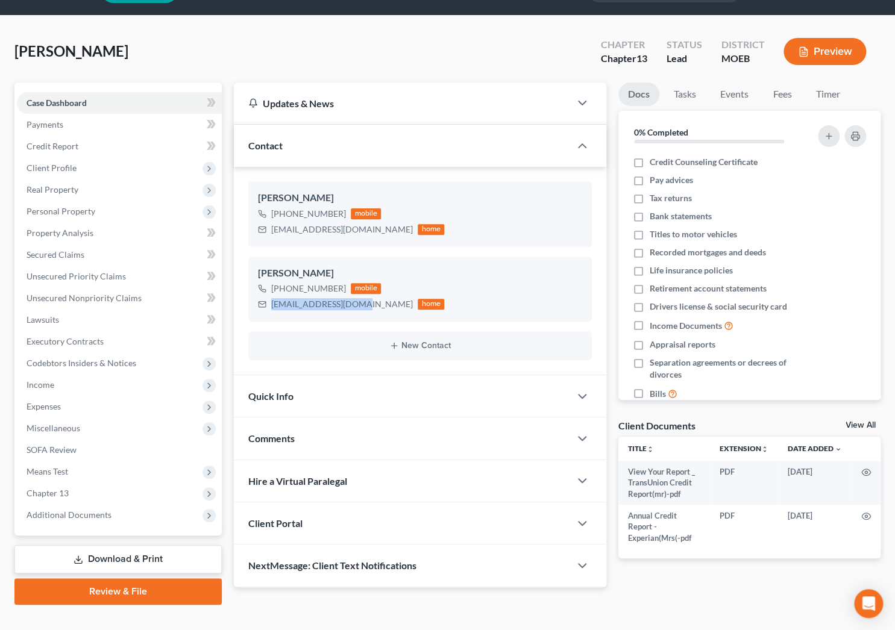
scroll to position [52, 0]
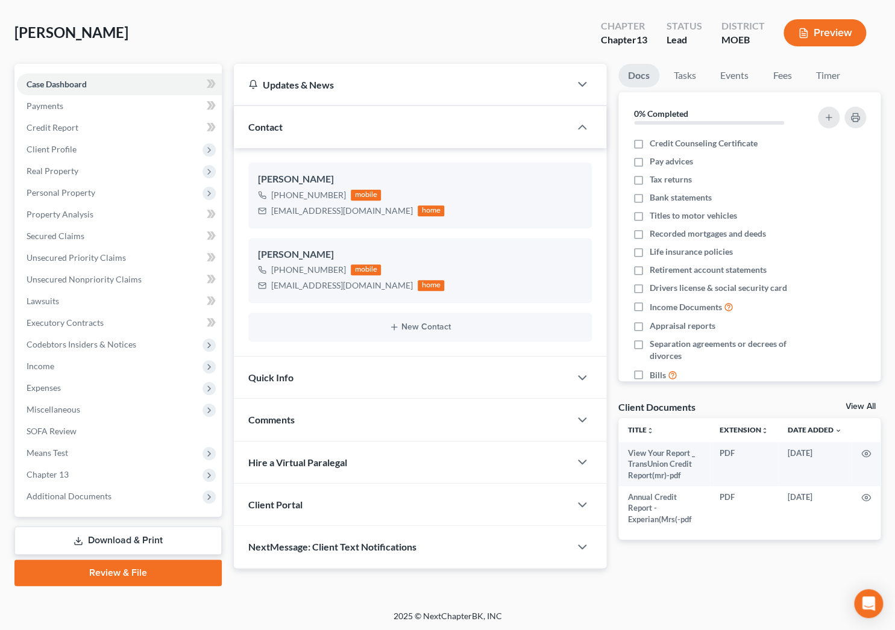
click at [328, 418] on div "Comments" at bounding box center [402, 420] width 336 height 42
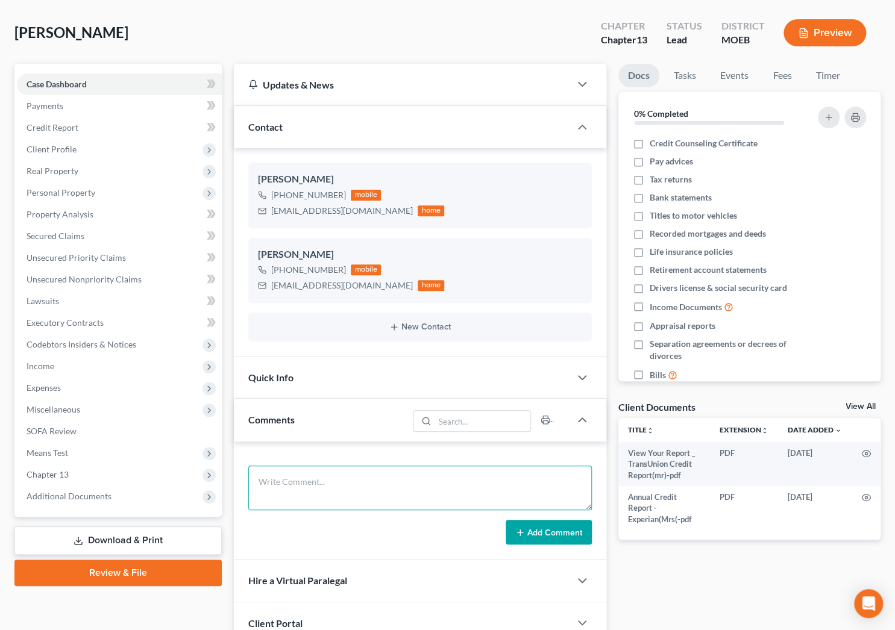
click at [329, 491] on textarea at bounding box center [419, 488] width 343 height 45
paste textarea "1. Paystubs from March 1, 2025 to present2. Tax returns (state and fed) for 202…"
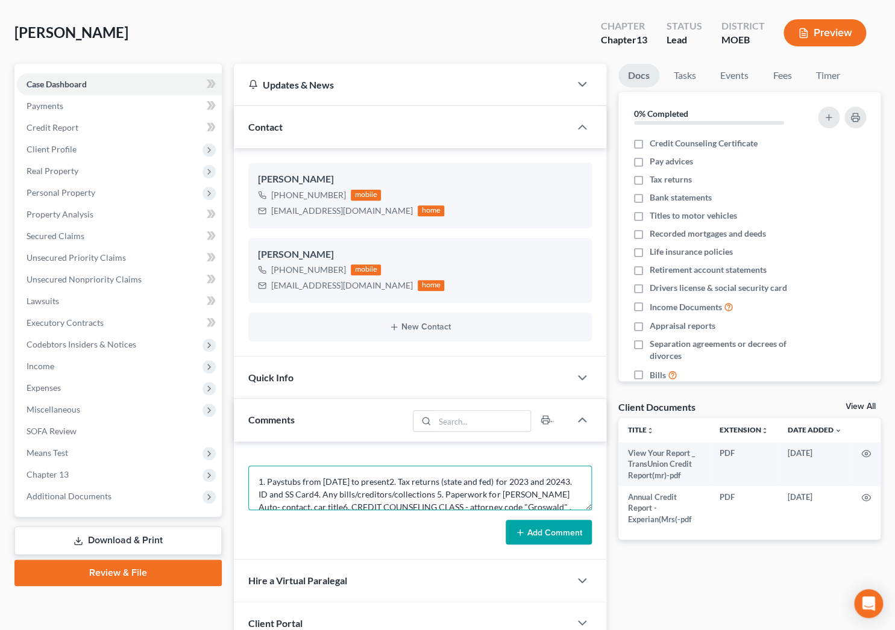
scroll to position [15, 0]
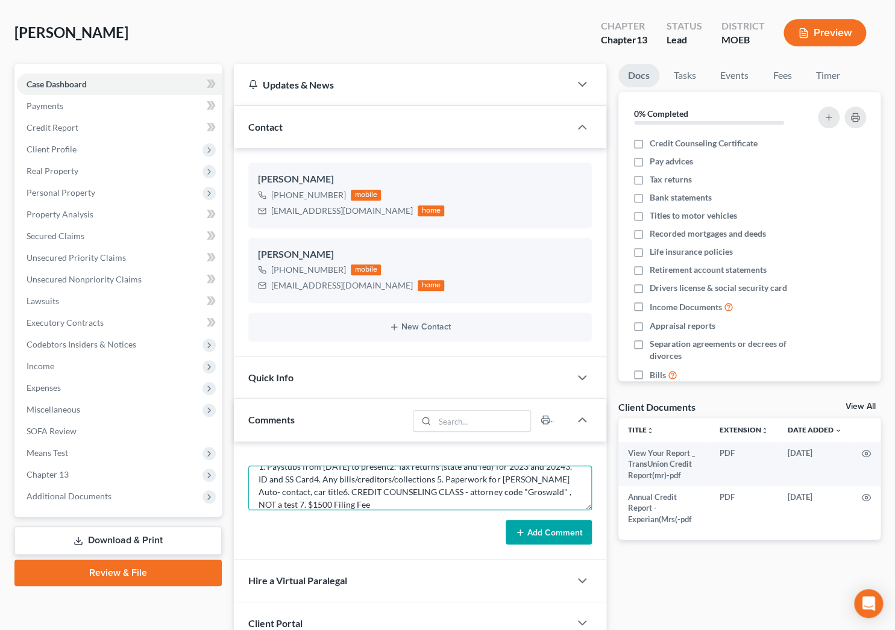
type textarea "1. Paystubs from March 1, 2025 to present2. Tax returns (state and fed) for 202…"
click at [547, 530] on button "Add Comment" at bounding box center [549, 532] width 86 height 25
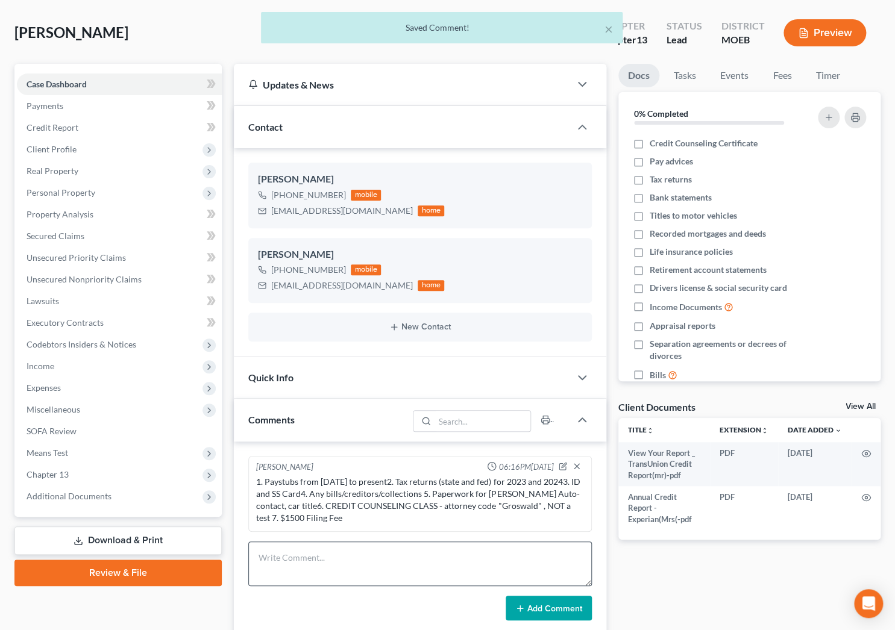
scroll to position [0, 0]
click at [397, 567] on textarea at bounding box center [419, 564] width 343 height 45
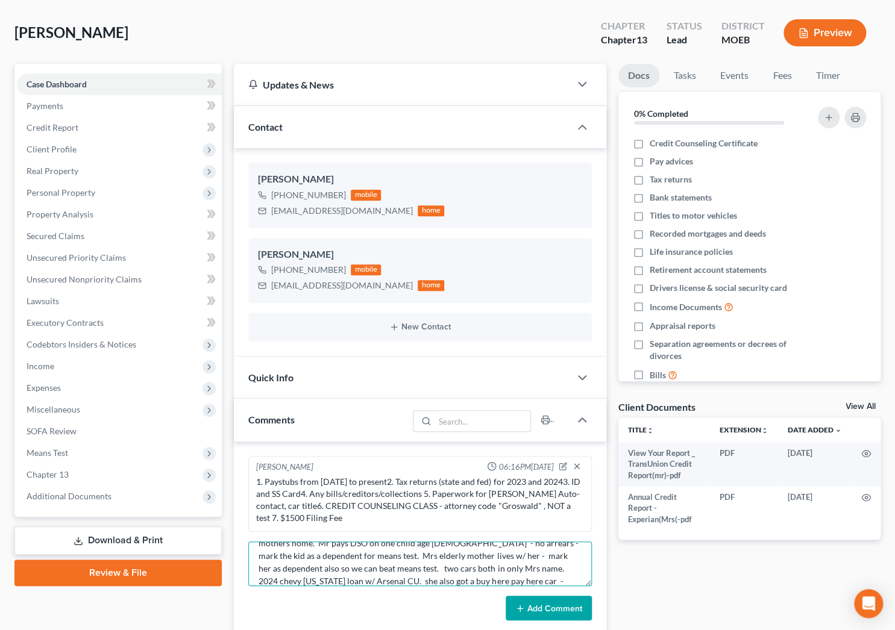
scroll to position [65, 0]
type textarea "9/16/25- partial intake via phone, got one free CR, prior ch7s in 2019 and 2020…"
click at [550, 602] on button "Add Comment" at bounding box center [549, 608] width 86 height 25
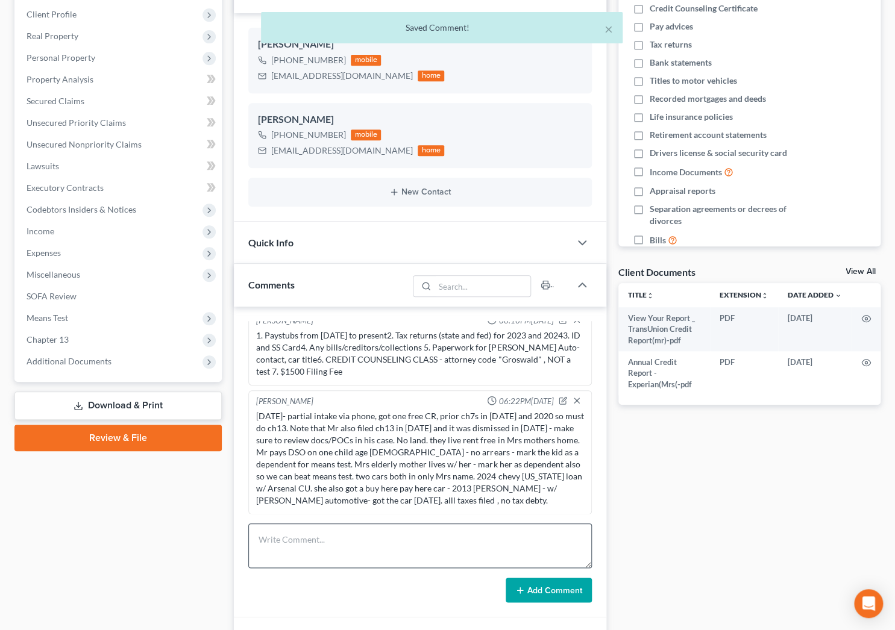
scroll to position [216, 0]
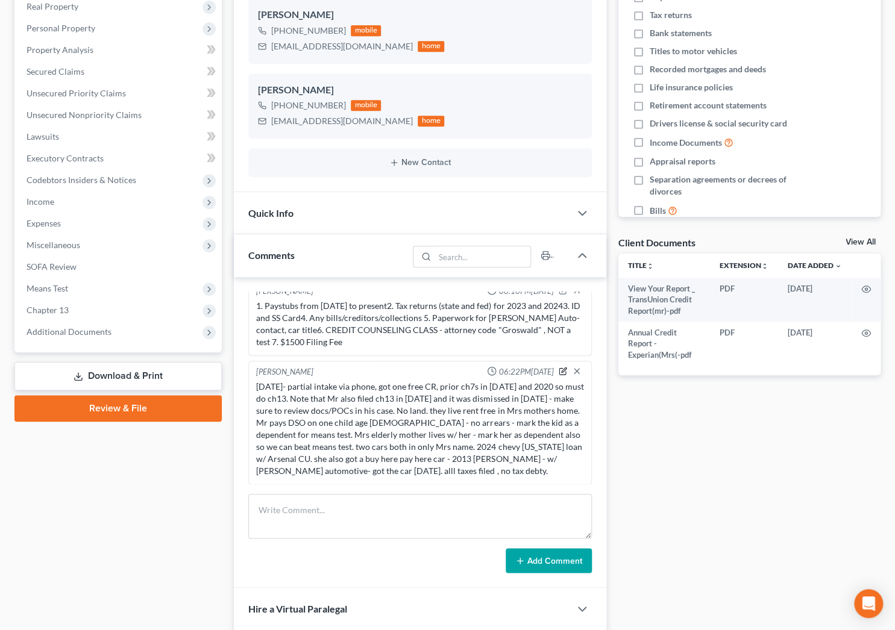
click at [559, 371] on icon "button" at bounding box center [563, 371] width 8 height 8
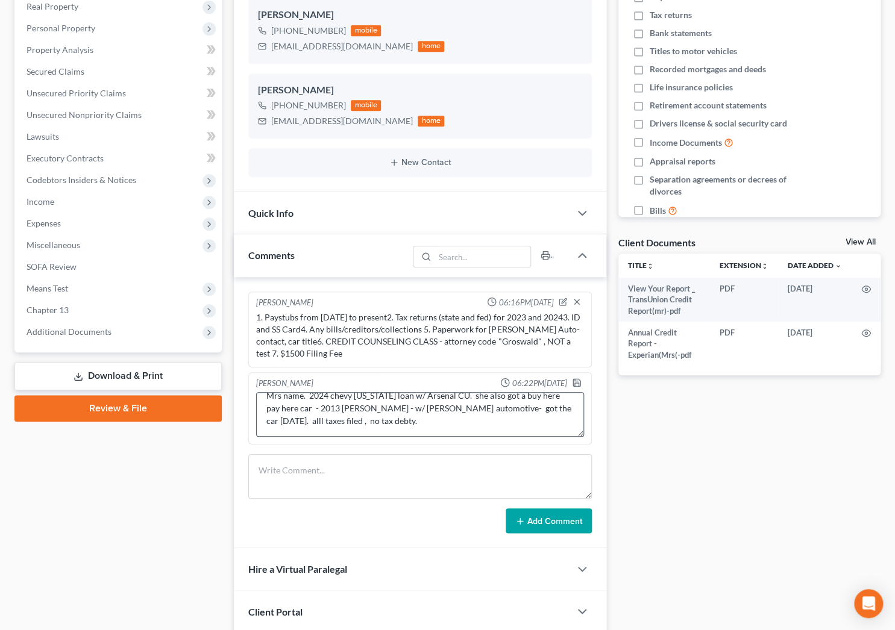
scroll to position [305, 0]
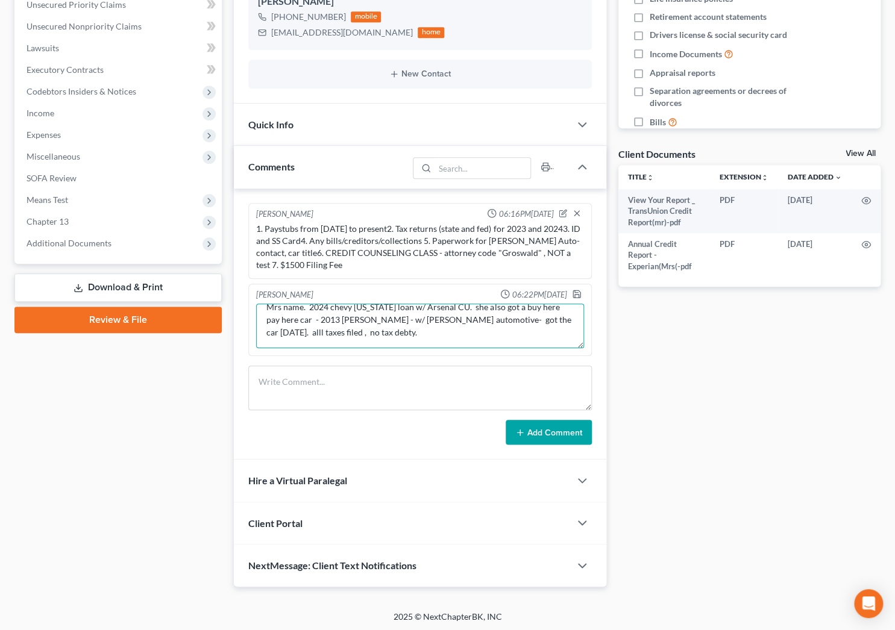
click at [413, 336] on textarea "9/16/25- partial intake via phone, got one free CR, prior ch7s in 2019 and 2020…" at bounding box center [419, 326] width 327 height 45
type textarea "9/16/25- partial intake via phone, got one free CR, prior ch7s in 2019 and 2020…"
click at [572, 295] on icon "button" at bounding box center [577, 294] width 10 height 10
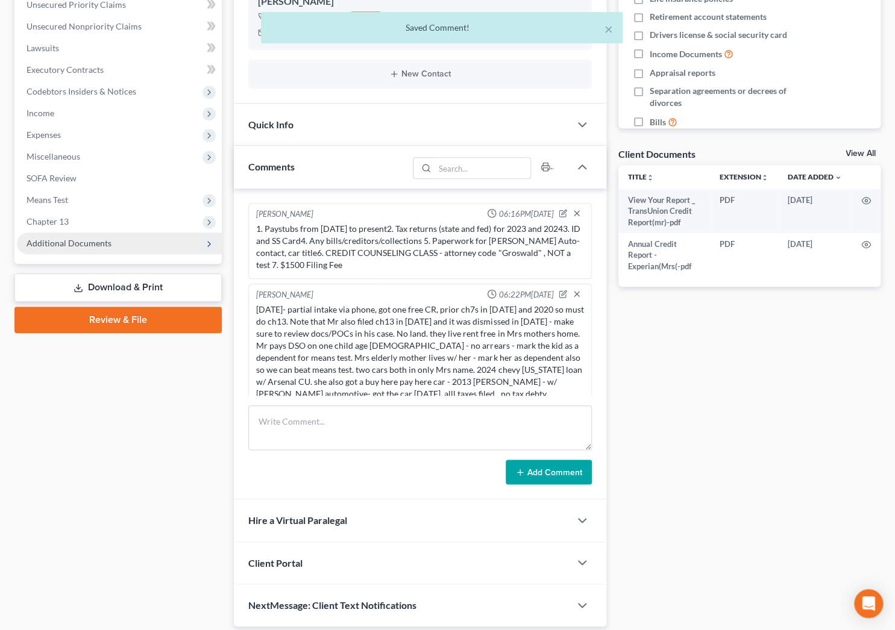
scroll to position [12, 0]
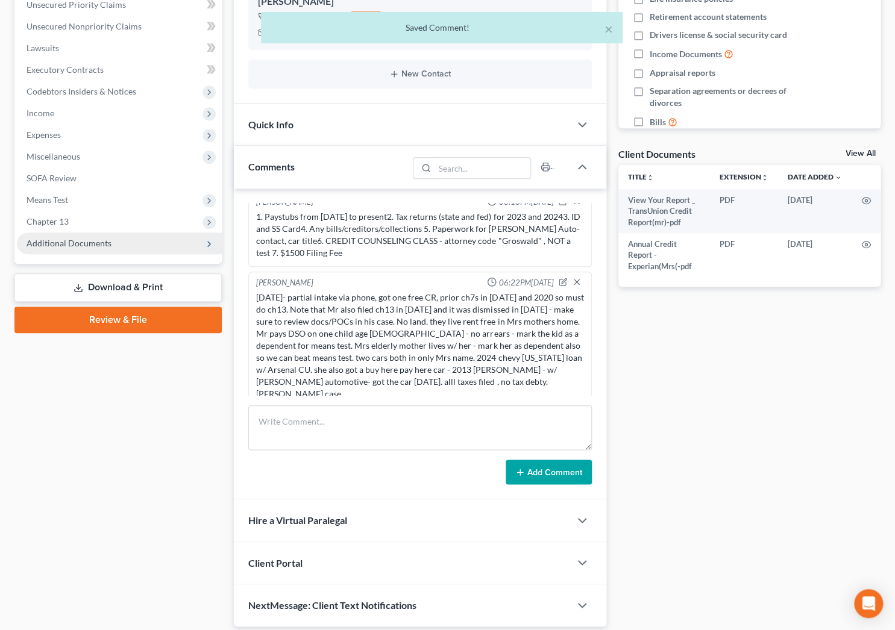
click at [74, 240] on span "Additional Documents" at bounding box center [69, 243] width 85 height 10
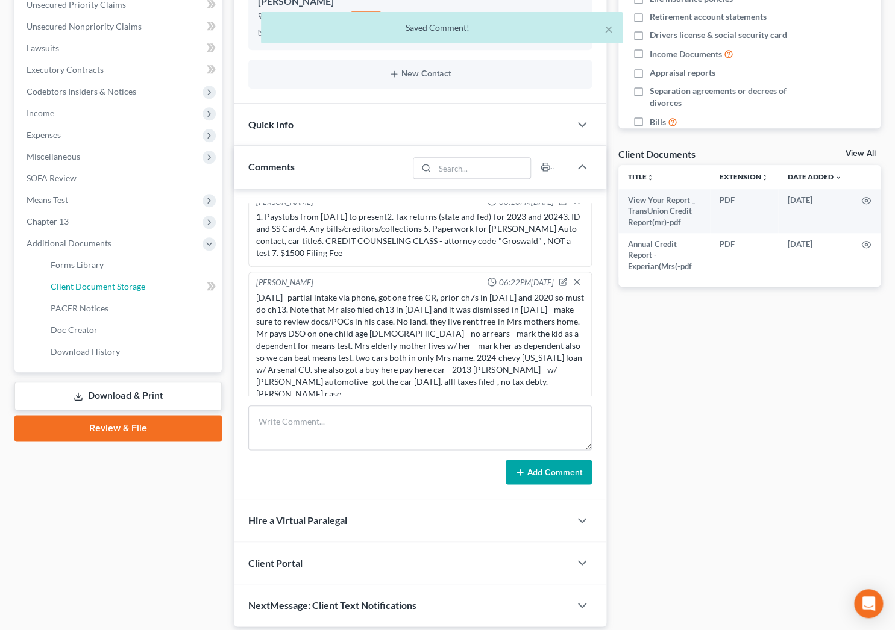
drag, startPoint x: 122, startPoint y: 279, endPoint x: 467, endPoint y: 364, distance: 354.5
click at [122, 279] on link "Client Document Storage" at bounding box center [131, 287] width 181 height 22
